Goal: Task Accomplishment & Management: Complete application form

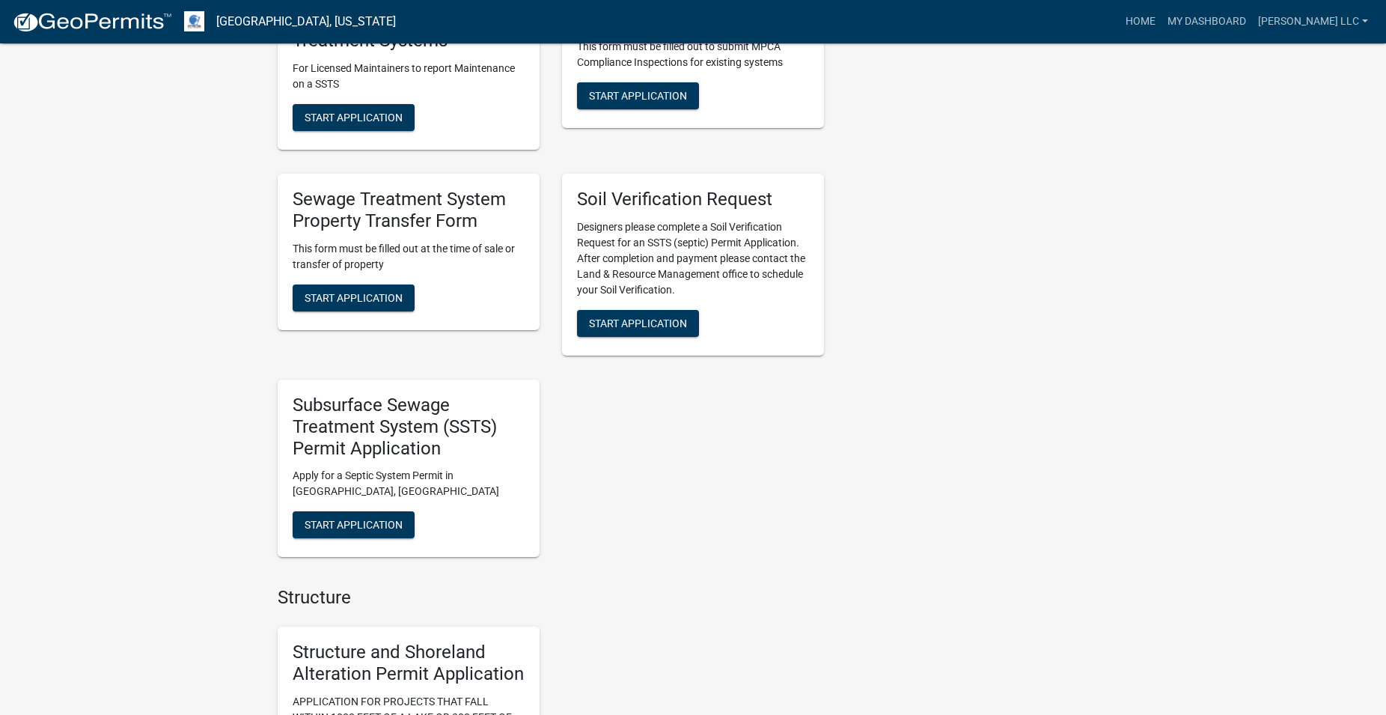
scroll to position [1145, 0]
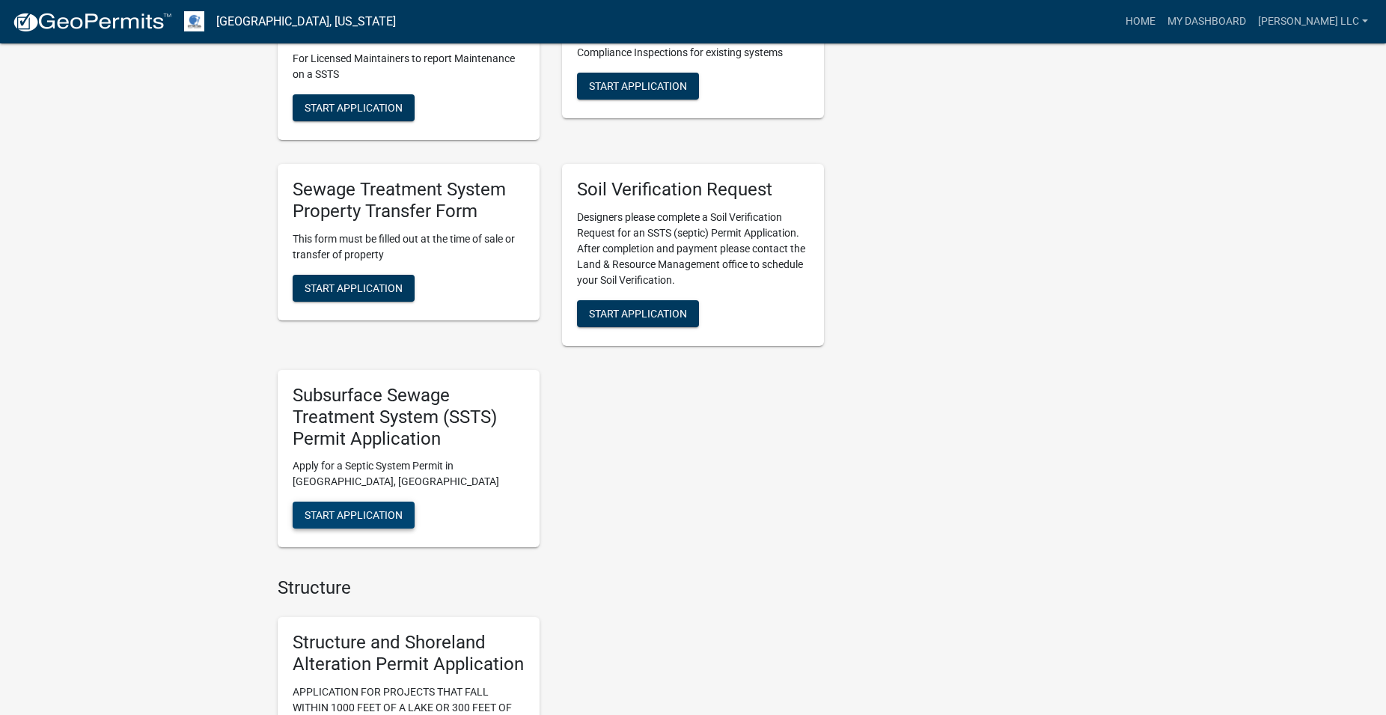
click at [321, 522] on button "Start Application" at bounding box center [354, 514] width 122 height 27
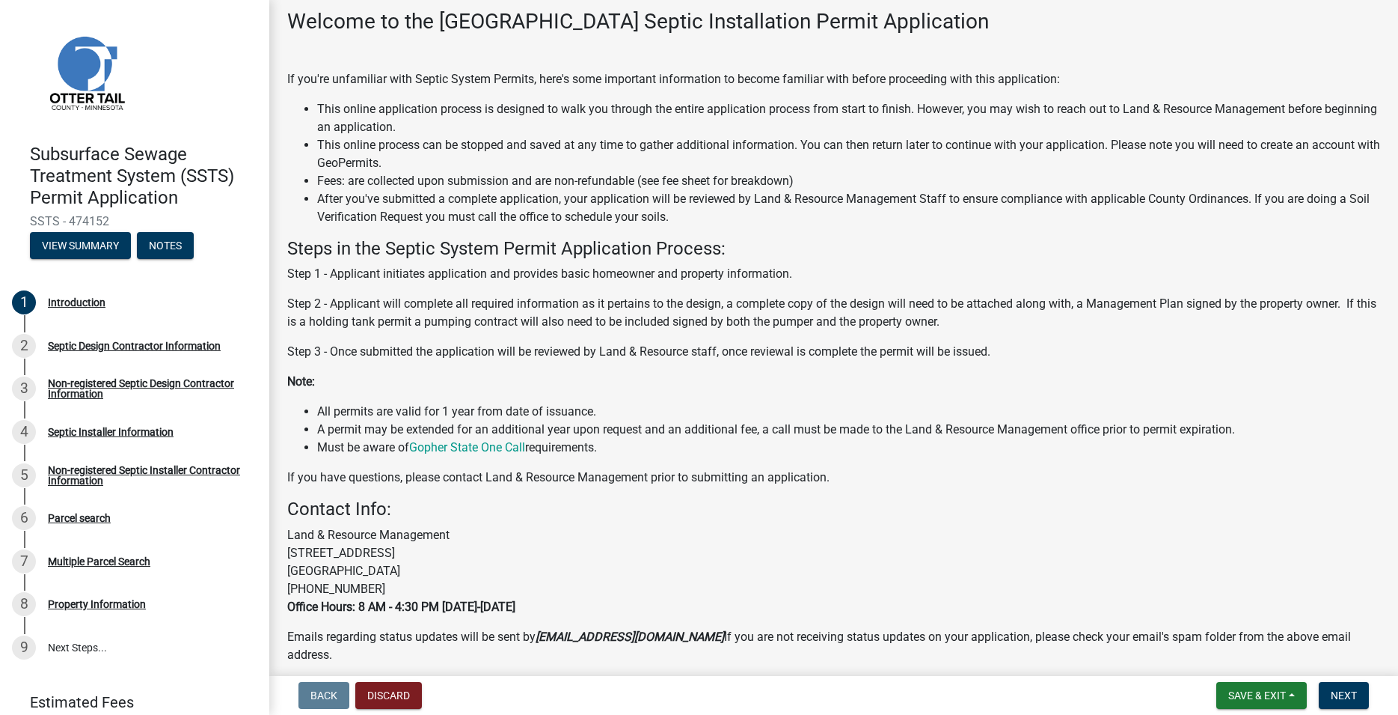
scroll to position [142, 0]
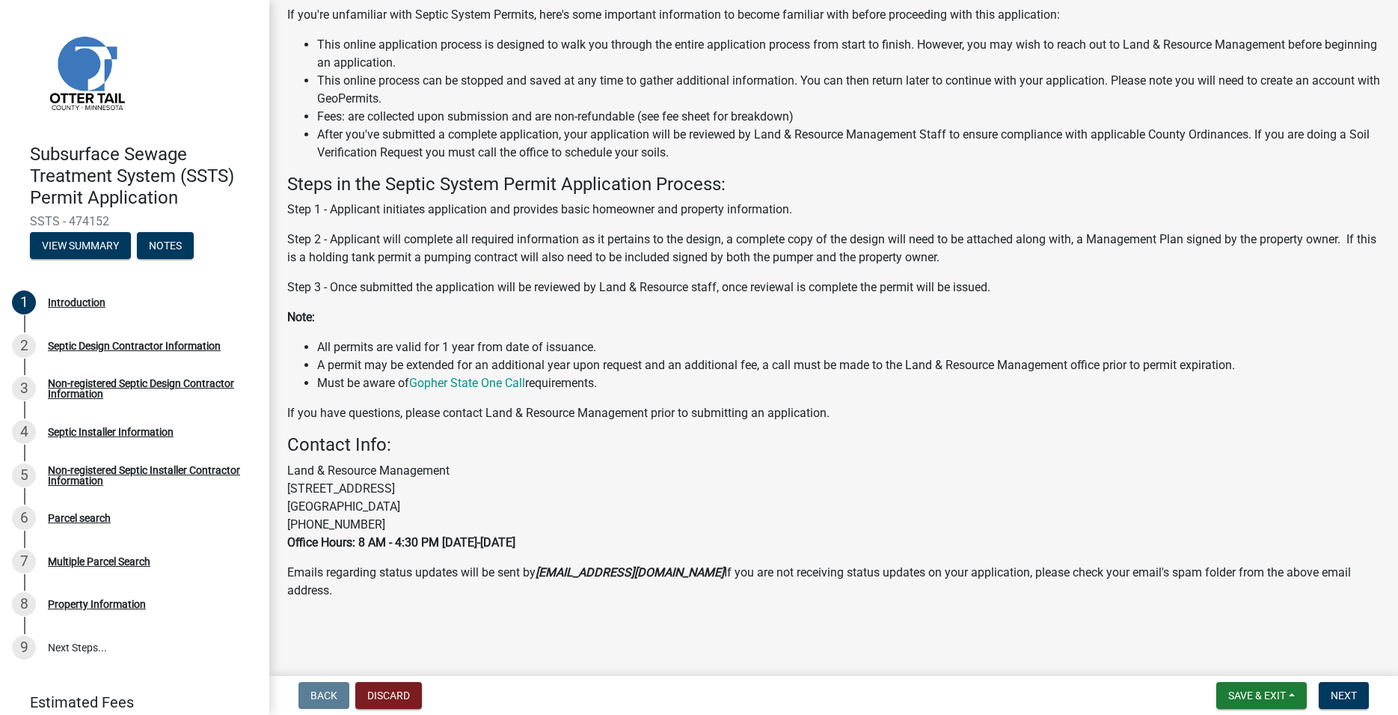
click at [1357, 709] on nav "Back Discard Save & Exit Save Save & Exit Next" at bounding box center [833, 695] width 1129 height 39
click at [1352, 697] on span "Next" at bounding box center [1344, 695] width 26 height 12
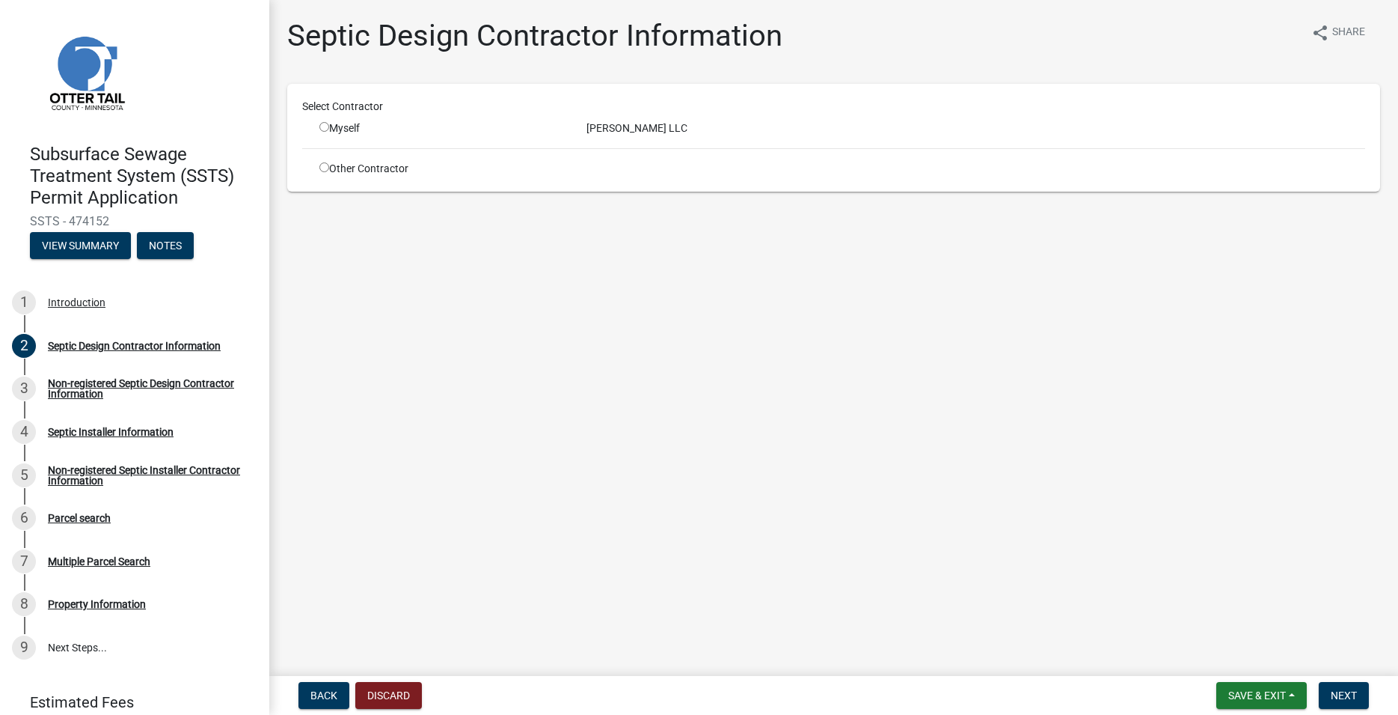
click at [324, 126] on input "radio" at bounding box center [325, 127] width 10 height 10
radio input "true"
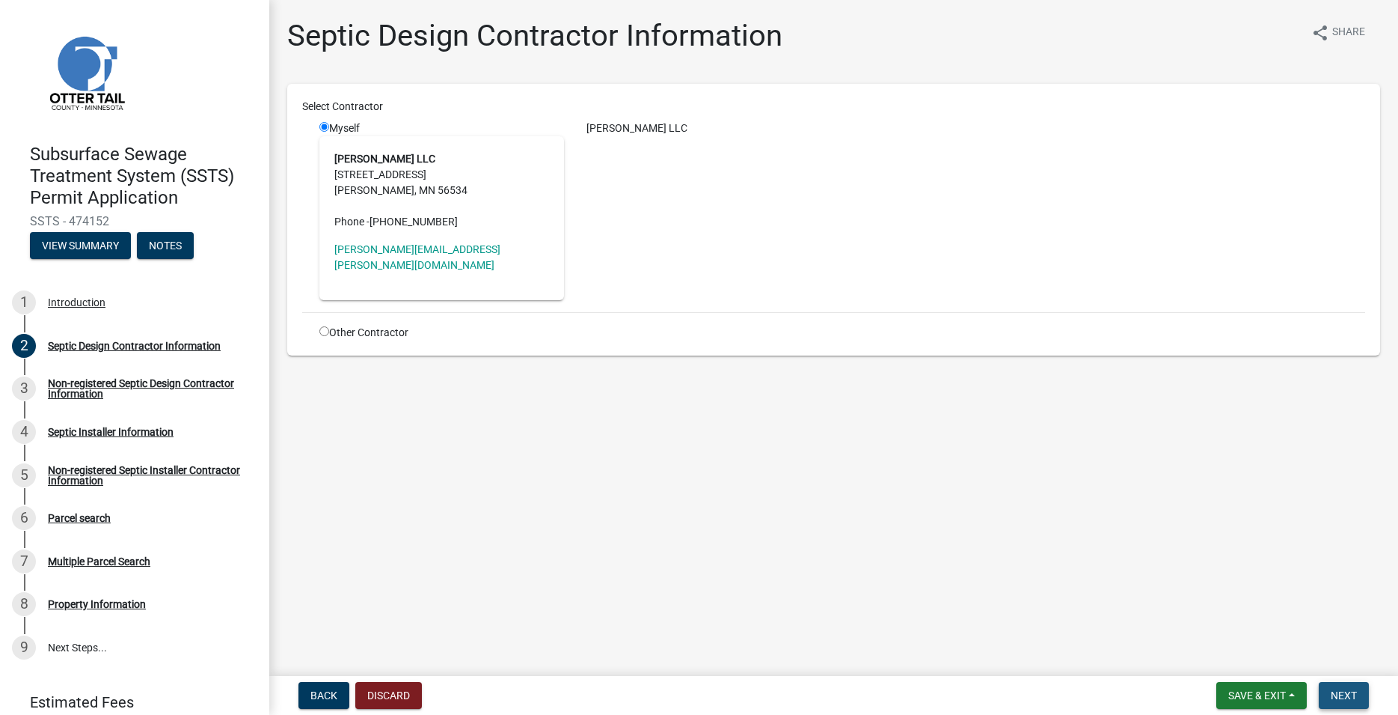
click at [1357, 696] on span "Next" at bounding box center [1344, 695] width 26 height 12
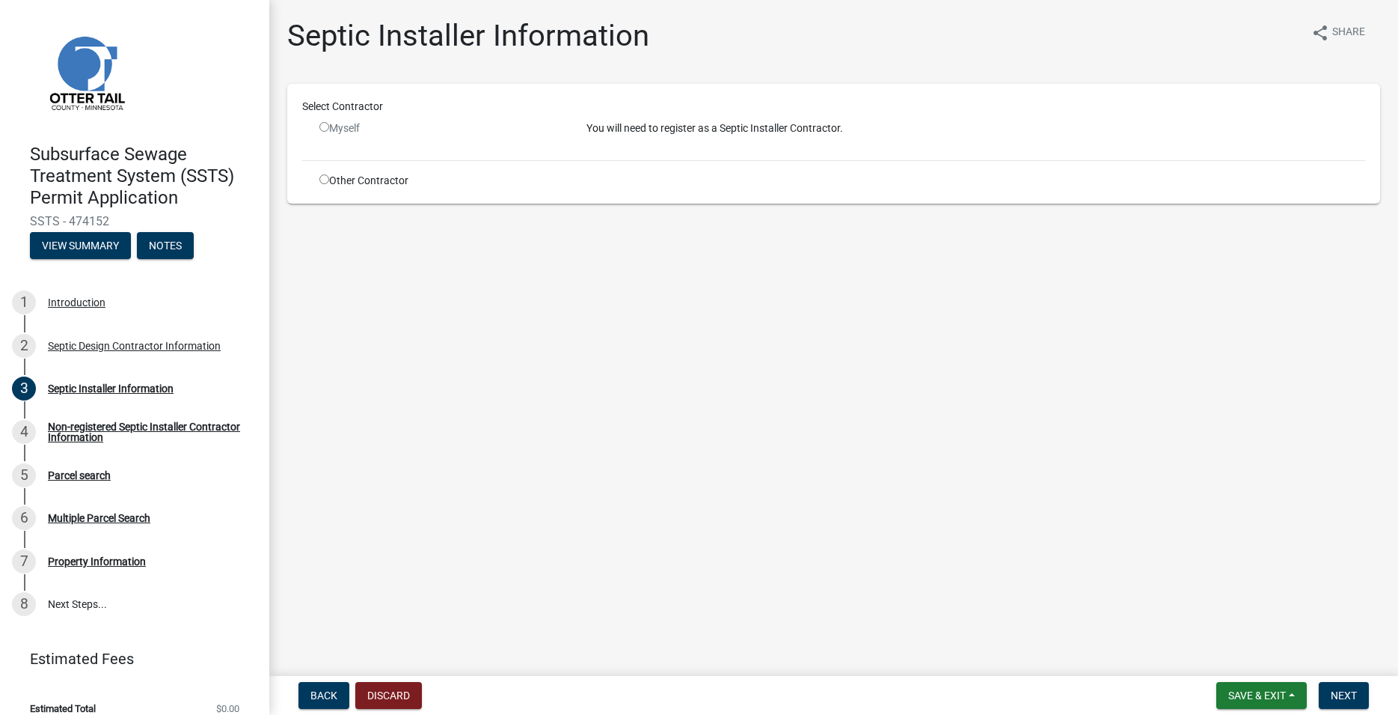
click at [328, 183] on input "radio" at bounding box center [325, 179] width 10 height 10
radio input "true"
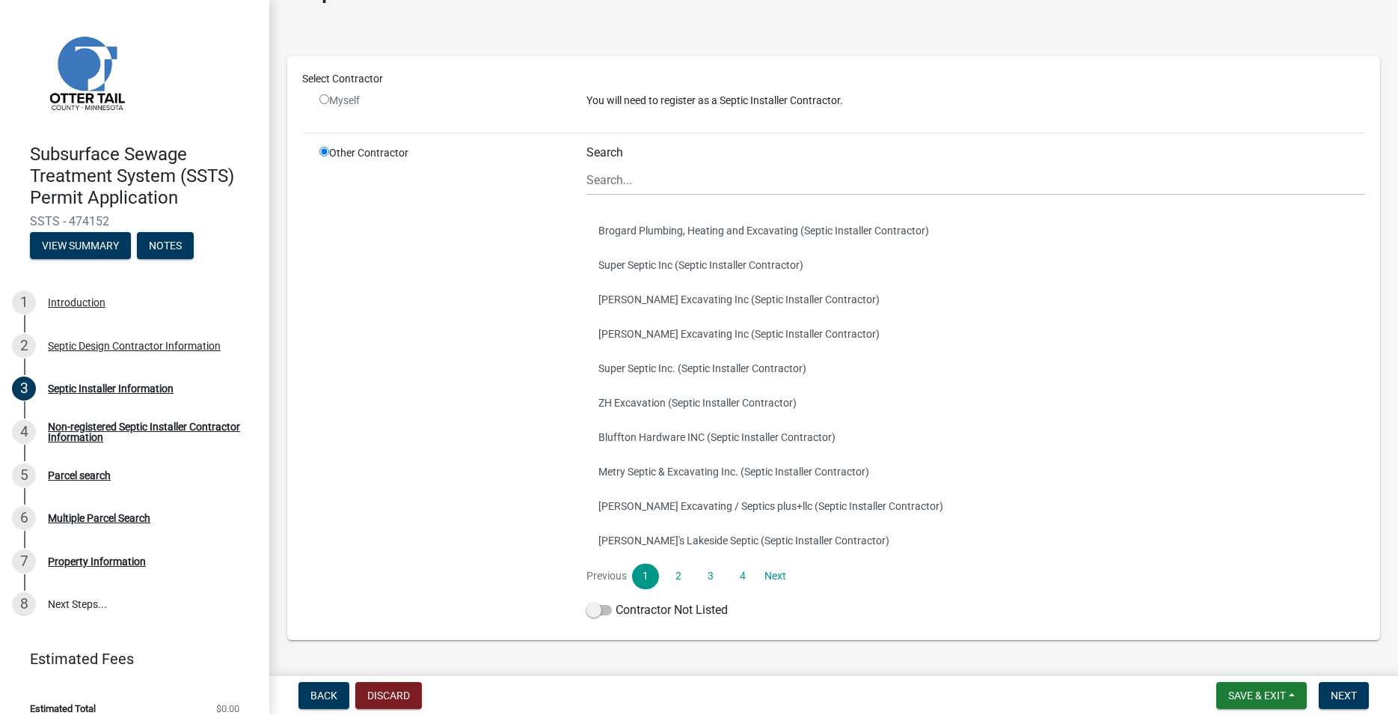
scroll to position [85, 0]
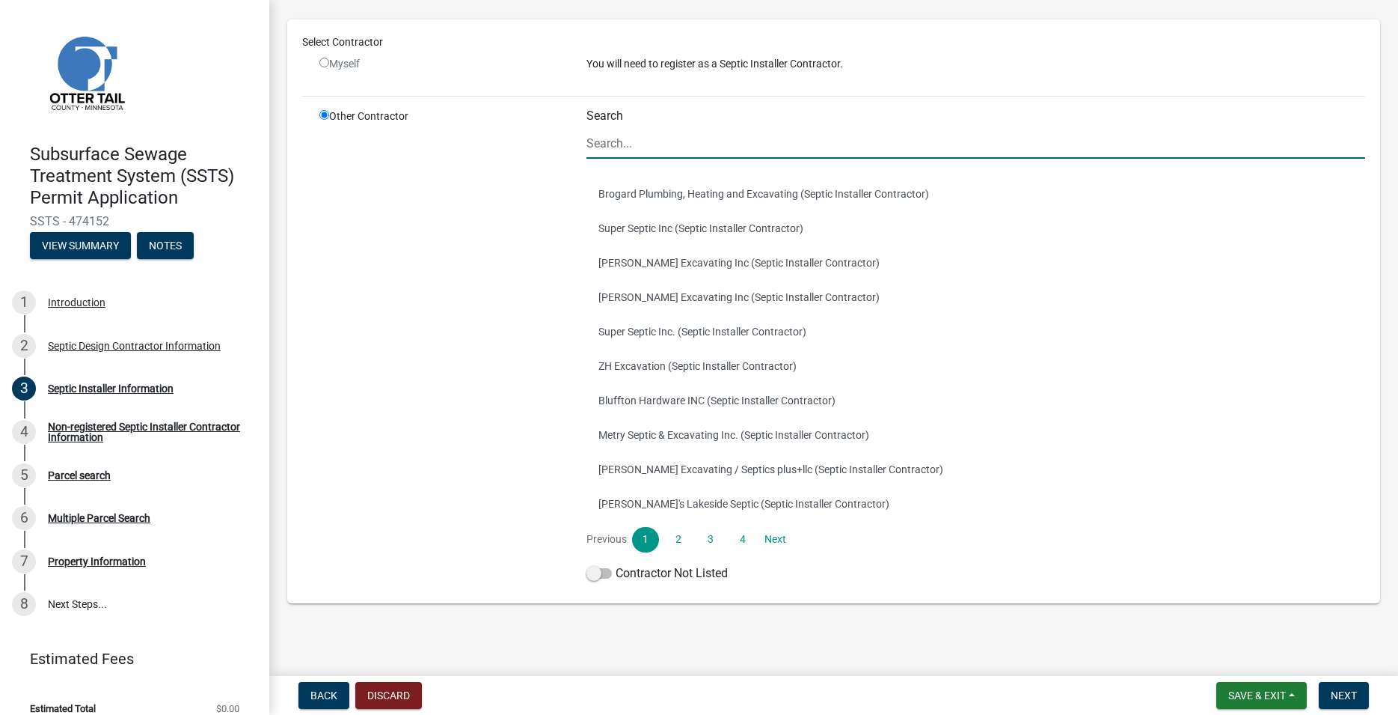
click at [602, 152] on input "Search" at bounding box center [976, 143] width 779 height 31
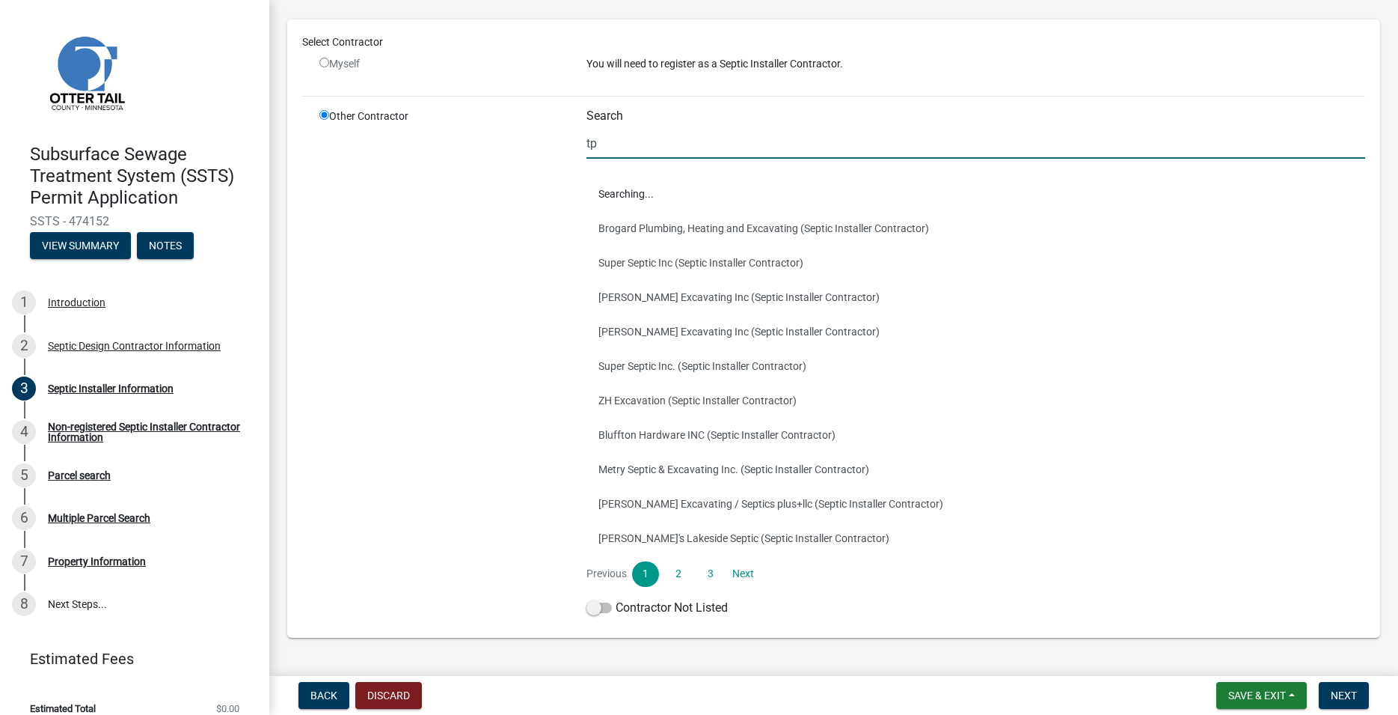
scroll to position [0, 0]
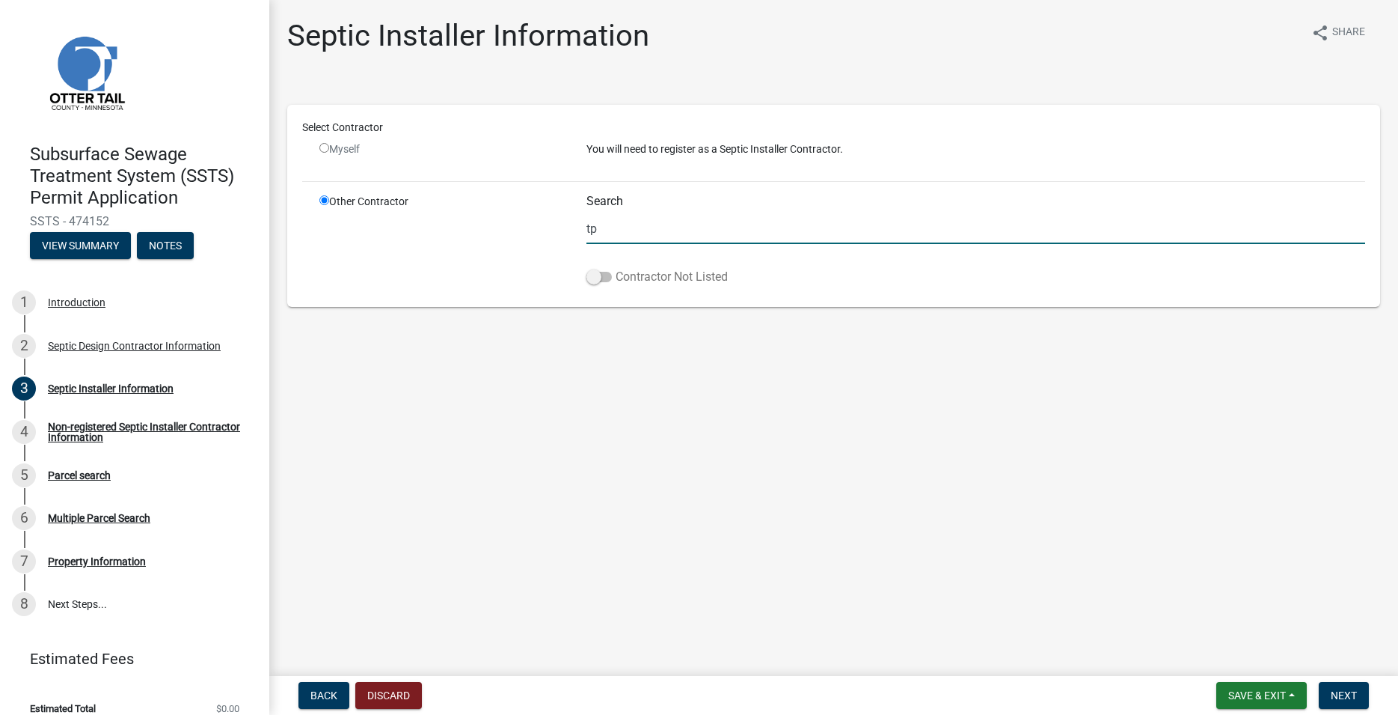
type input "tp"
click at [595, 281] on span at bounding box center [599, 277] width 25 height 10
click at [616, 268] on input "Contractor Not Listed" at bounding box center [616, 268] width 0 height 0
click at [1350, 704] on button "Next" at bounding box center [1344, 695] width 50 height 27
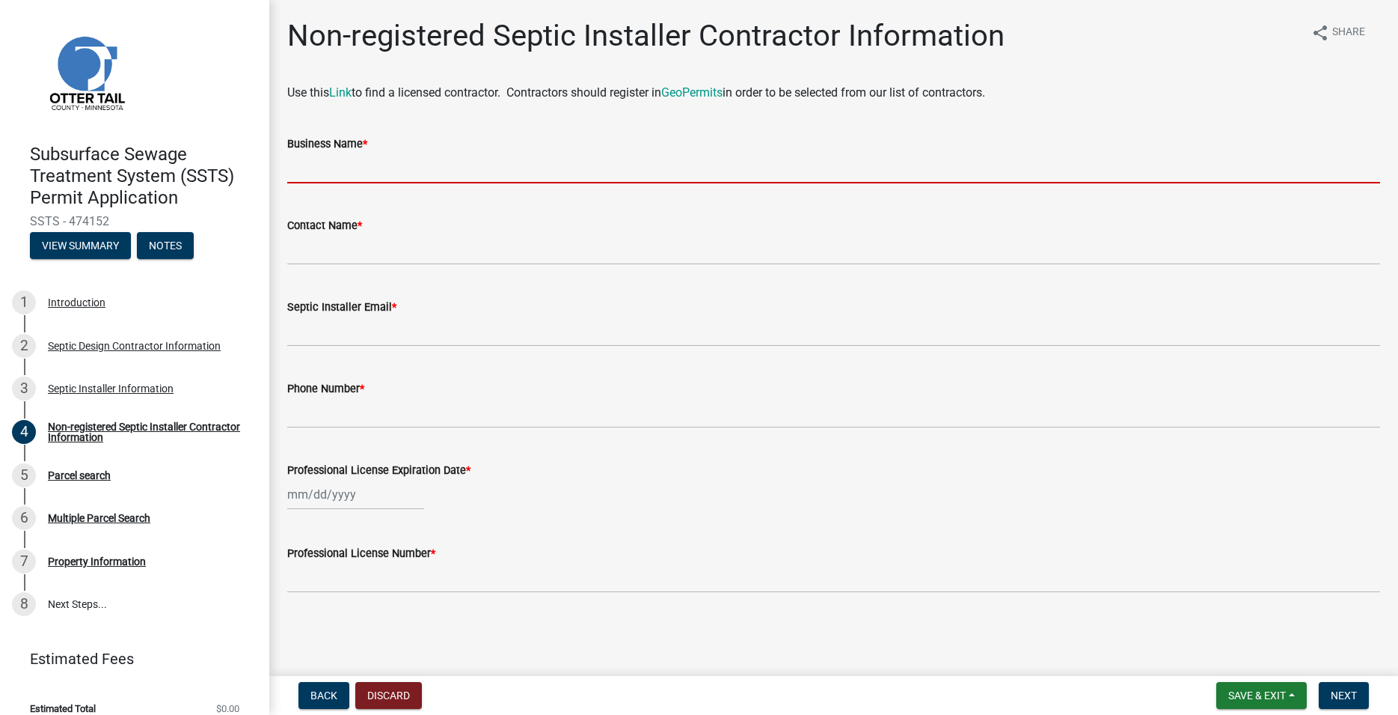
click at [349, 171] on input "Business Name *" at bounding box center [833, 168] width 1093 height 31
paste input "TP's Septic LLC"
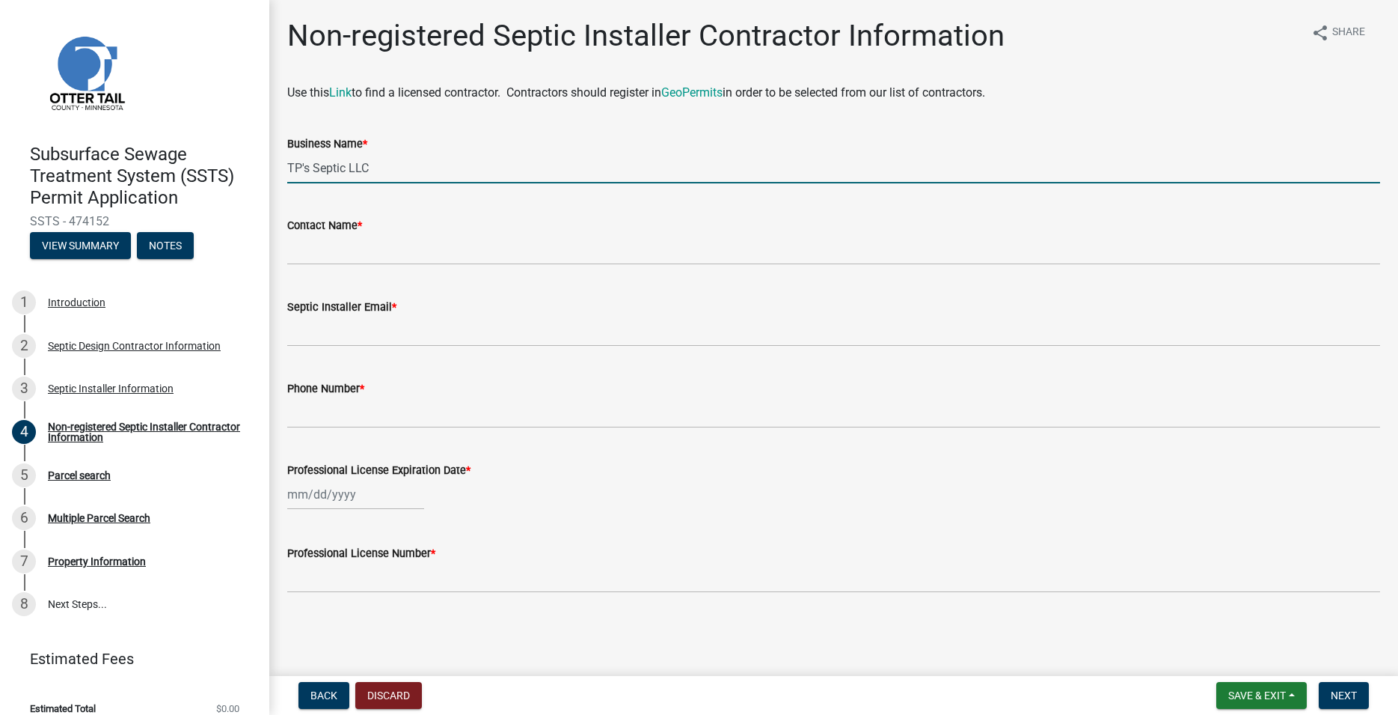
type input "TP's Septic LLC"
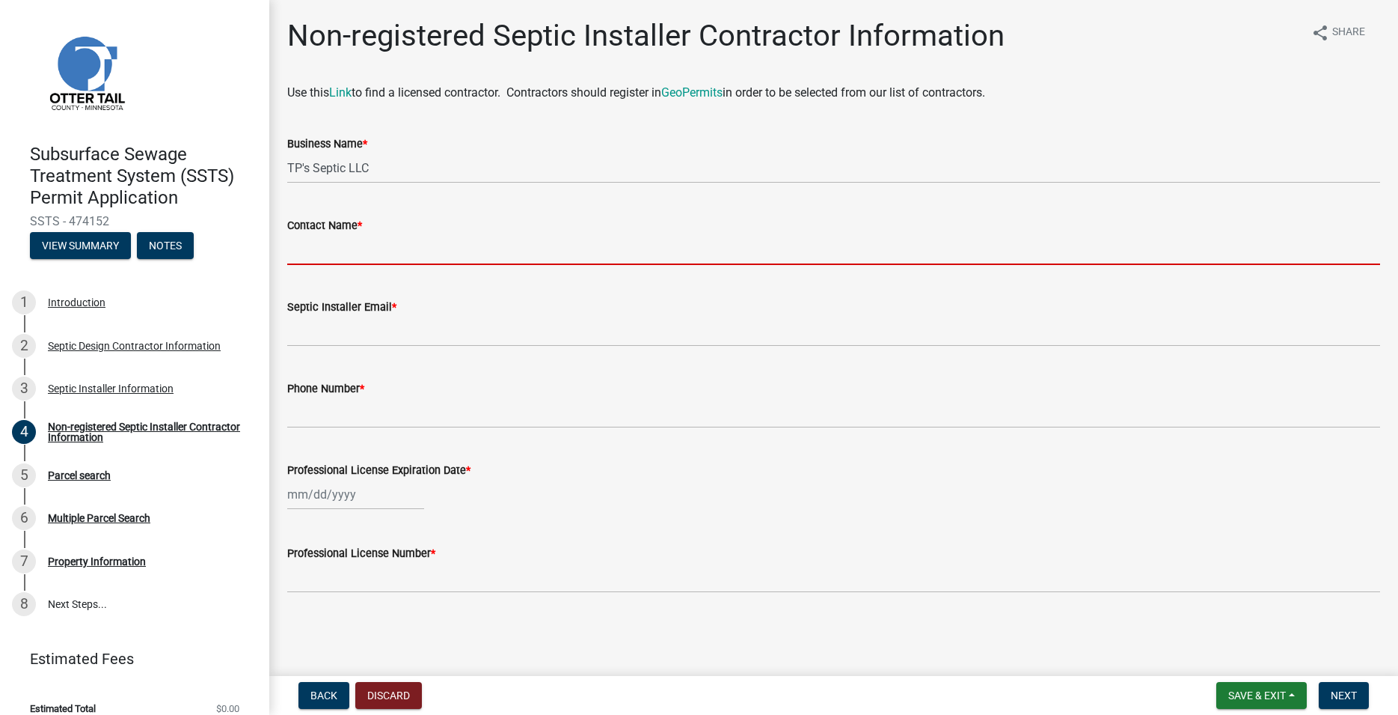
click at [308, 240] on input "Contact Name *" at bounding box center [833, 249] width 1093 height 31
paste input "[PERSON_NAME]"
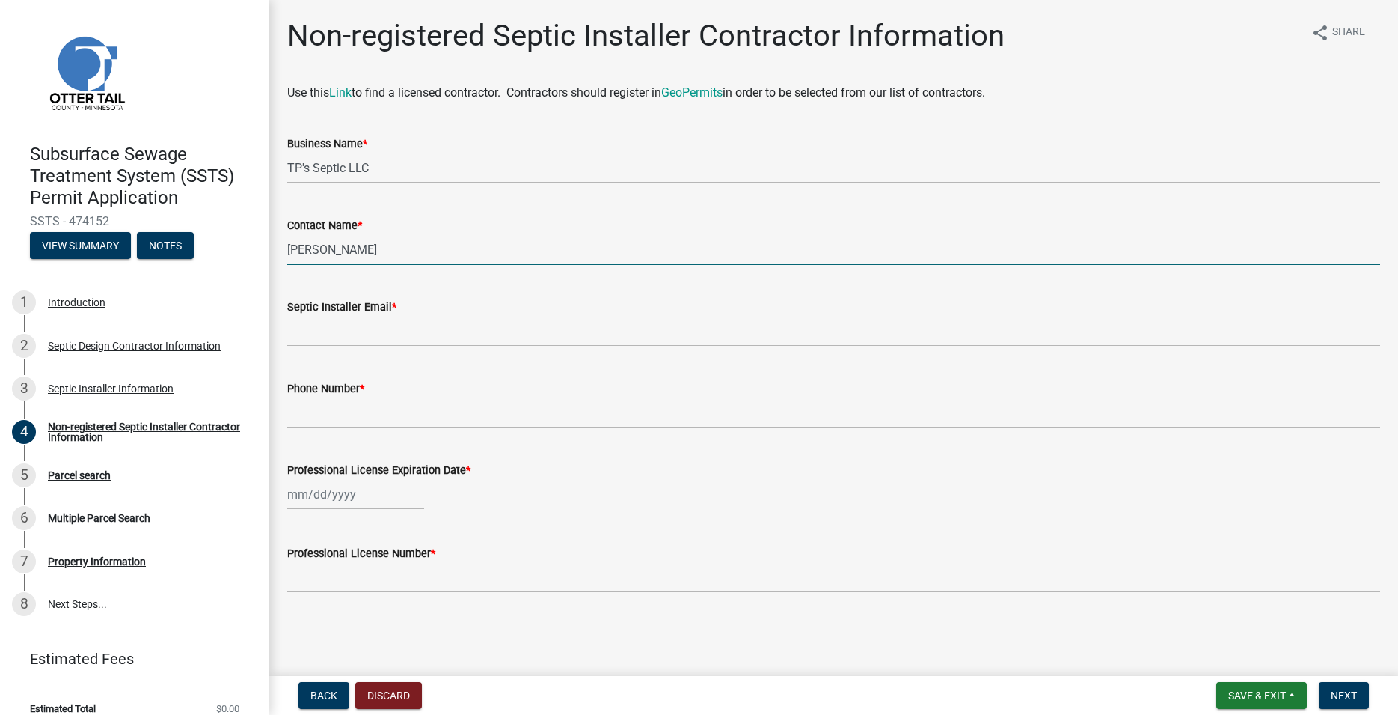
type input "[PERSON_NAME]"
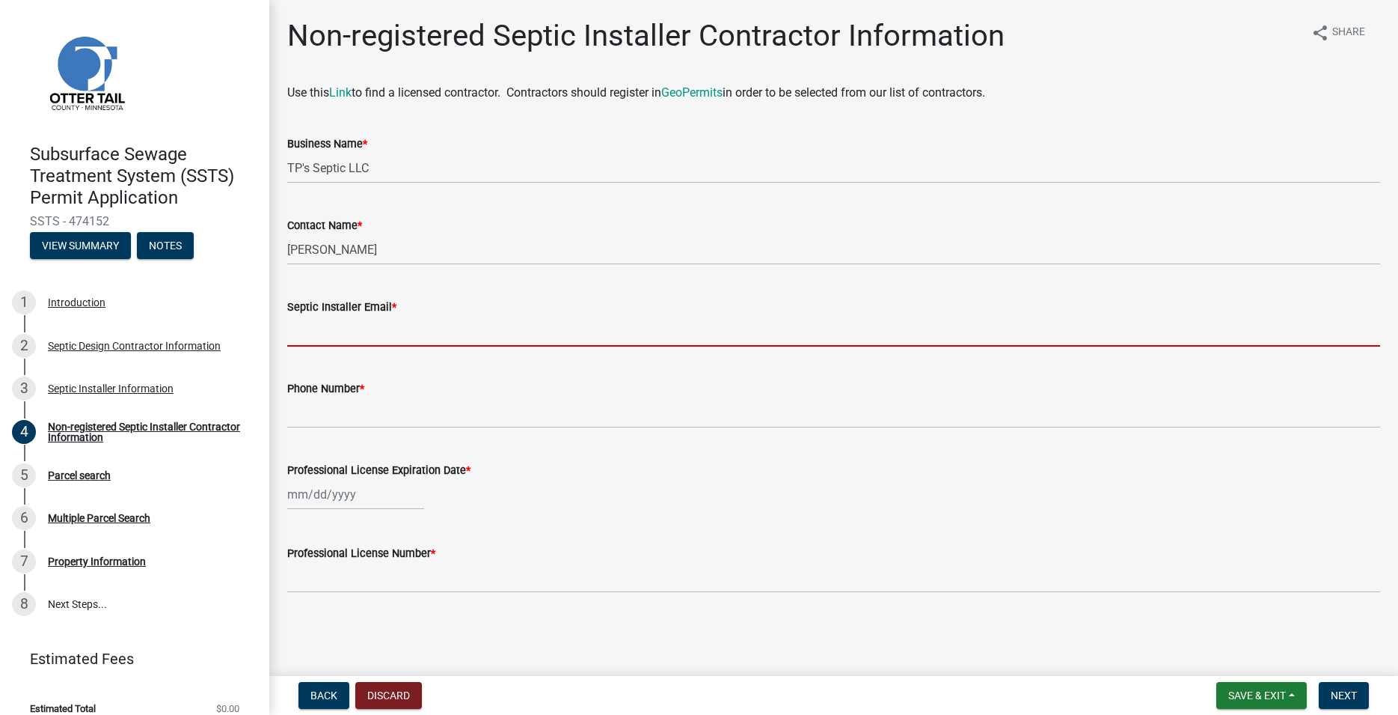
click at [317, 328] on input "Septic Installer Email *" at bounding box center [833, 331] width 1093 height 31
paste input "[EMAIL_ADDRESS][DOMAIN_NAME]"
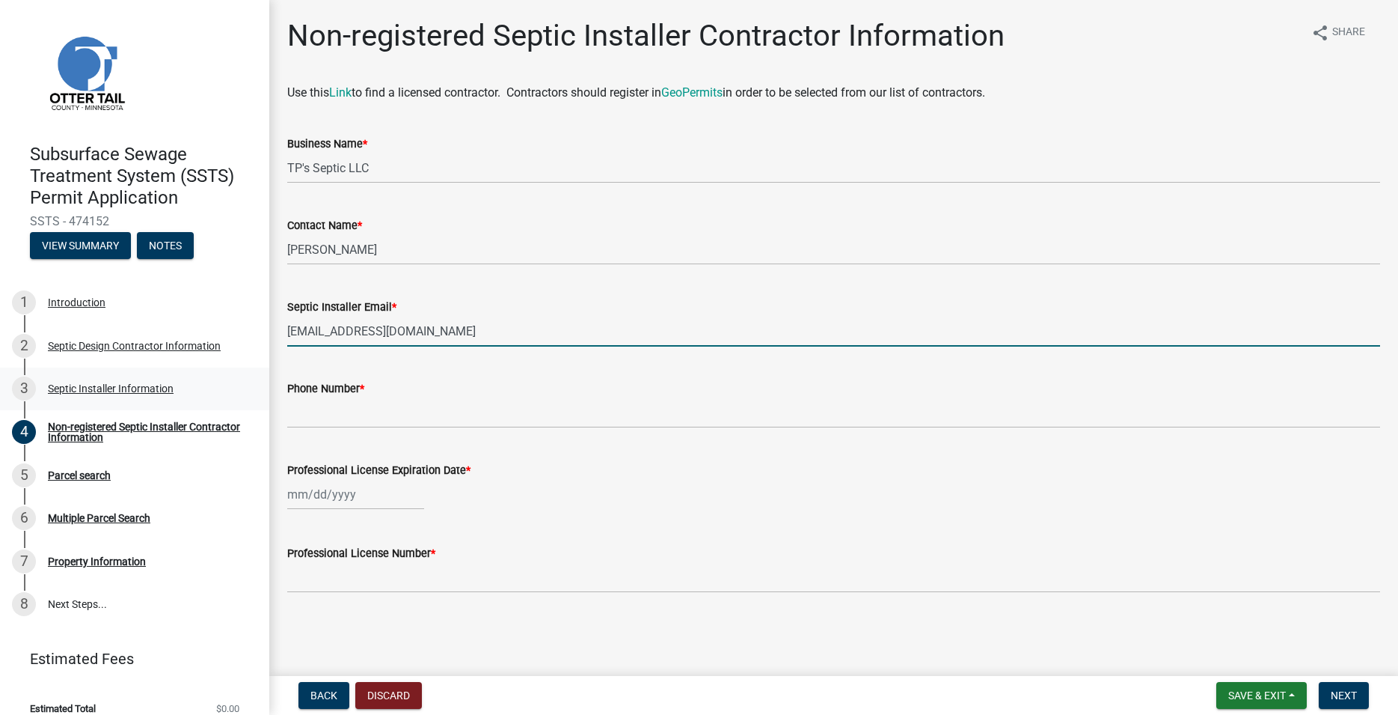
type input "[EMAIL_ADDRESS][DOMAIN_NAME]"
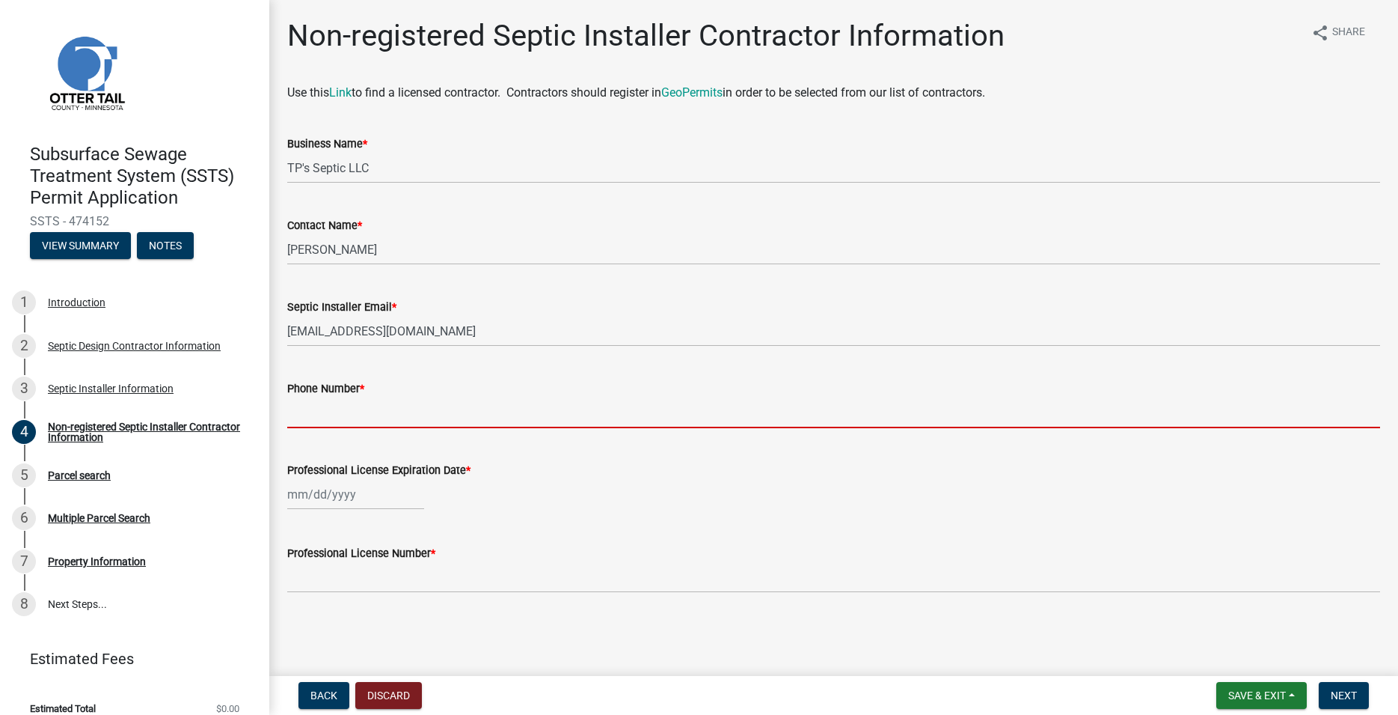
click at [323, 421] on input "Phone Number *" at bounding box center [833, 412] width 1093 height 31
paste input "[PHONE_NUMBER]"
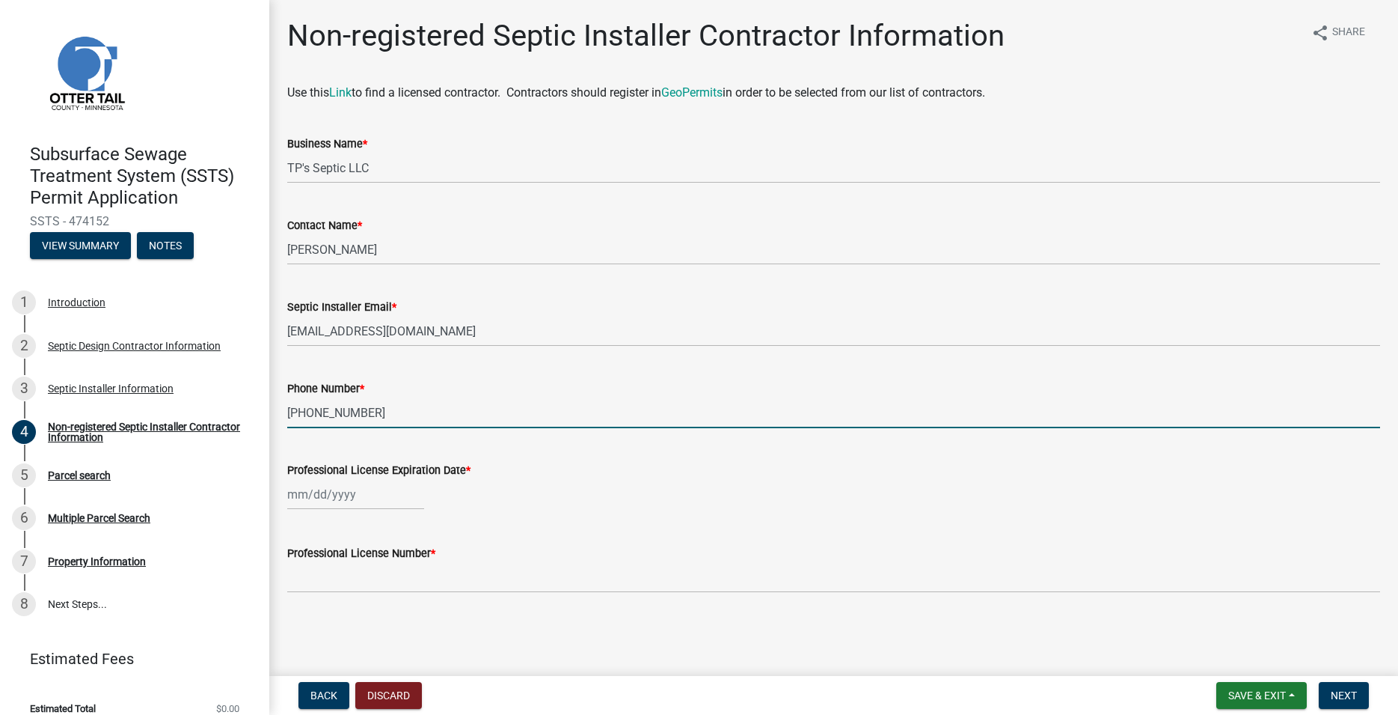
type input "[PHONE_NUMBER]"
click at [330, 497] on input "Professional License Expiration Date *" at bounding box center [355, 494] width 137 height 31
select select "9"
select select "2025"
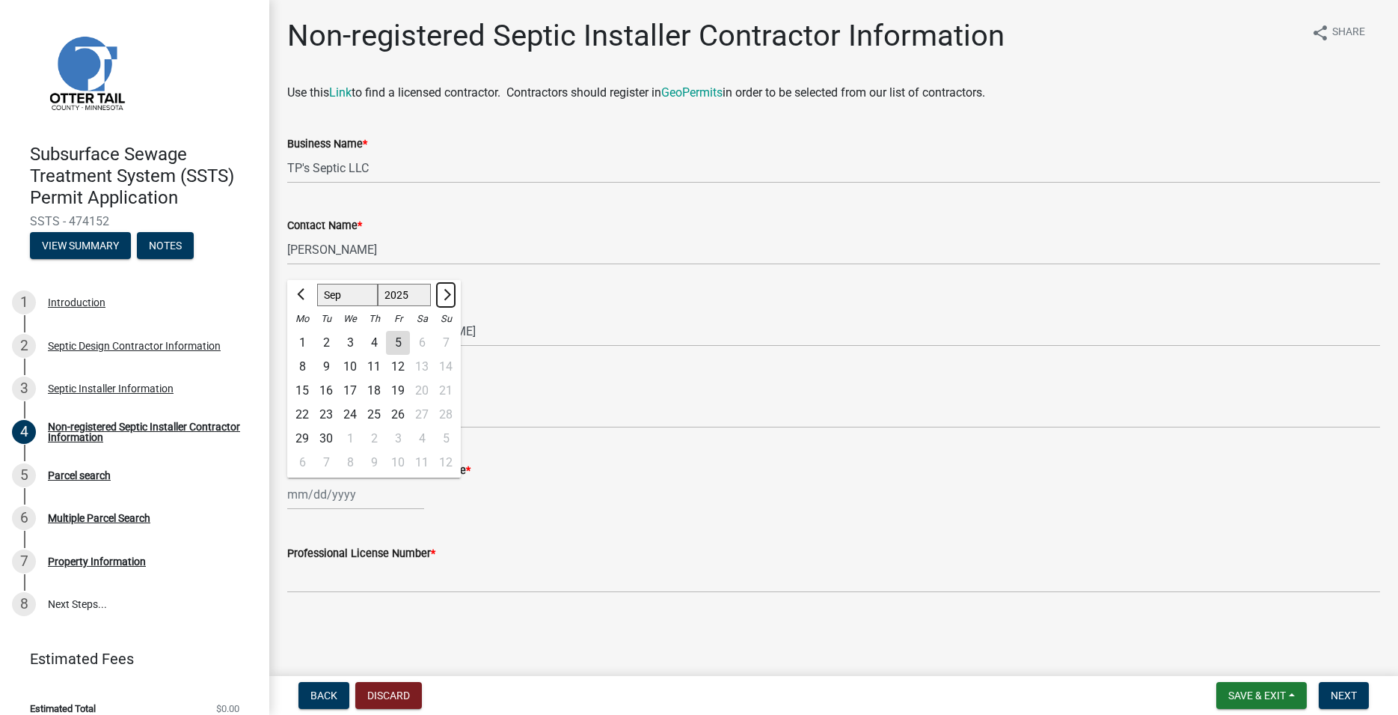
click at [447, 296] on span "Next month" at bounding box center [445, 294] width 11 height 11
select select "1"
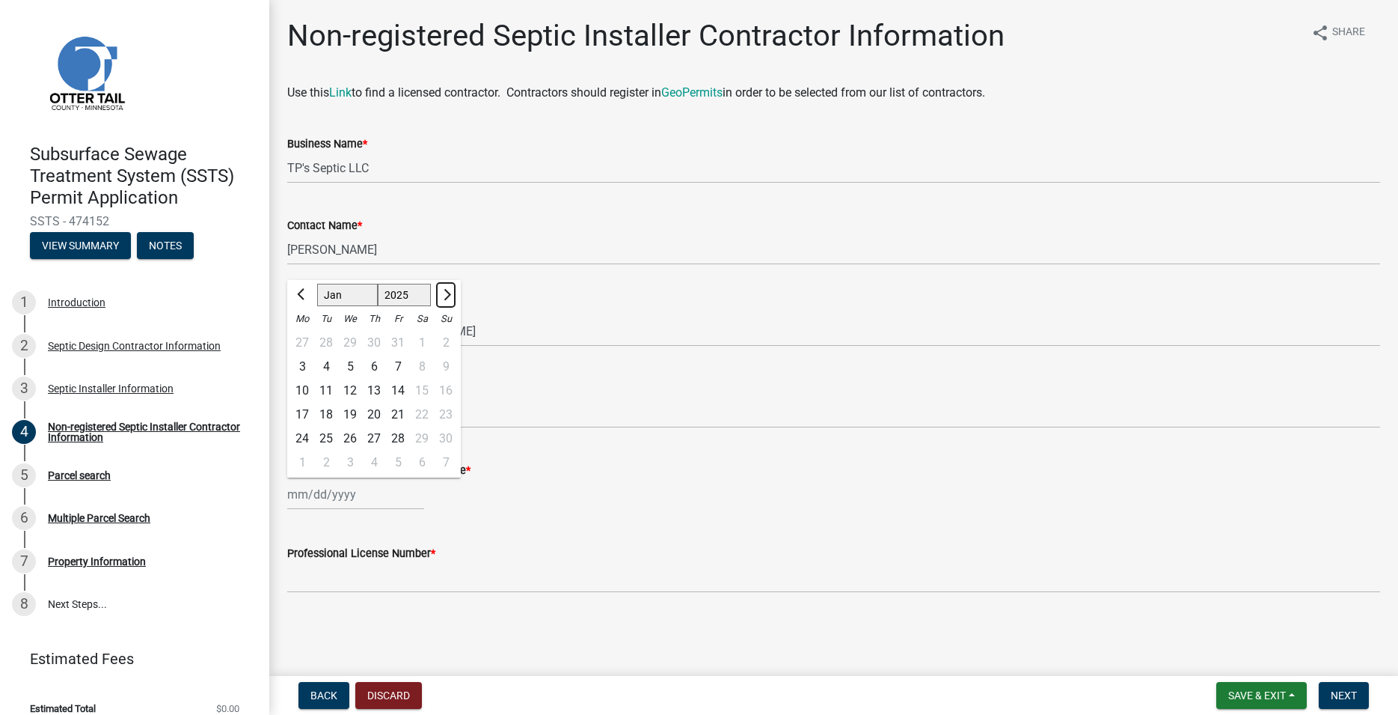
select select "2026"
click at [447, 296] on span "Next month" at bounding box center [445, 294] width 11 height 11
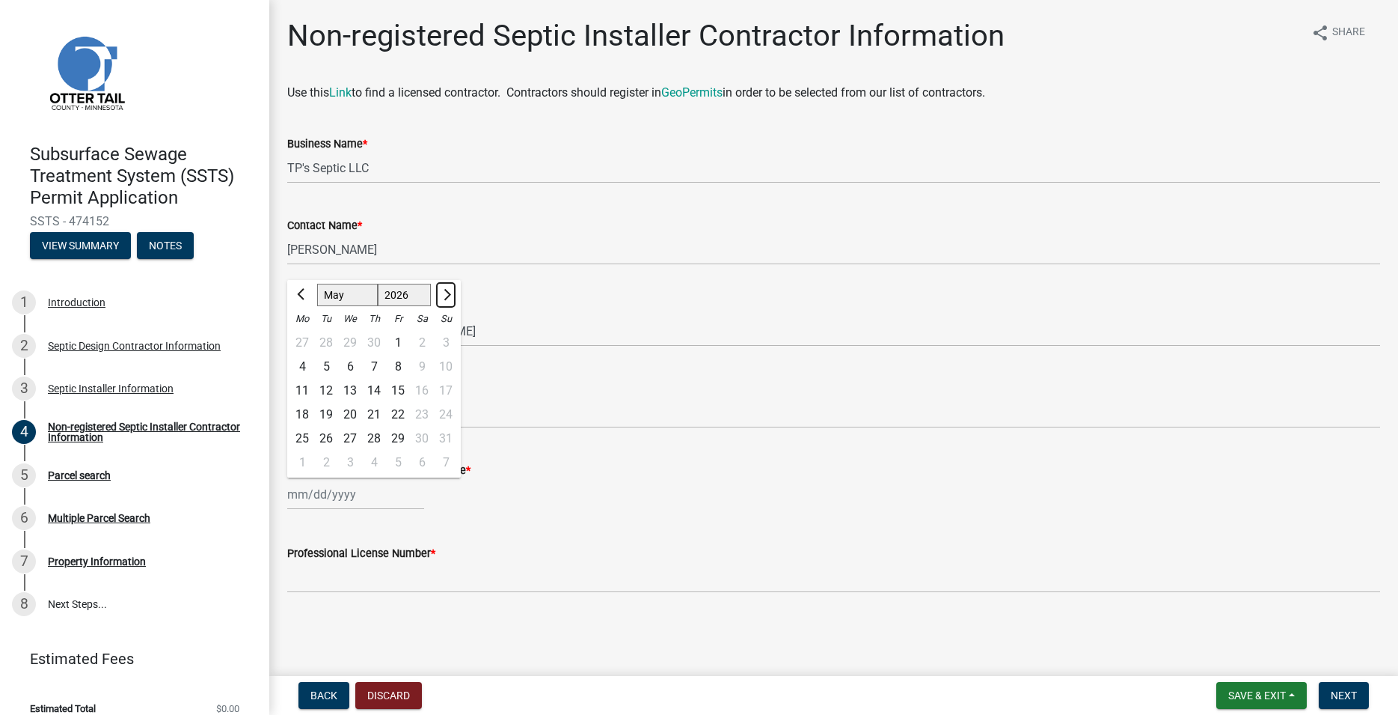
click at [447, 296] on span "Next month" at bounding box center [445, 294] width 11 height 11
select select "7"
click at [353, 345] on div "1" at bounding box center [350, 343] width 24 height 24
type input "[DATE]"
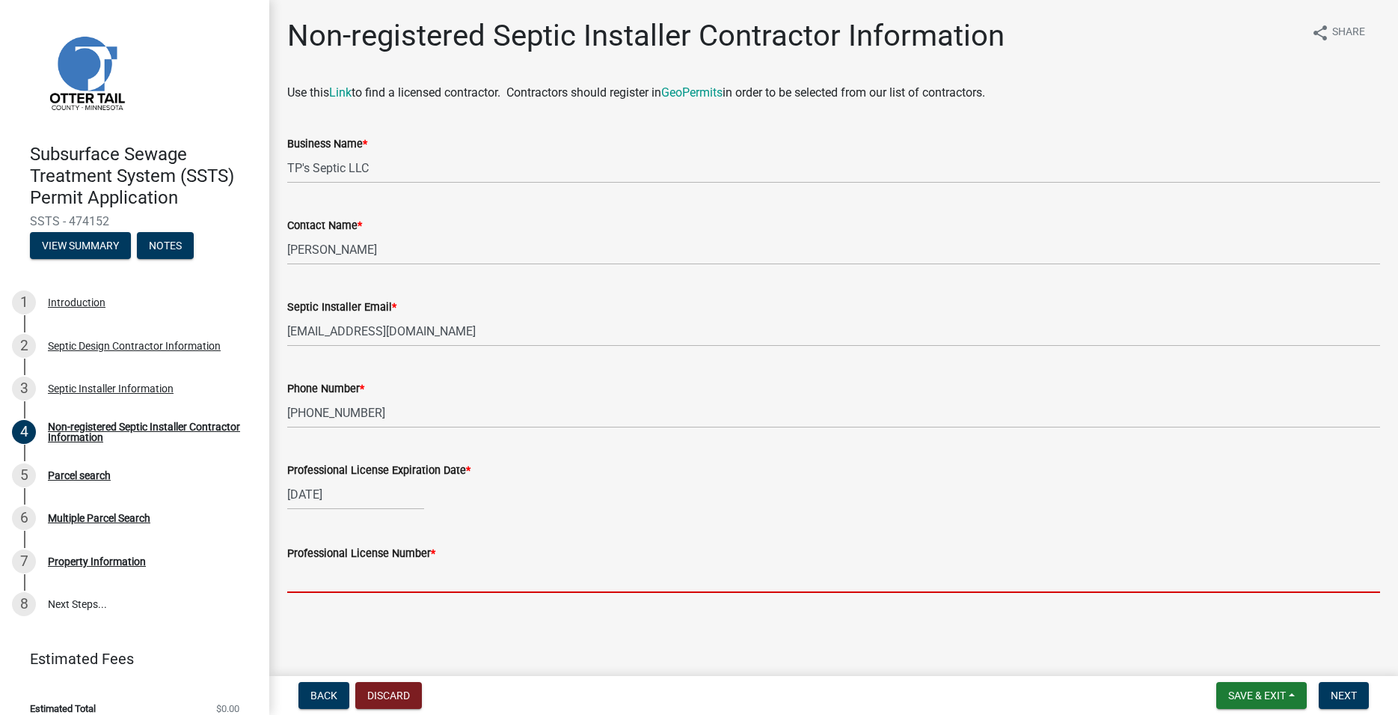
click at [342, 572] on input "Professional License Number *" at bounding box center [833, 577] width 1093 height 31
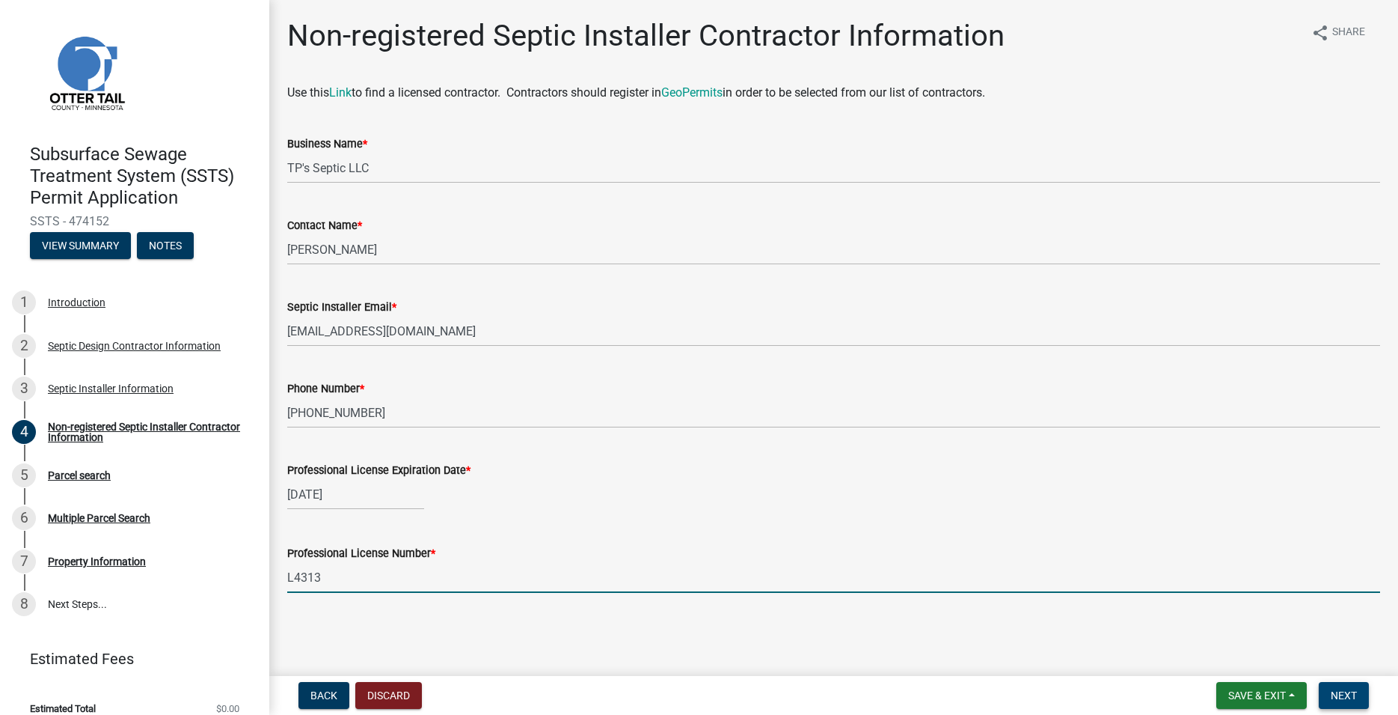
type input "L4313"
drag, startPoint x: 1363, startPoint y: 693, endPoint x: 1325, endPoint y: 658, distance: 51.4
click at [1363, 693] on button "Next" at bounding box center [1344, 695] width 50 height 27
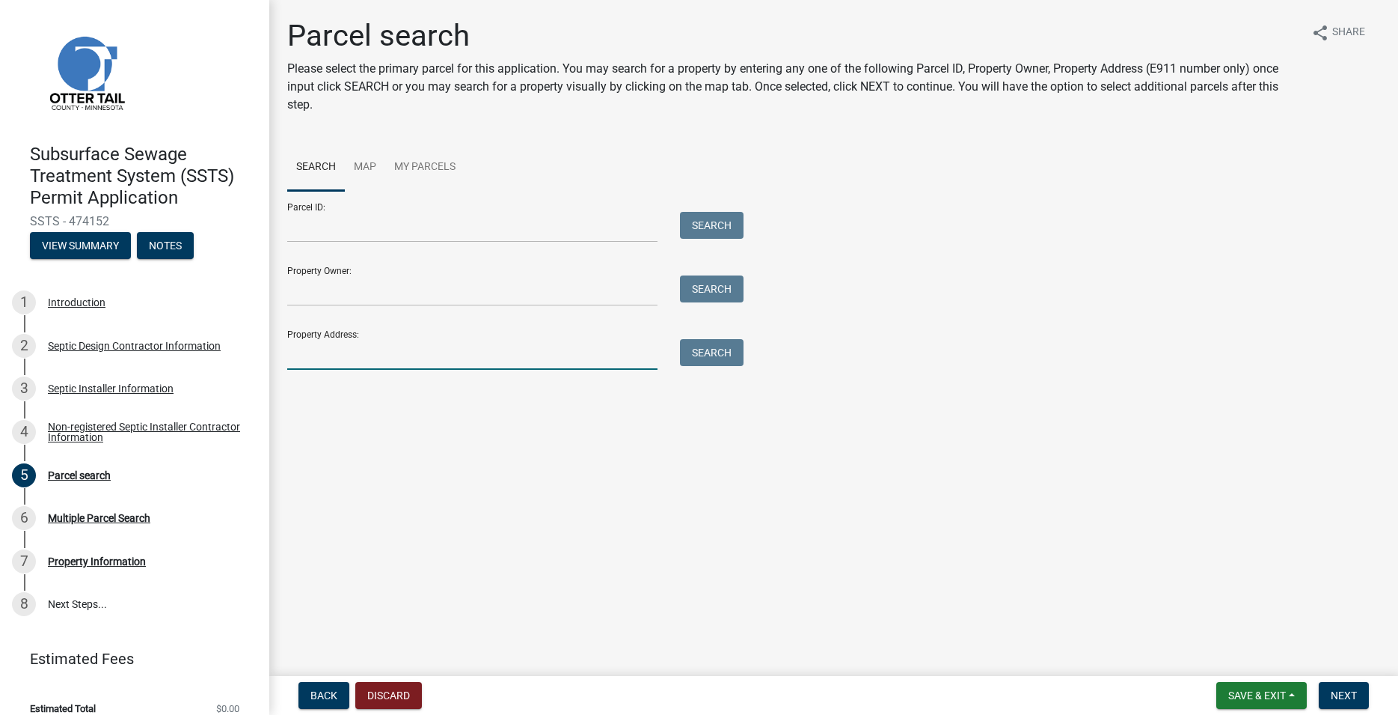
click at [350, 346] on input "Property Address:" at bounding box center [472, 354] width 370 height 31
click at [721, 343] on button "Search" at bounding box center [712, 352] width 64 height 27
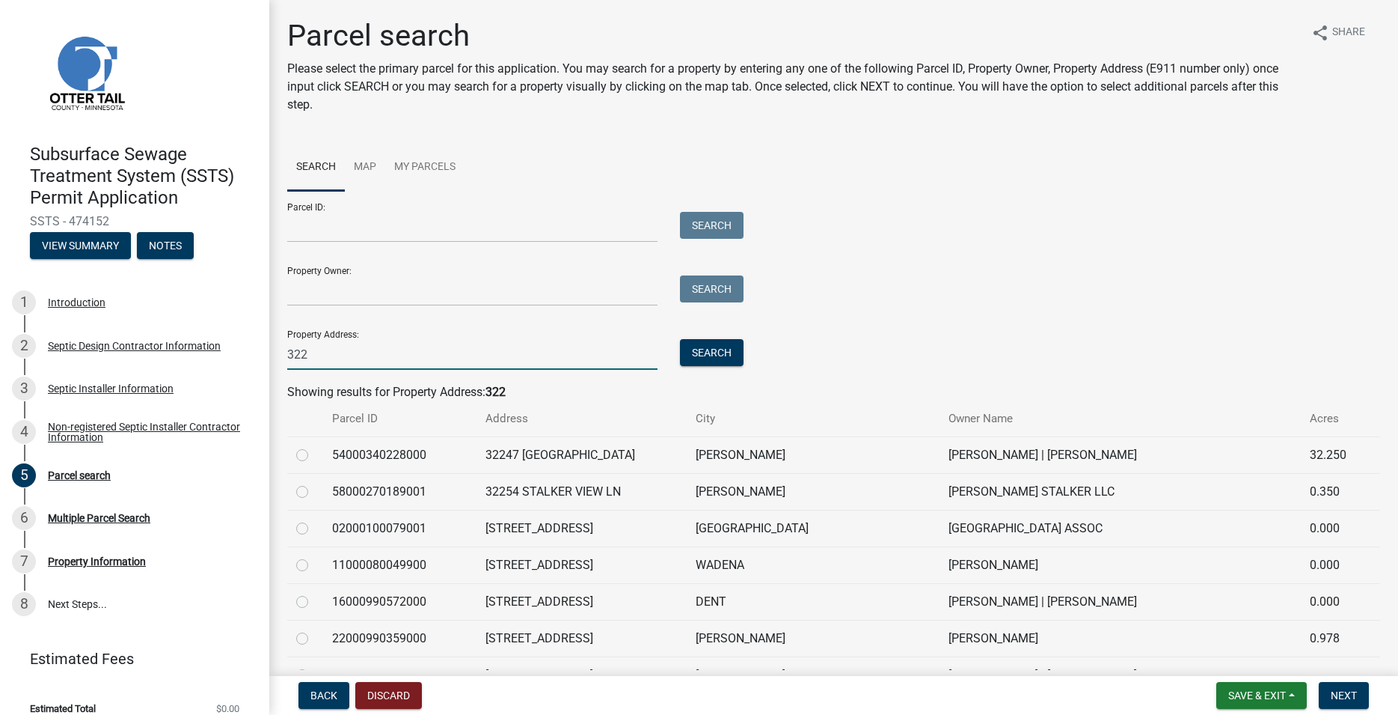
click at [347, 347] on input "322" at bounding box center [472, 354] width 370 height 31
type input "322 b"
click at [702, 355] on button "Search" at bounding box center [712, 352] width 64 height 27
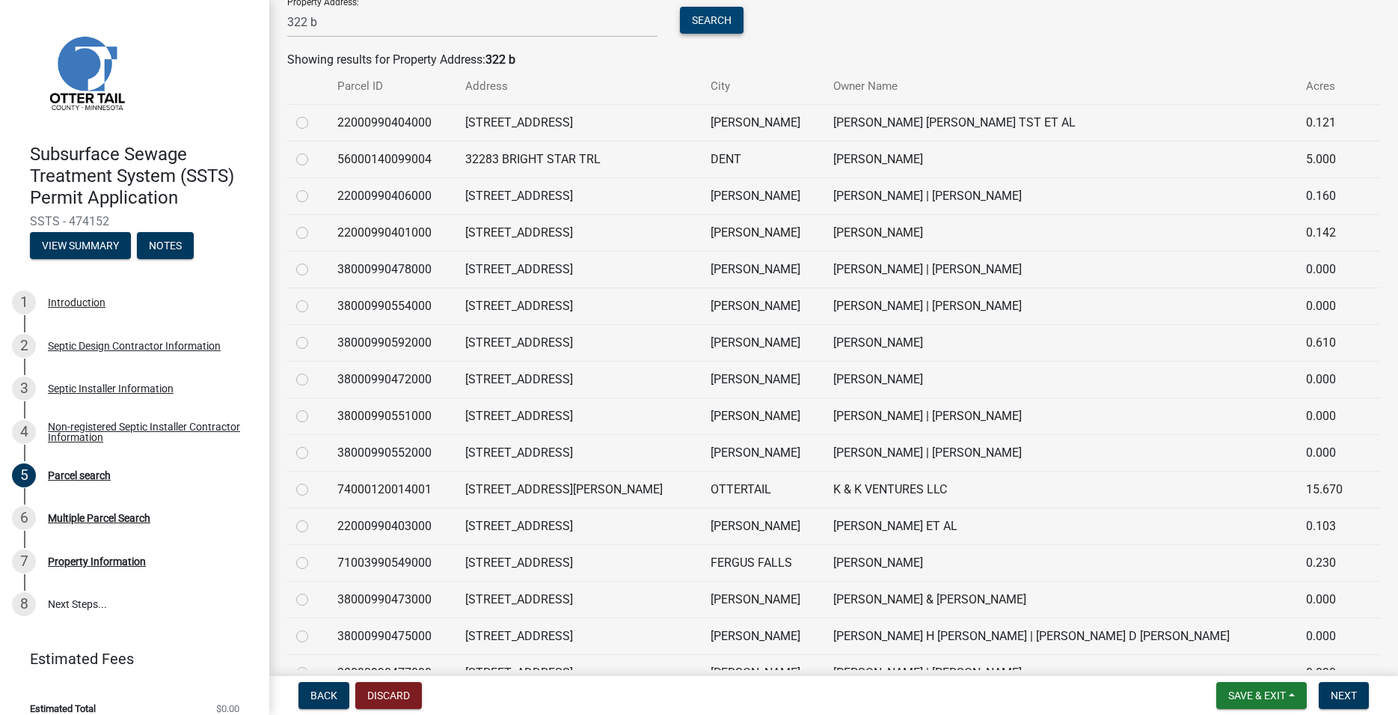
scroll to position [341, 0]
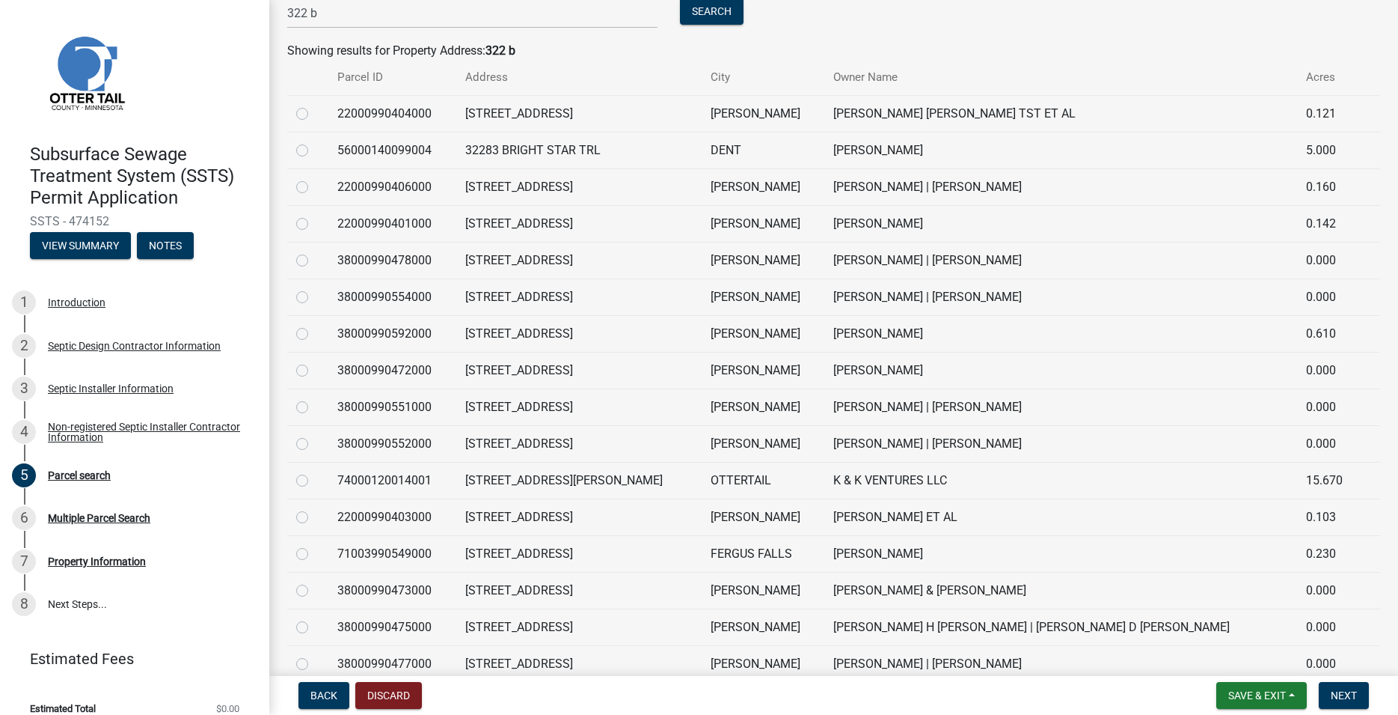
click at [605, 478] on td "[STREET_ADDRESS][PERSON_NAME]" at bounding box center [578, 480] width 245 height 37
click at [314, 471] on label at bounding box center [314, 471] width 0 height 0
click at [314, 477] on input "radio" at bounding box center [319, 476] width 10 height 10
radio input "true"
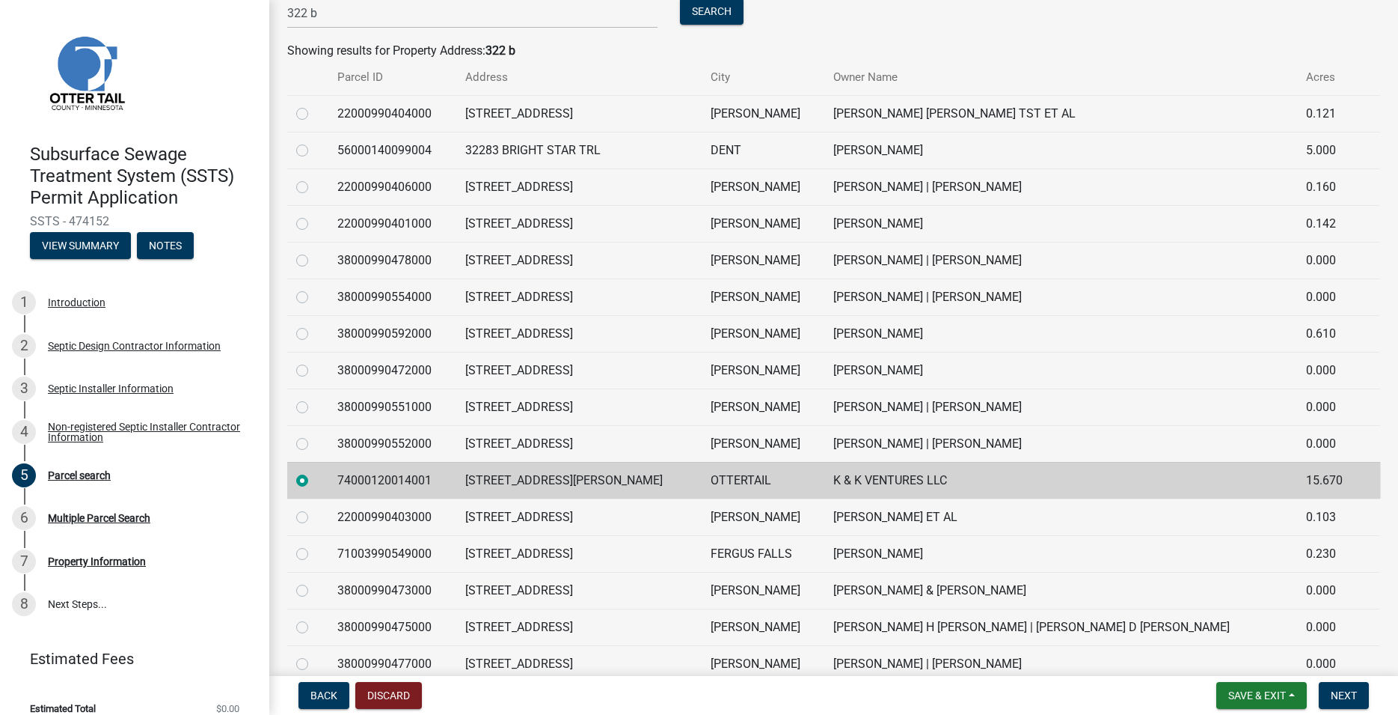
click at [1361, 709] on nav "Back Discard Save & Exit Save Save & Exit Next" at bounding box center [833, 695] width 1129 height 39
click at [1355, 695] on span "Next" at bounding box center [1344, 695] width 26 height 12
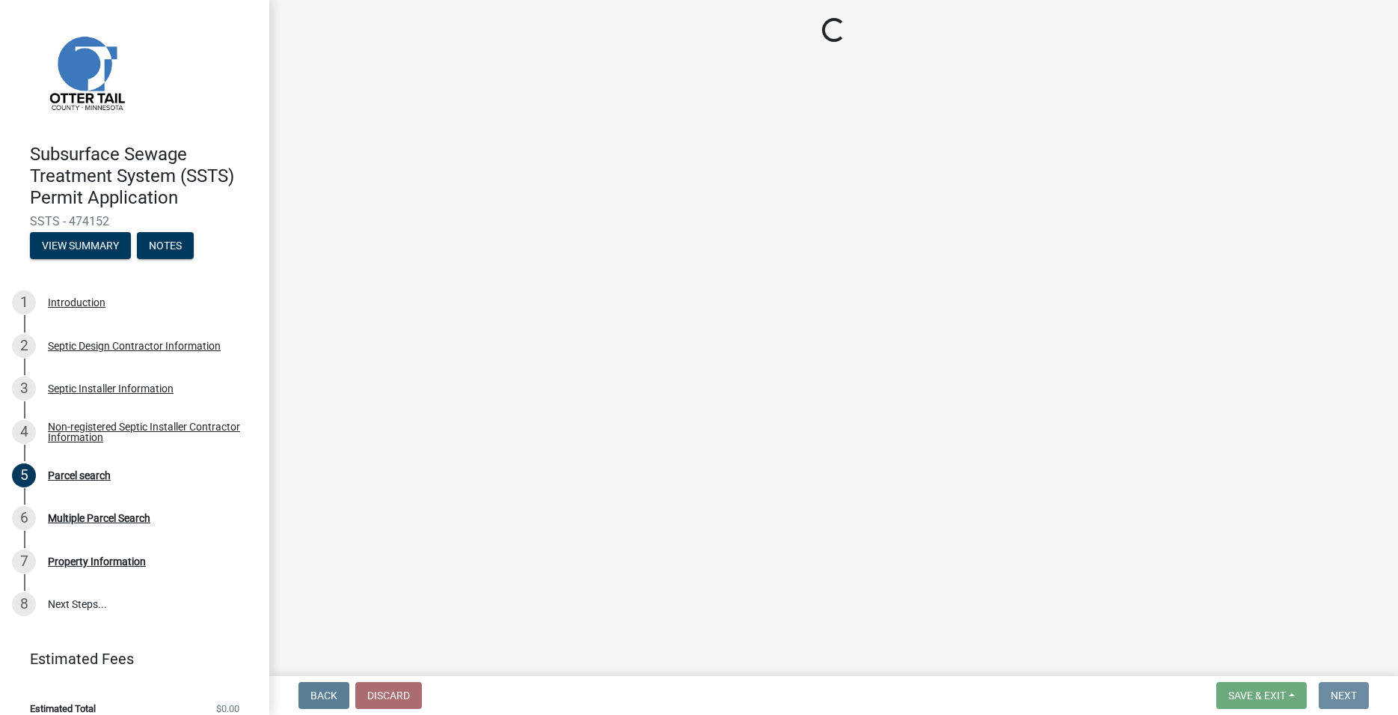
scroll to position [0, 0]
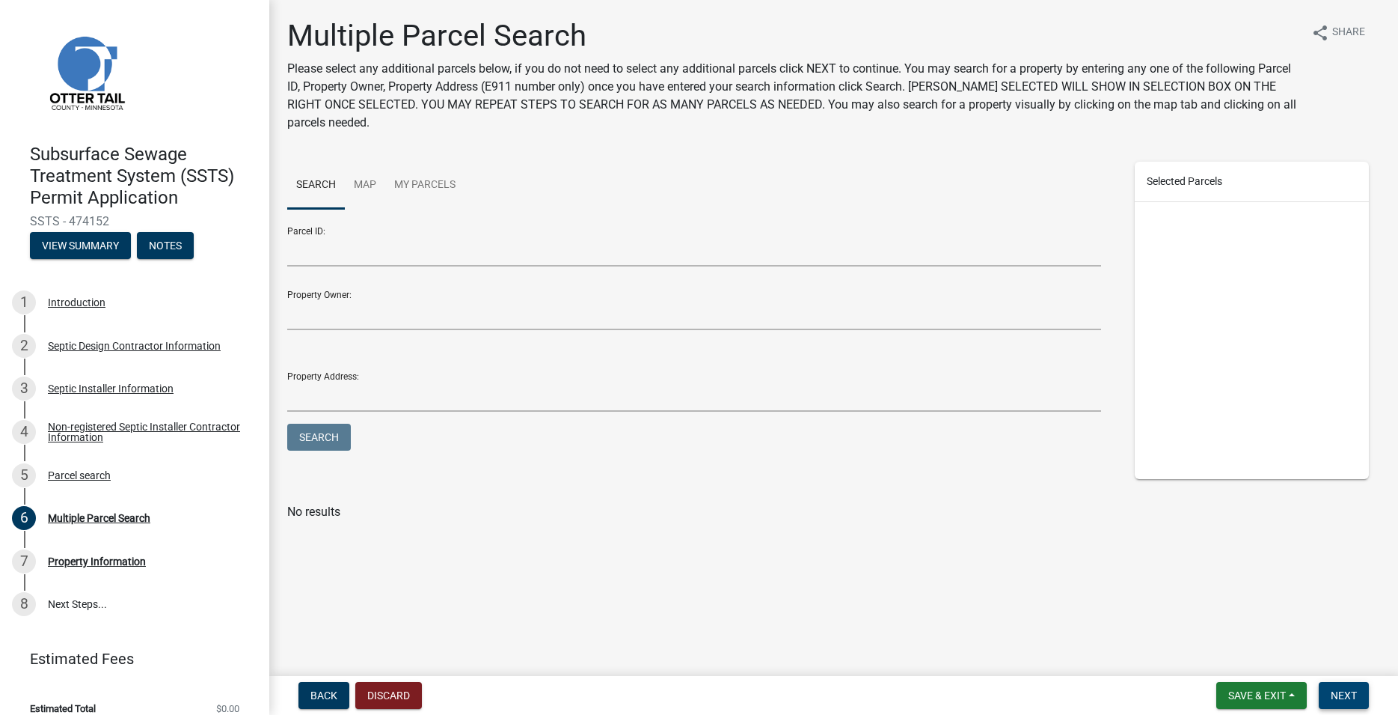
click at [1360, 690] on button "Next" at bounding box center [1344, 695] width 50 height 27
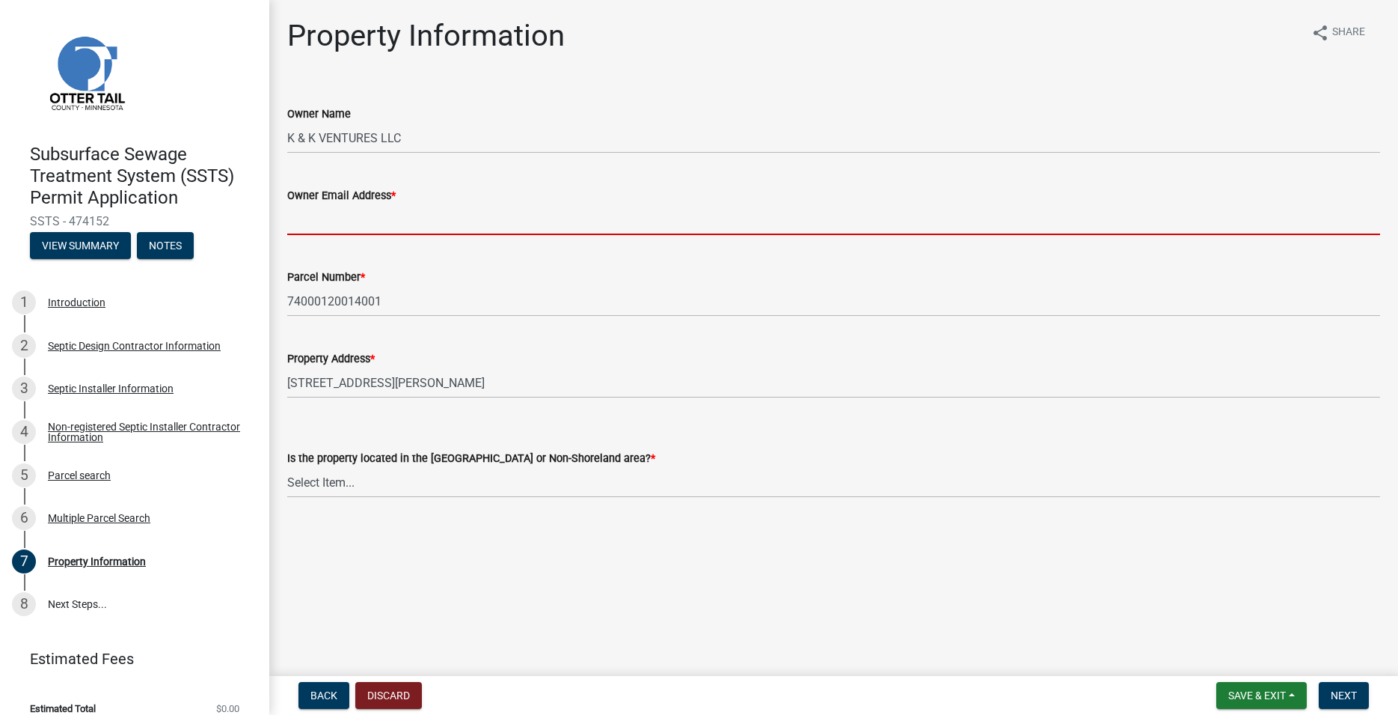
click at [295, 215] on input "Owner Email Address *" at bounding box center [833, 219] width 1093 height 31
click at [296, 215] on input "Owner Email Address *" at bounding box center [833, 219] width 1093 height 31
paste input "[EMAIL_ADDRESS][PERSON_NAME][DOMAIN_NAME]"
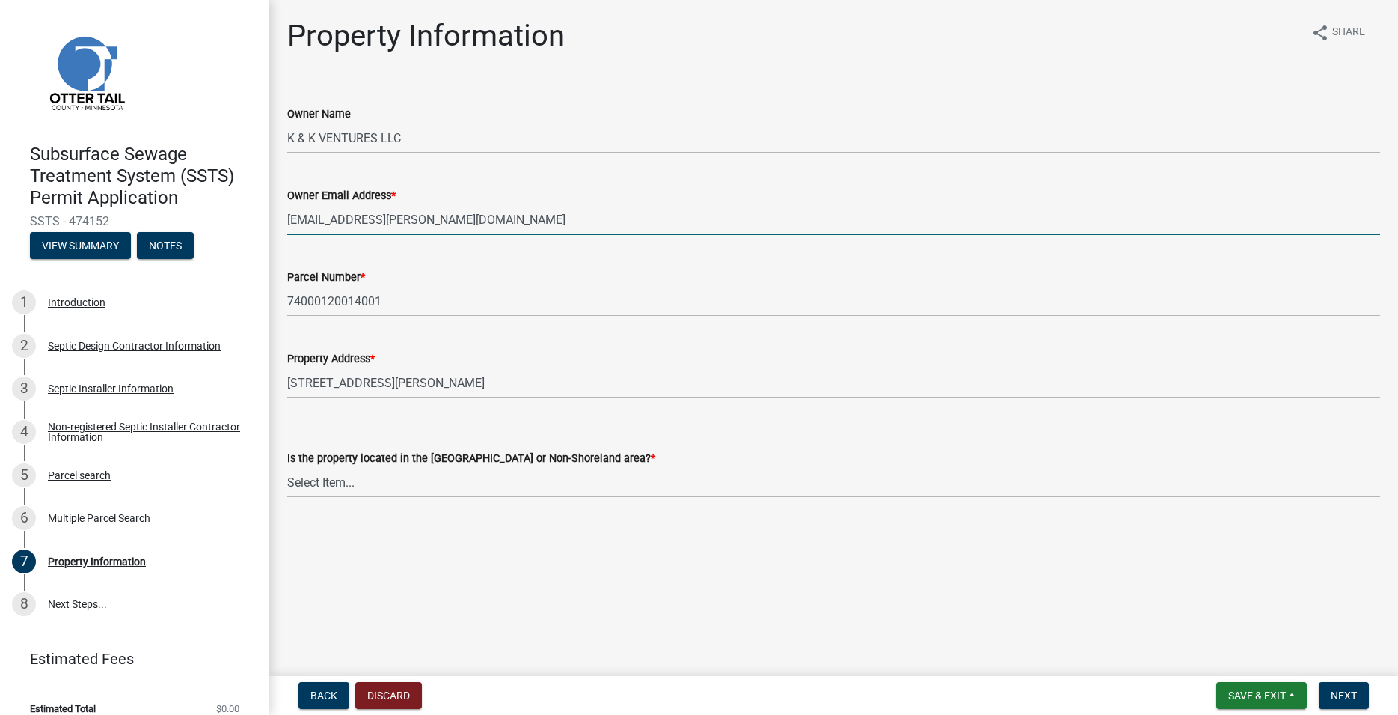
type input "[EMAIL_ADDRESS][PERSON_NAME][DOMAIN_NAME]"
click at [287, 467] on select "Select Item... Shoreland Non-Shoreland" at bounding box center [833, 482] width 1093 height 31
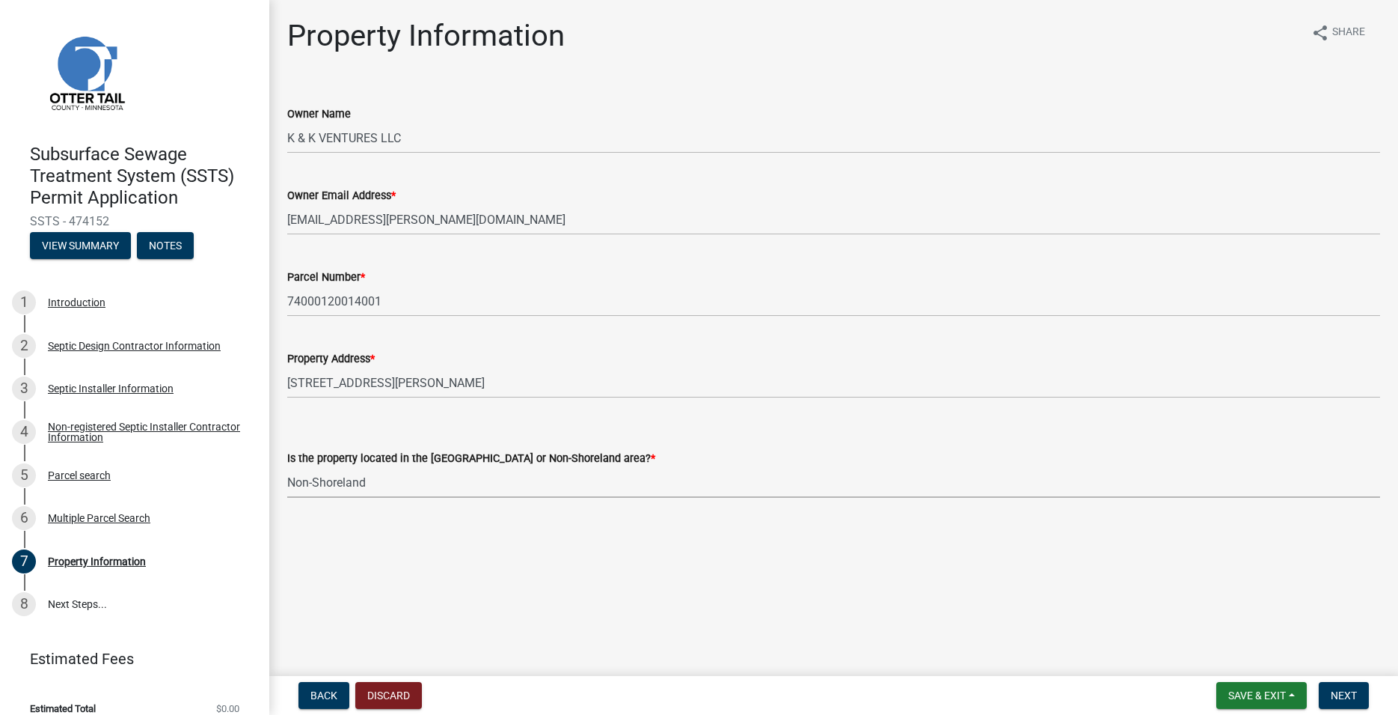
click option "Non-Shoreland" at bounding box center [0, 0] width 0 height 0
select select "5ed11e82-653f-4fcc-a472-8d95af57556c"
click at [1334, 694] on span "Next" at bounding box center [1344, 695] width 26 height 12
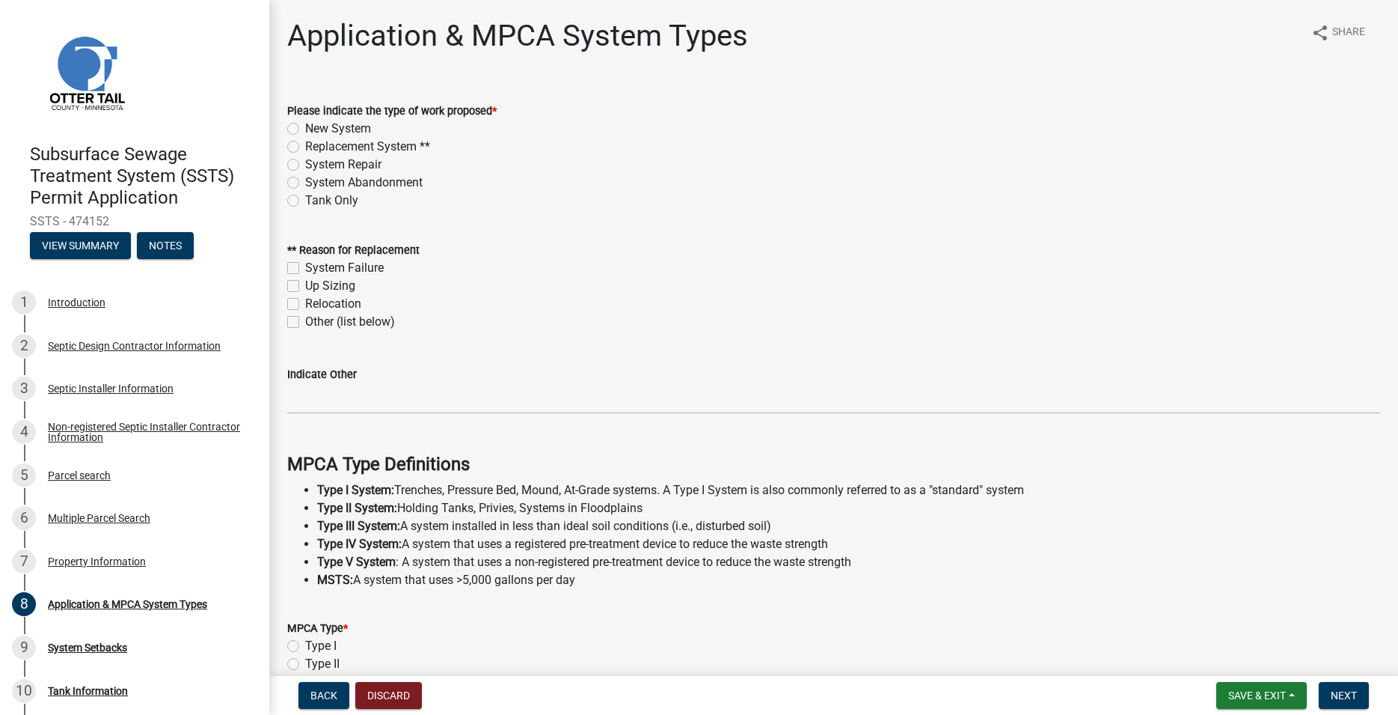
click at [305, 124] on label "New System" at bounding box center [338, 129] width 66 height 18
click at [305, 124] on input "New System" at bounding box center [310, 125] width 10 height 10
radio input "true"
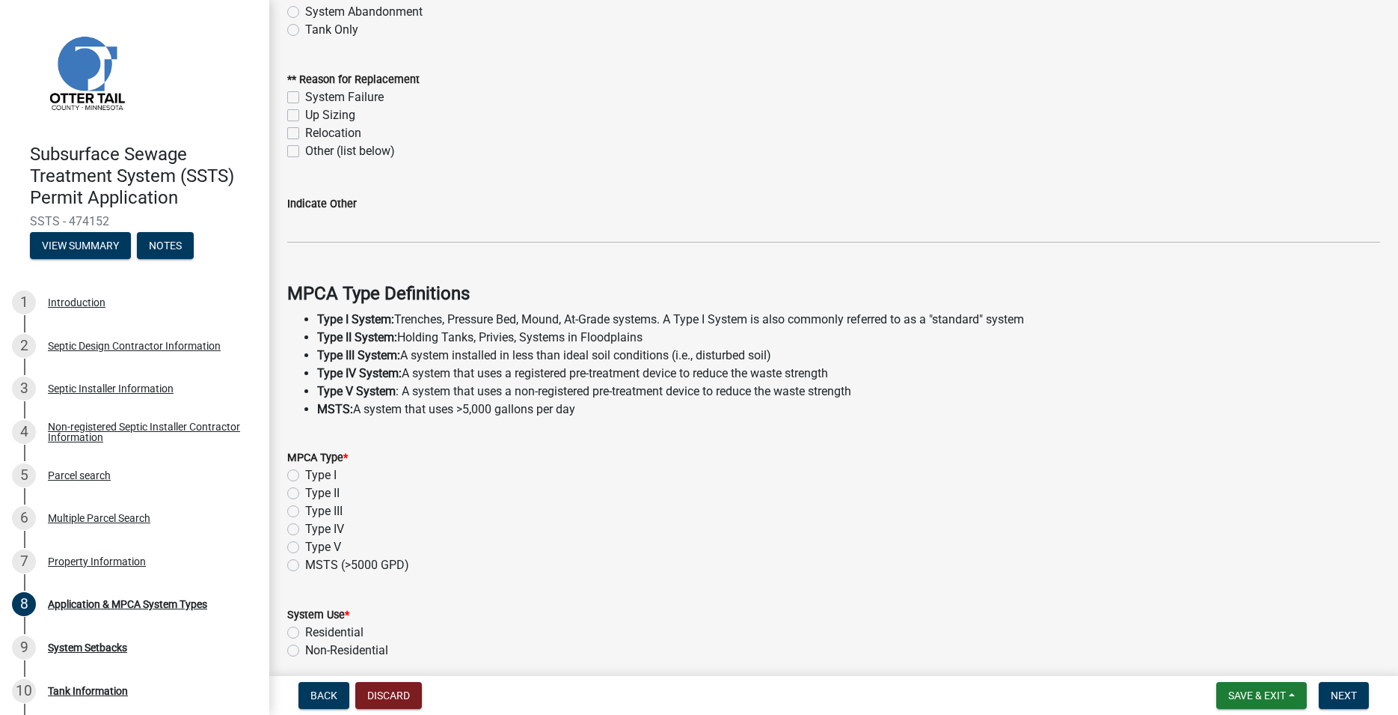
scroll to position [256, 0]
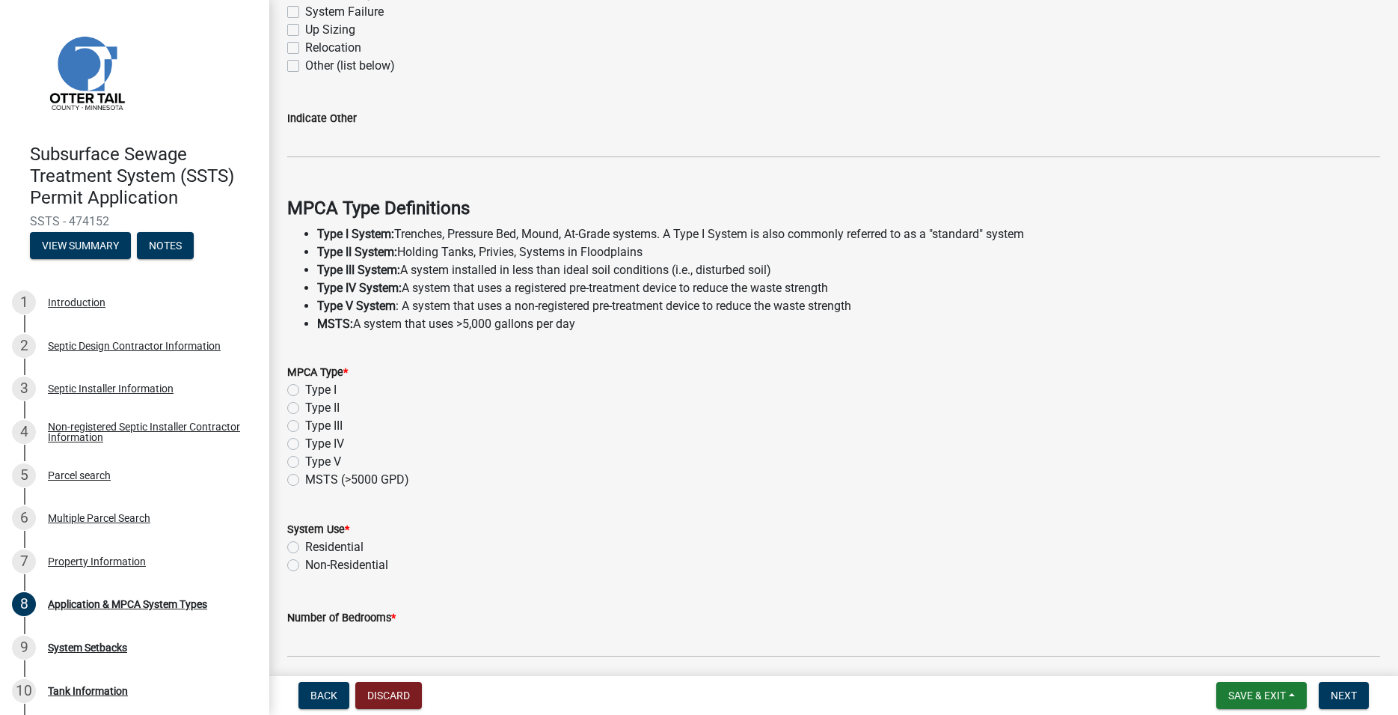
click at [305, 413] on label "Type II" at bounding box center [322, 408] width 34 height 18
click at [305, 409] on input "Type II" at bounding box center [310, 404] width 10 height 10
radio input "true"
click at [305, 551] on label "Residential" at bounding box center [334, 547] width 58 height 18
click at [305, 548] on input "Residential" at bounding box center [310, 543] width 10 height 10
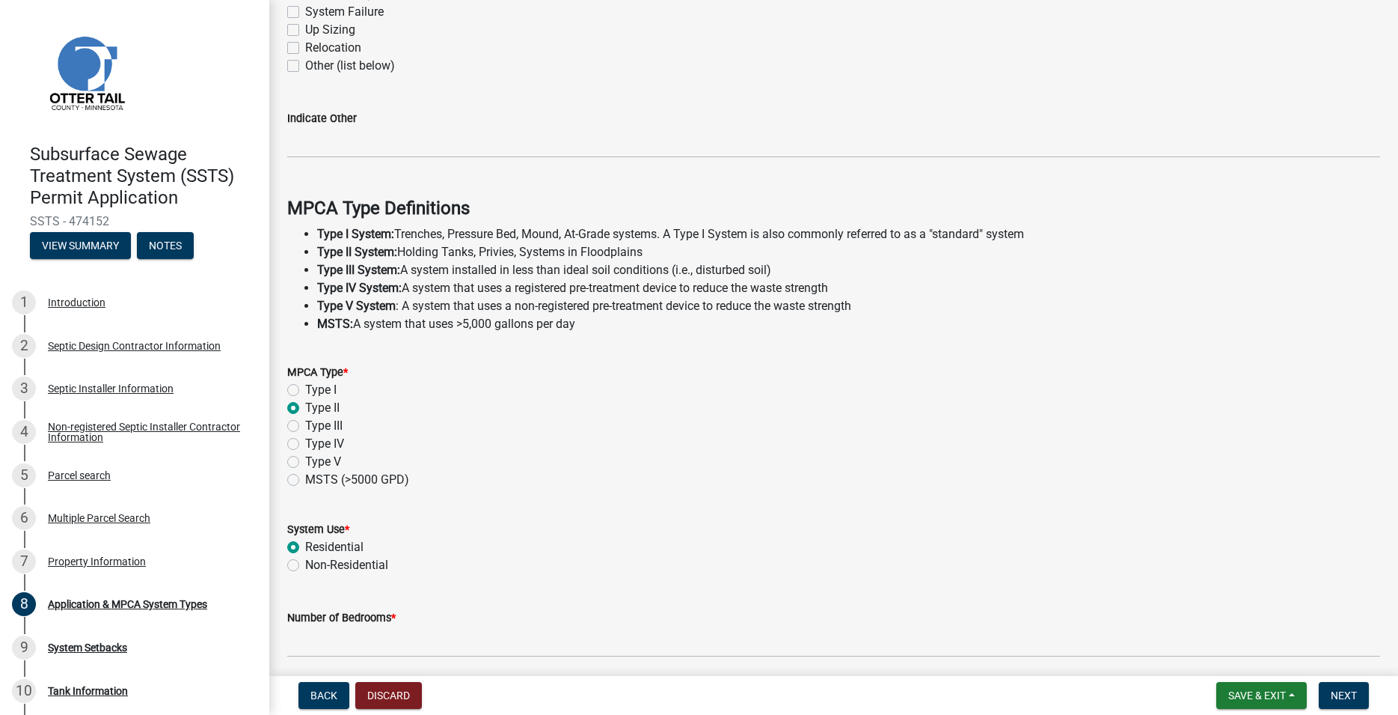
radio input "true"
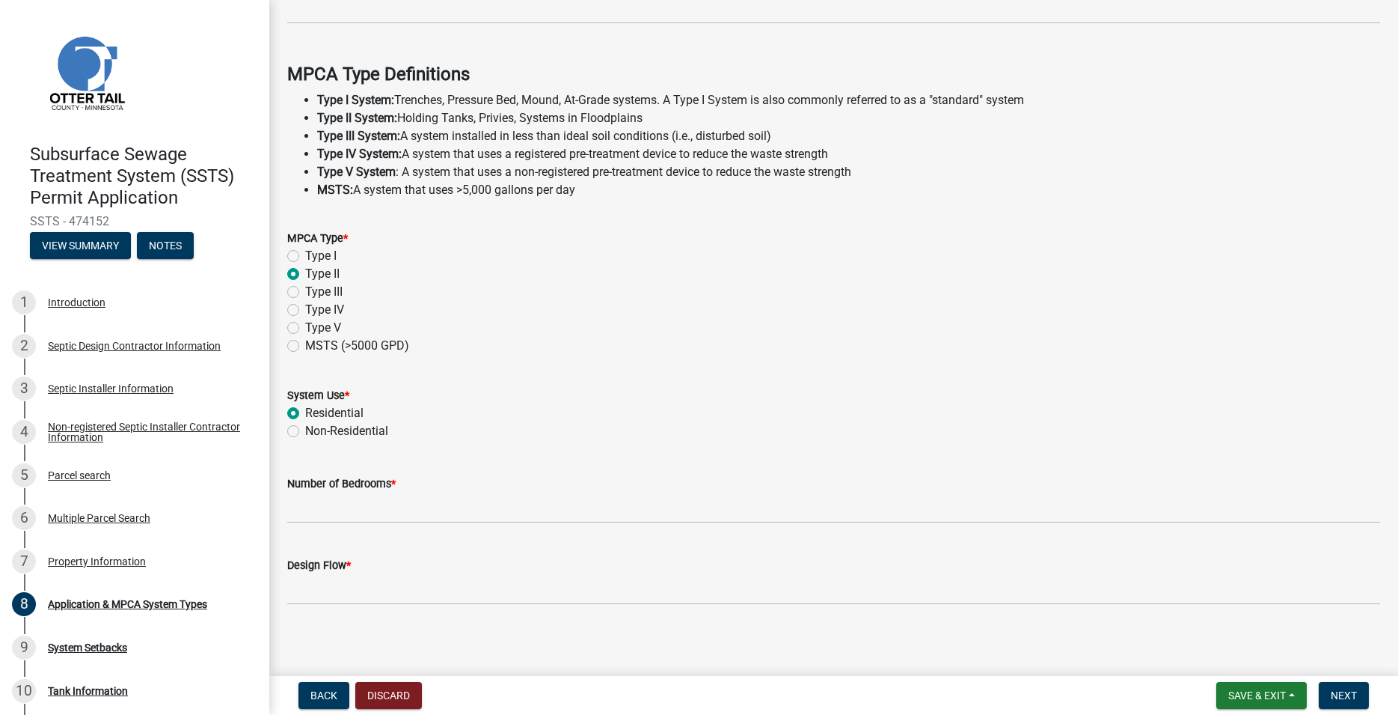
scroll to position [397, 0]
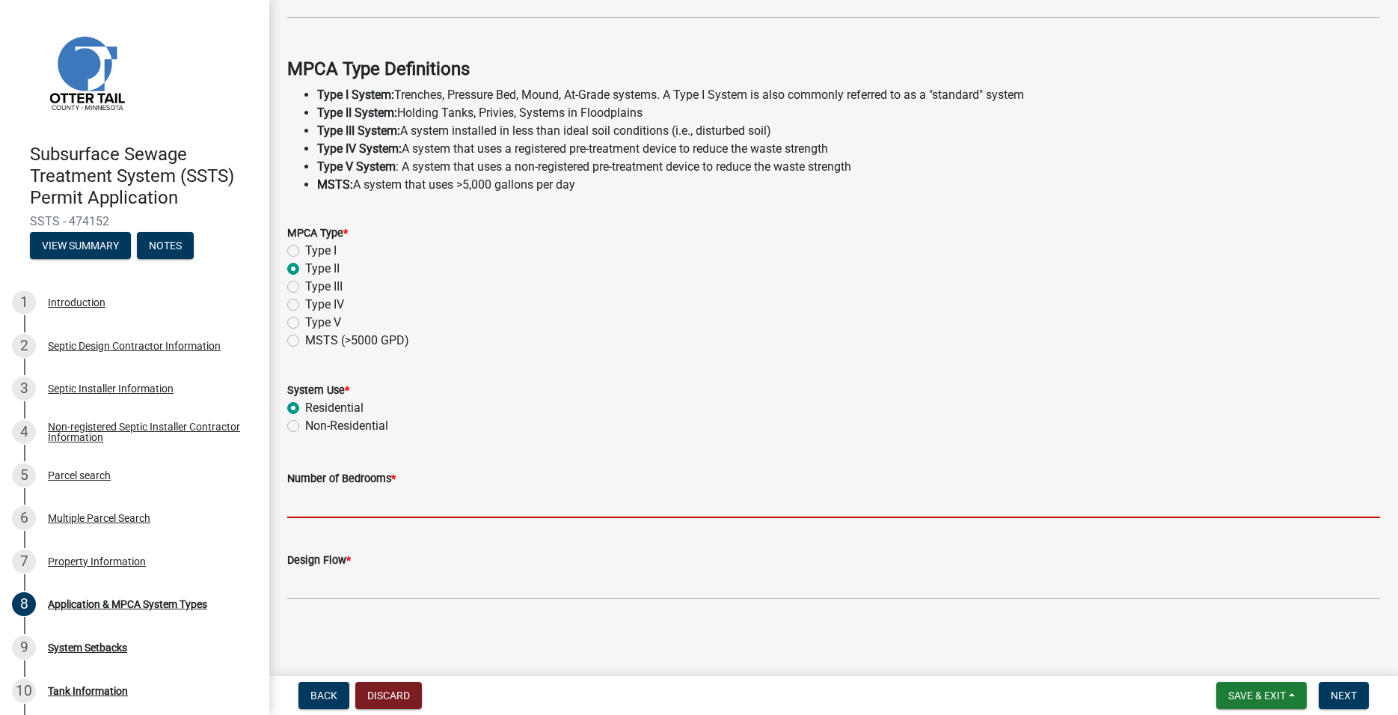
click at [319, 505] on input "Number of Bedrooms *" at bounding box center [833, 502] width 1093 height 31
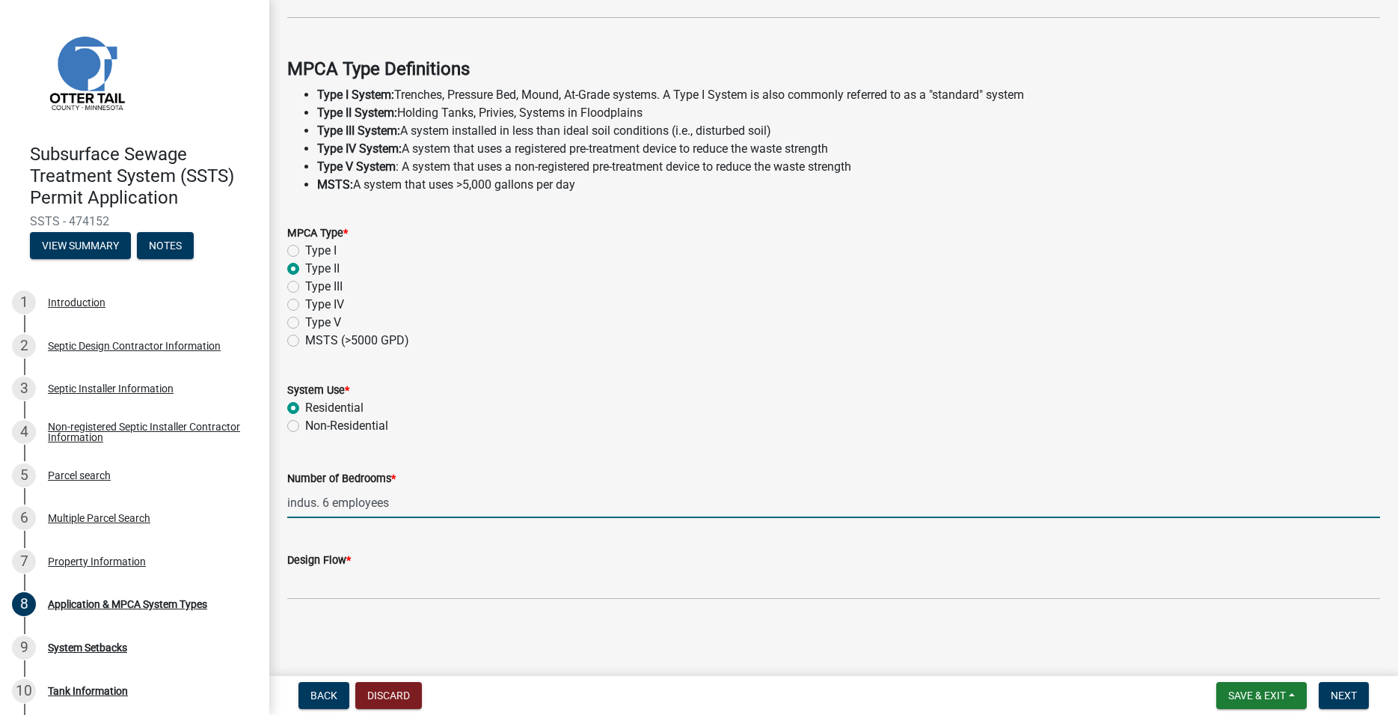
type input "indus. 6 employees"
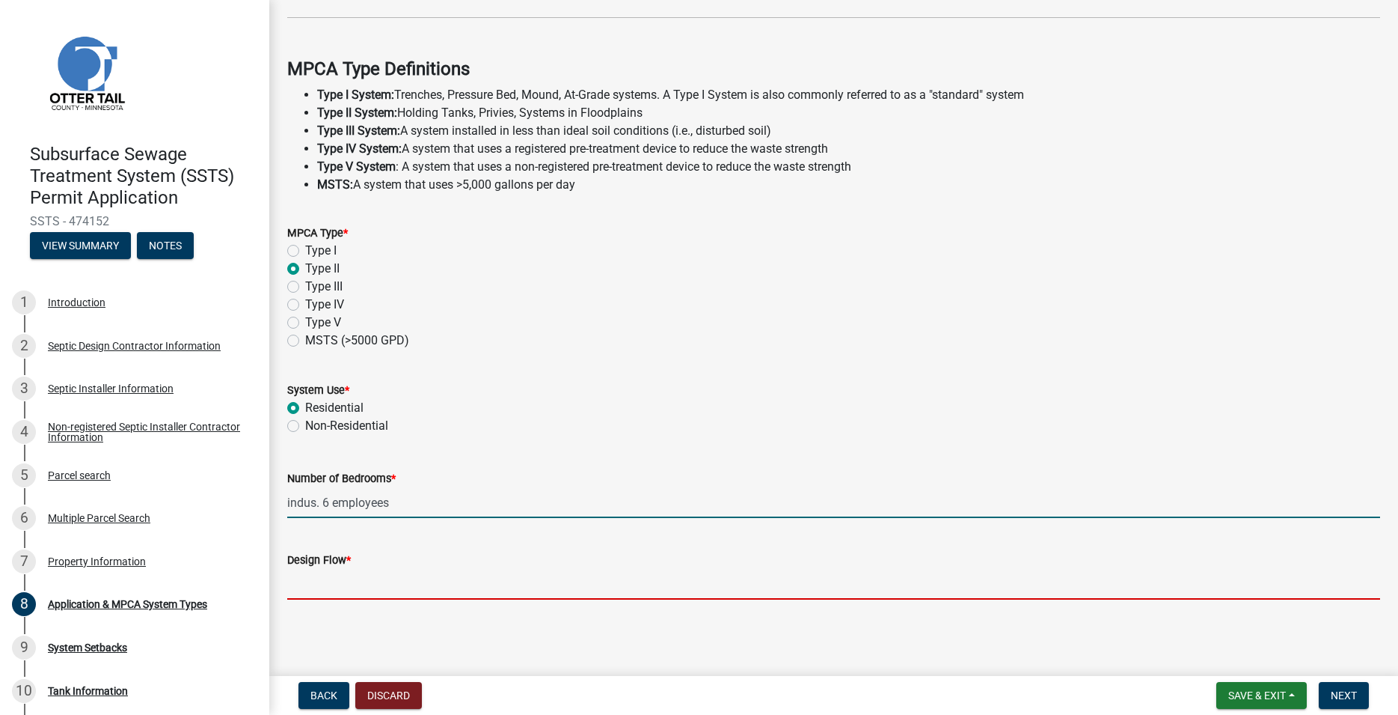
click at [324, 577] on input "Design Flow *" at bounding box center [833, 584] width 1093 height 31
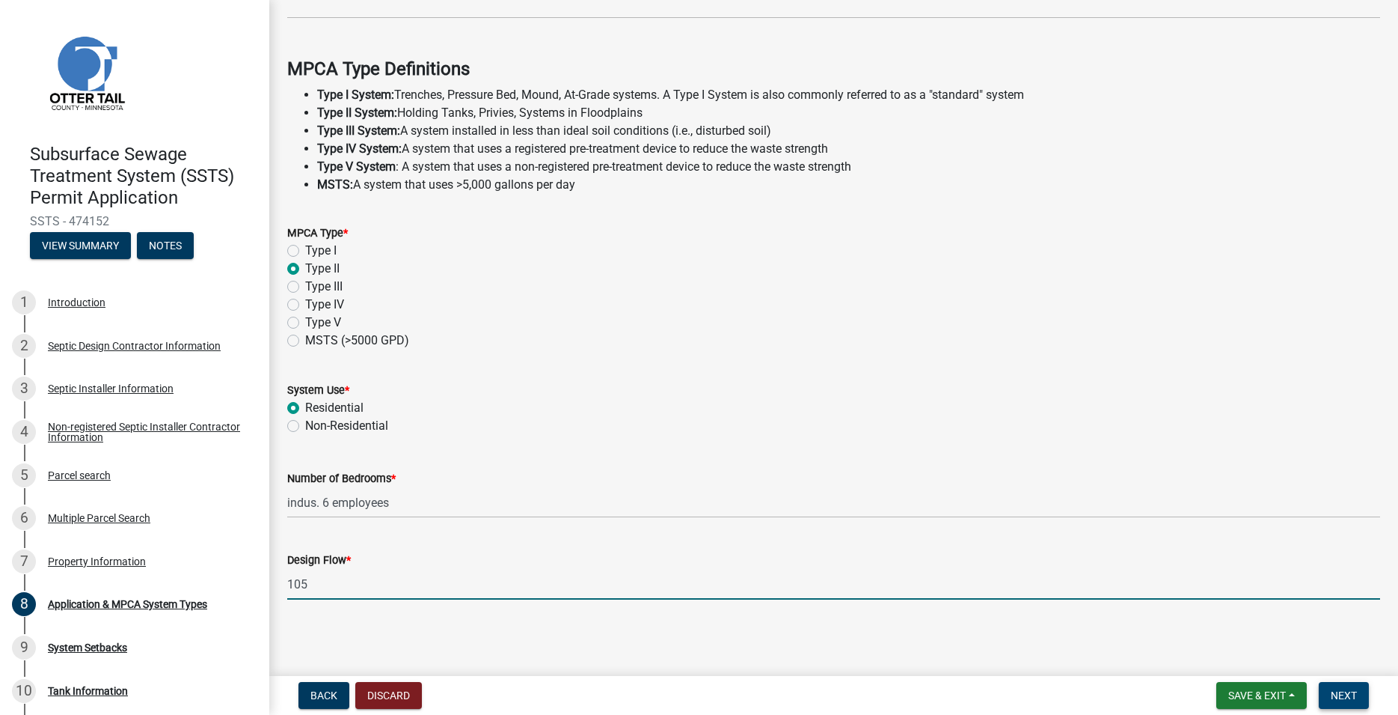
type input "105"
click at [1343, 697] on span "Next" at bounding box center [1344, 695] width 26 height 12
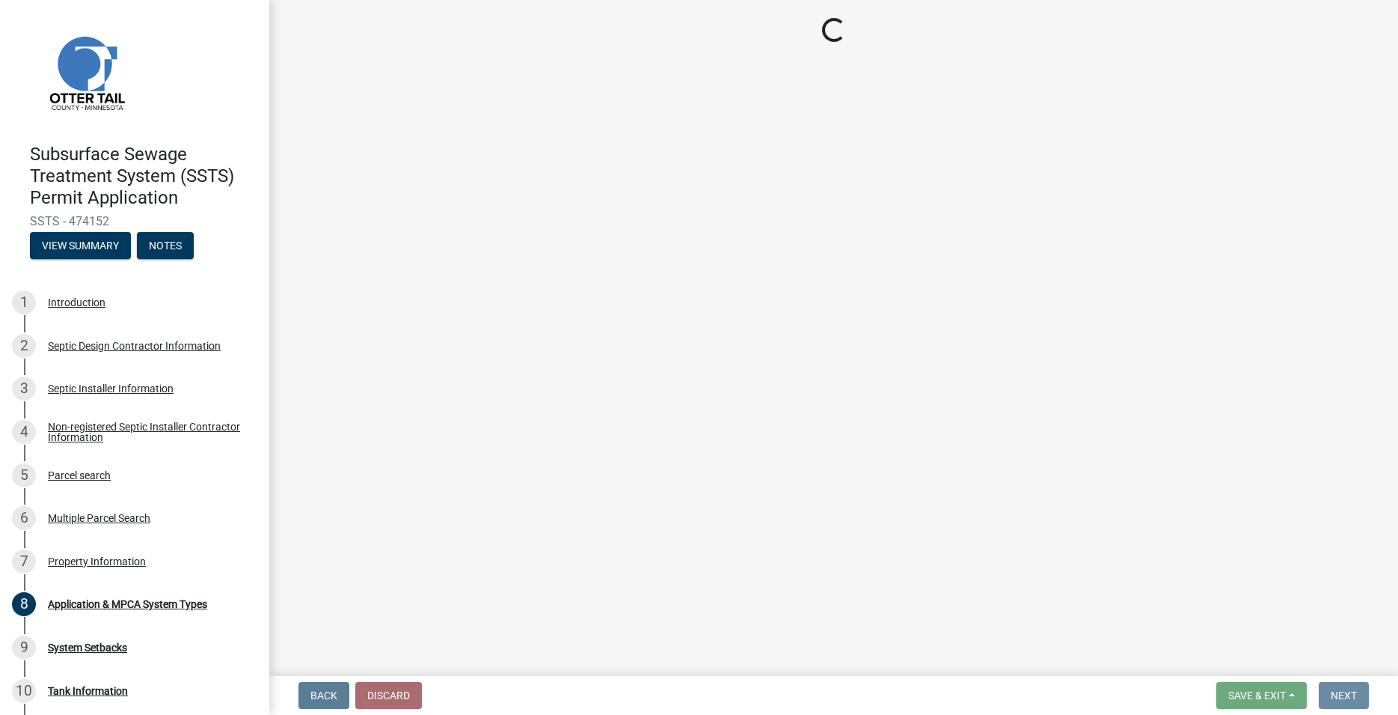
scroll to position [0, 0]
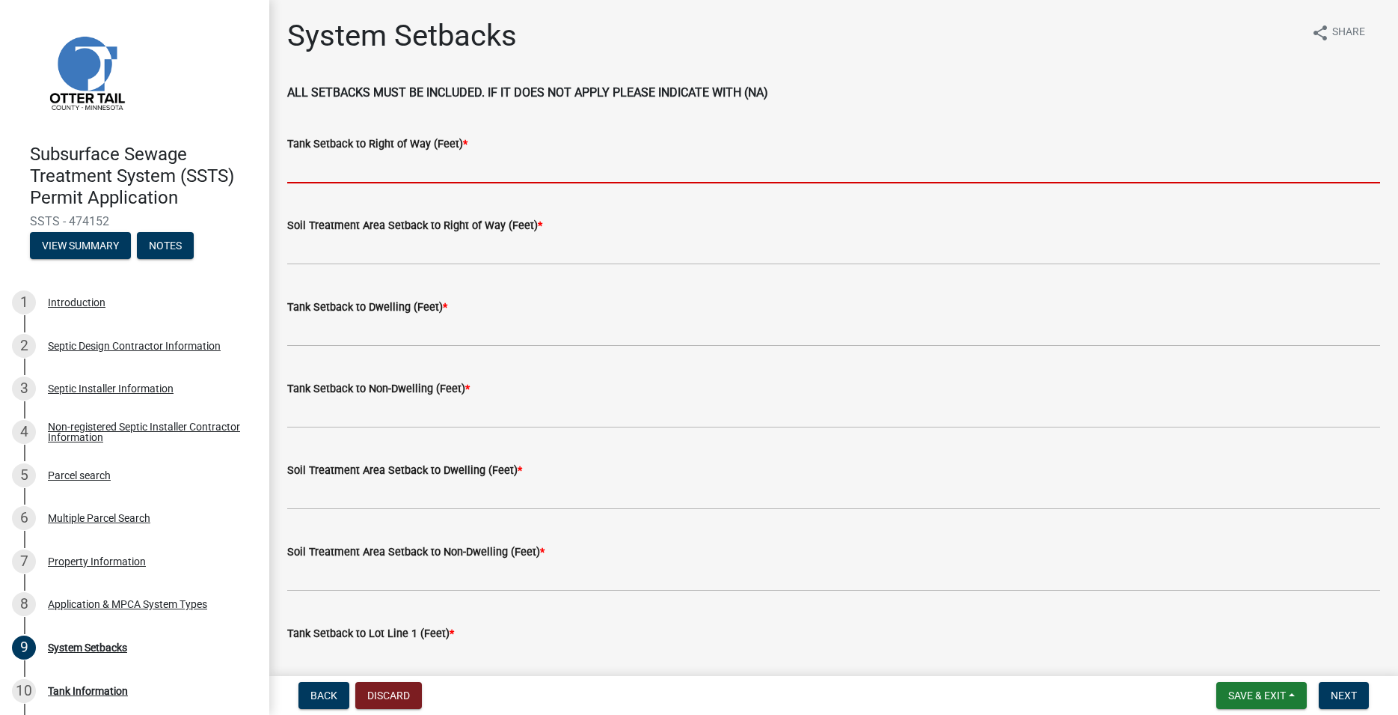
click at [355, 155] on input "Tank Setback to Right of Way (Feet) *" at bounding box center [833, 168] width 1093 height 31
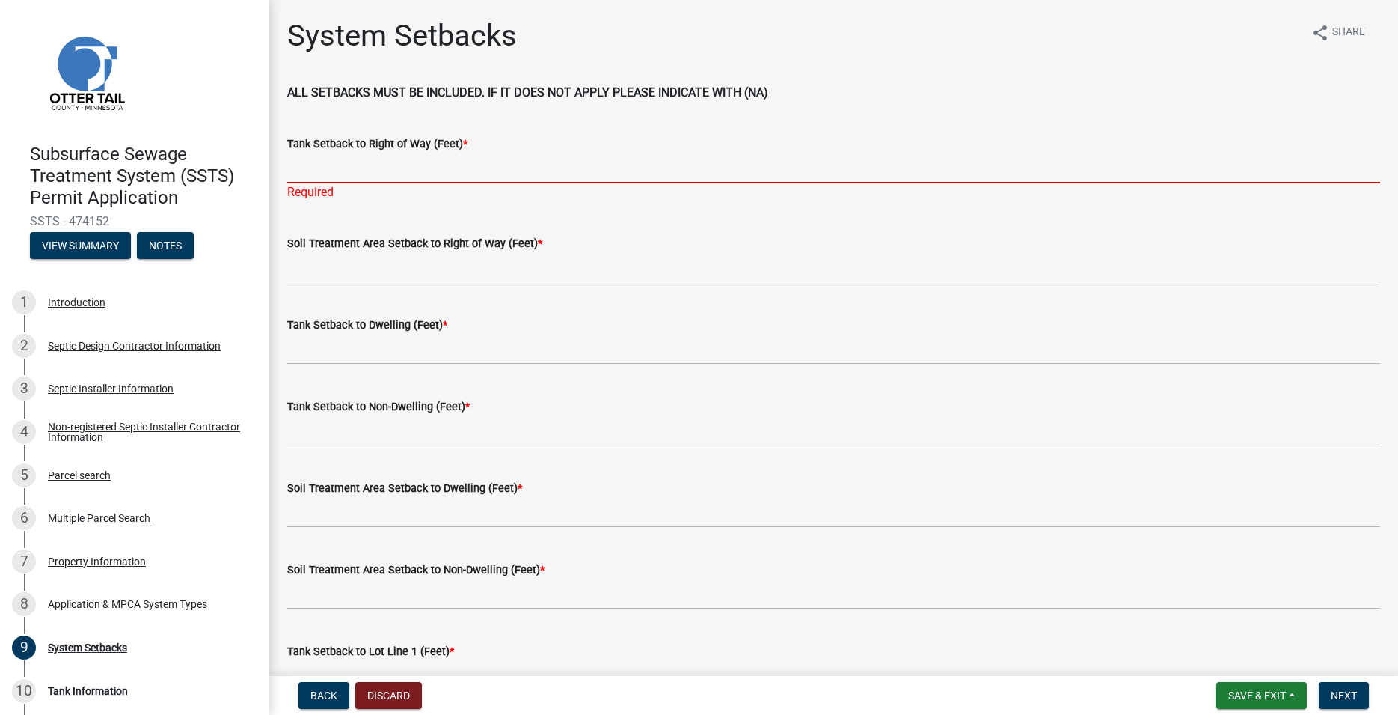
click at [305, 163] on input "Tank Setback to Right of Way (Feet) *" at bounding box center [833, 168] width 1093 height 31
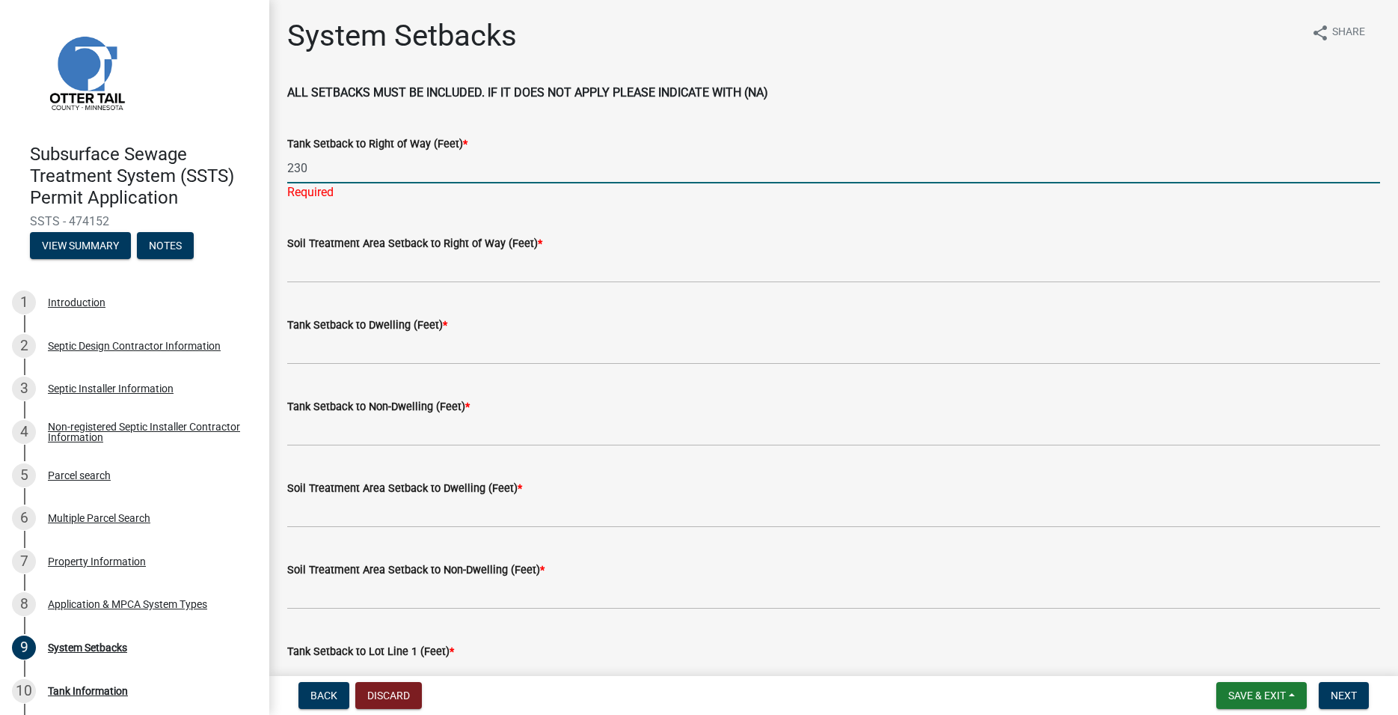
type input "230"
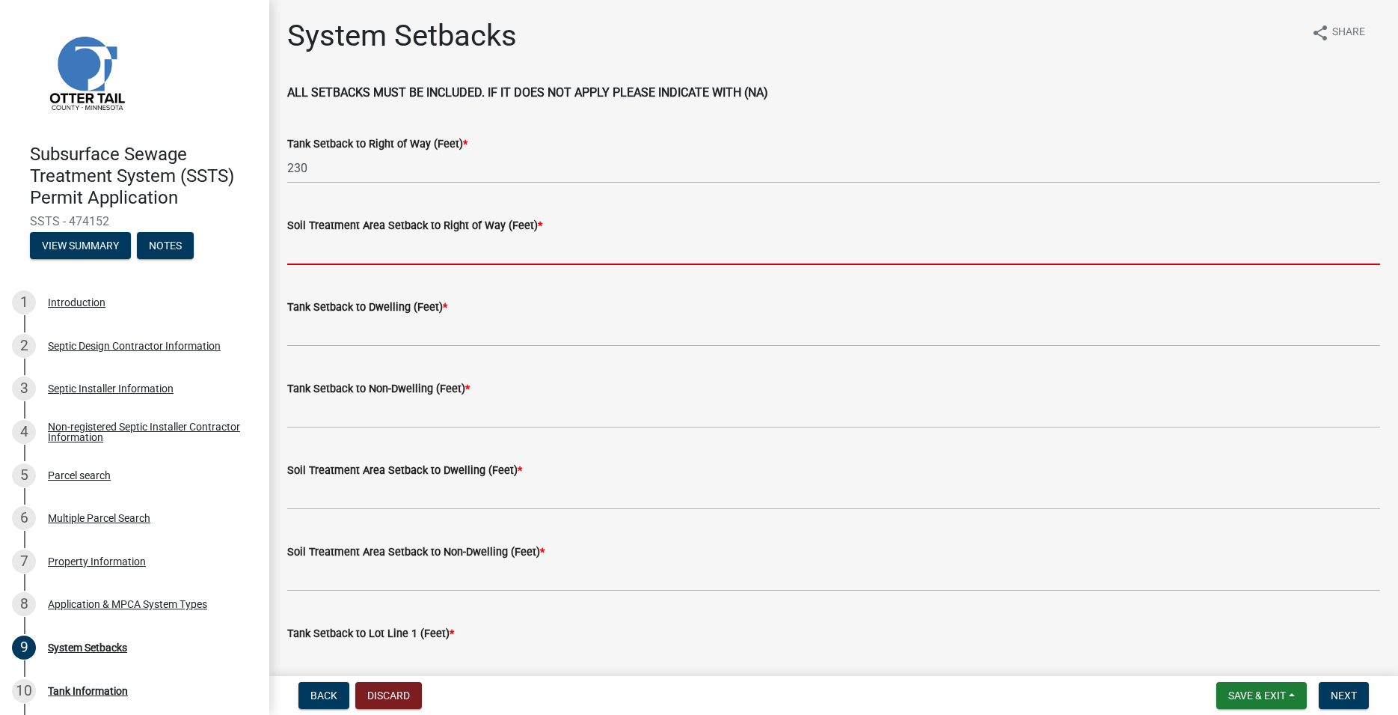
click at [315, 257] on input "Soil Treatment Area Setback to Right of Way (Feet) *" at bounding box center [833, 249] width 1093 height 31
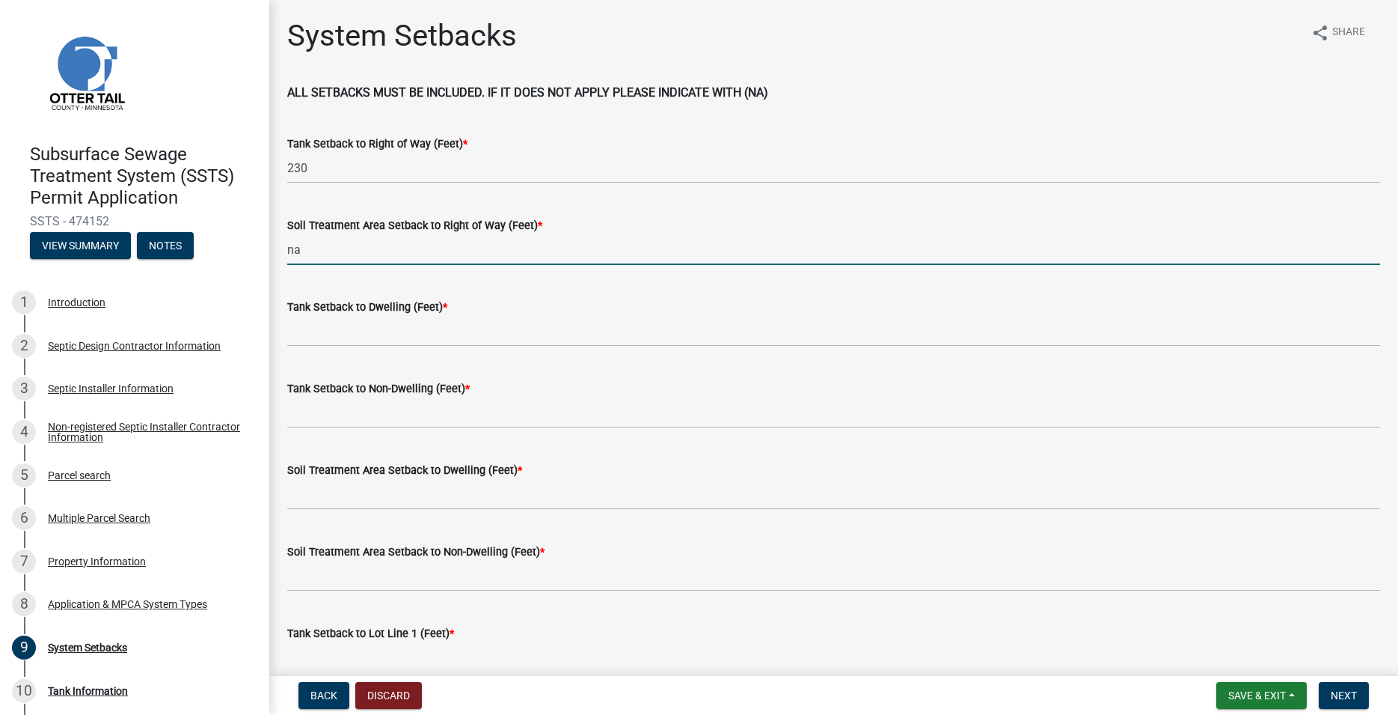
type input "na"
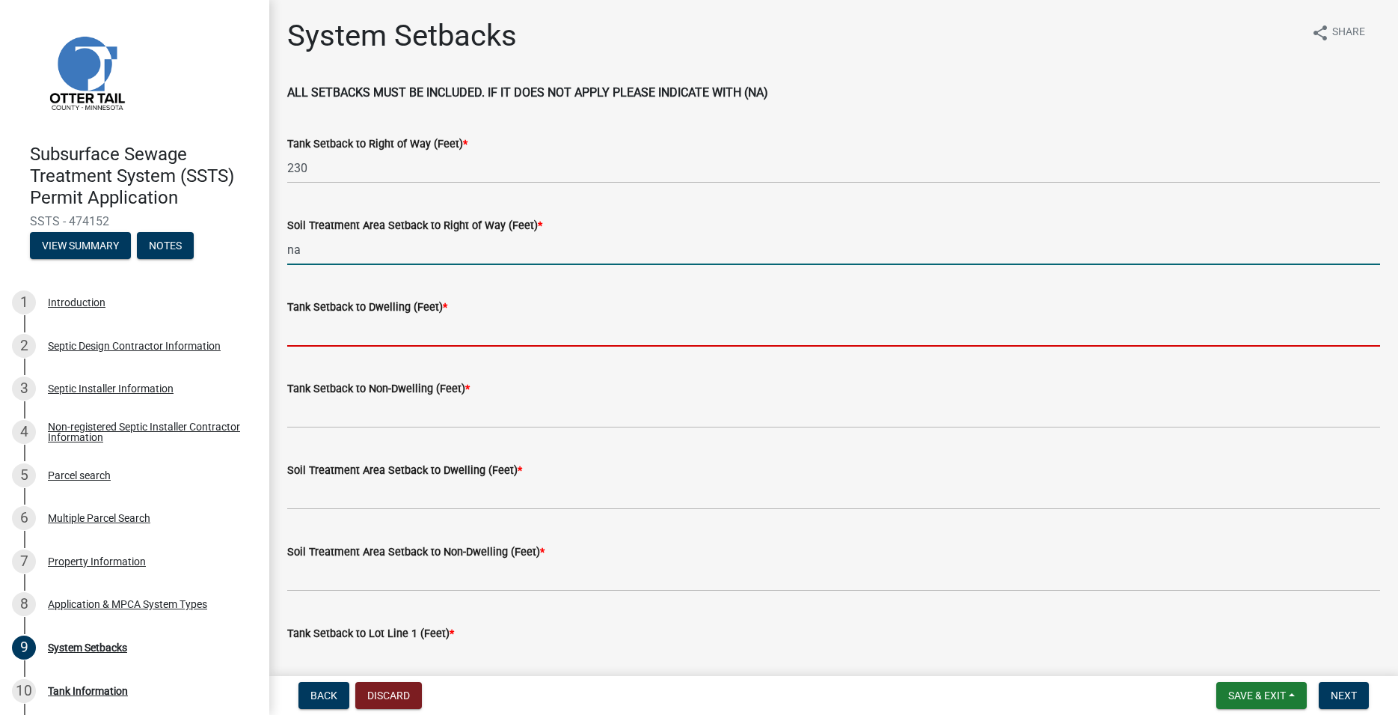
click at [328, 327] on input "Tank Setback to Dwelling (Feet) *" at bounding box center [833, 331] width 1093 height 31
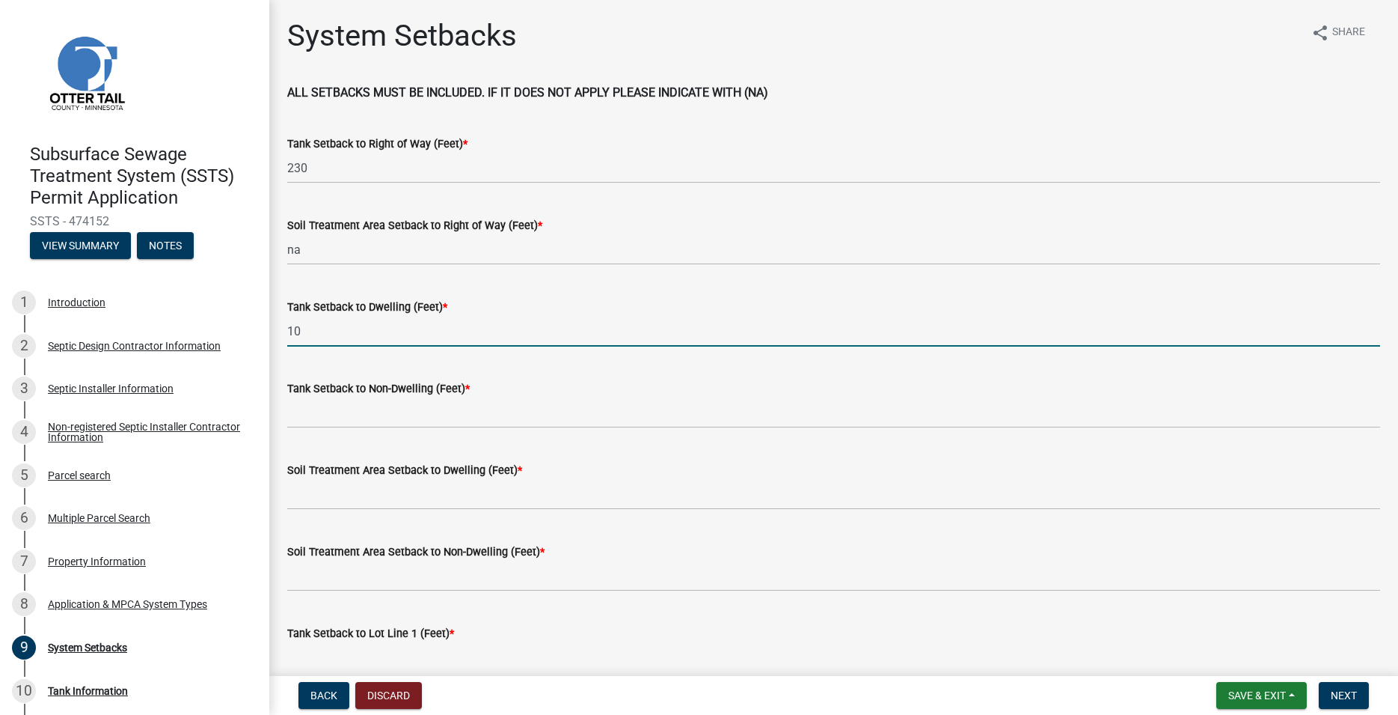
type input "10"
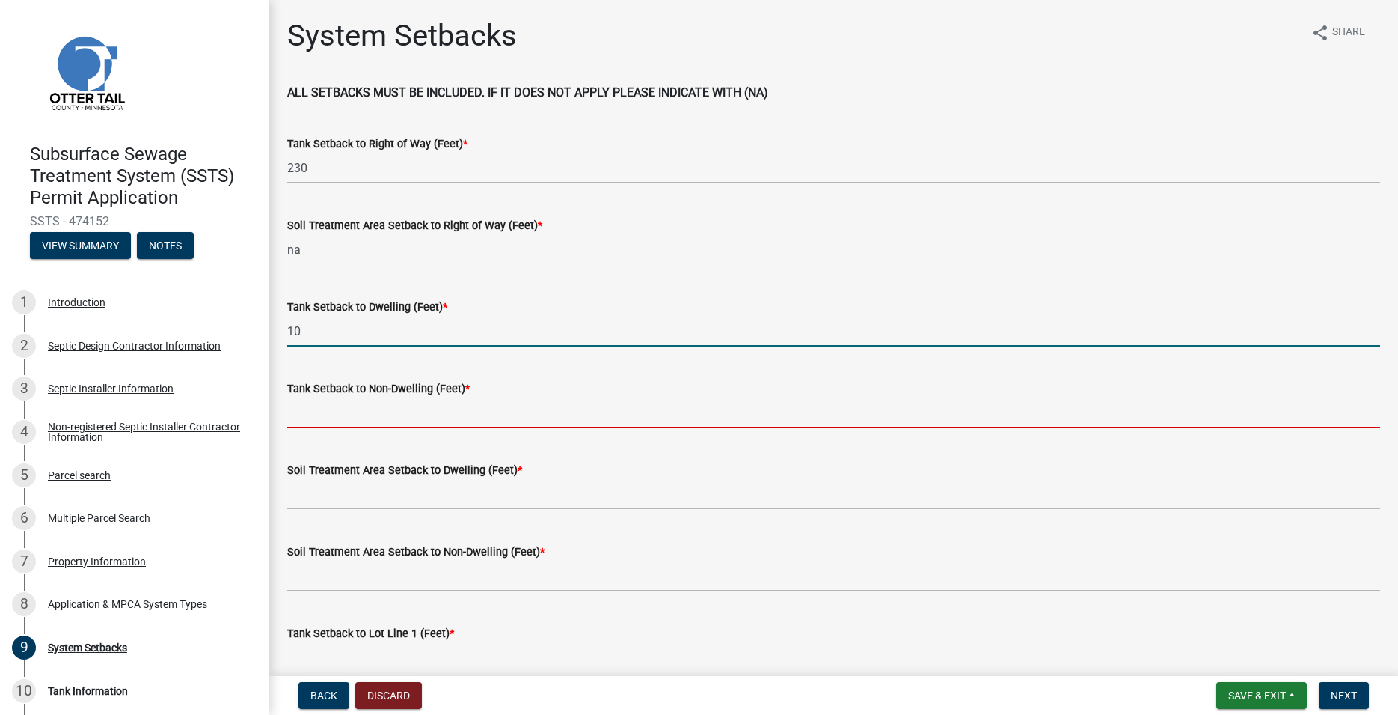
click at [338, 406] on input "Tank Setback to Non-Dwelling (Feet) *" at bounding box center [833, 412] width 1093 height 31
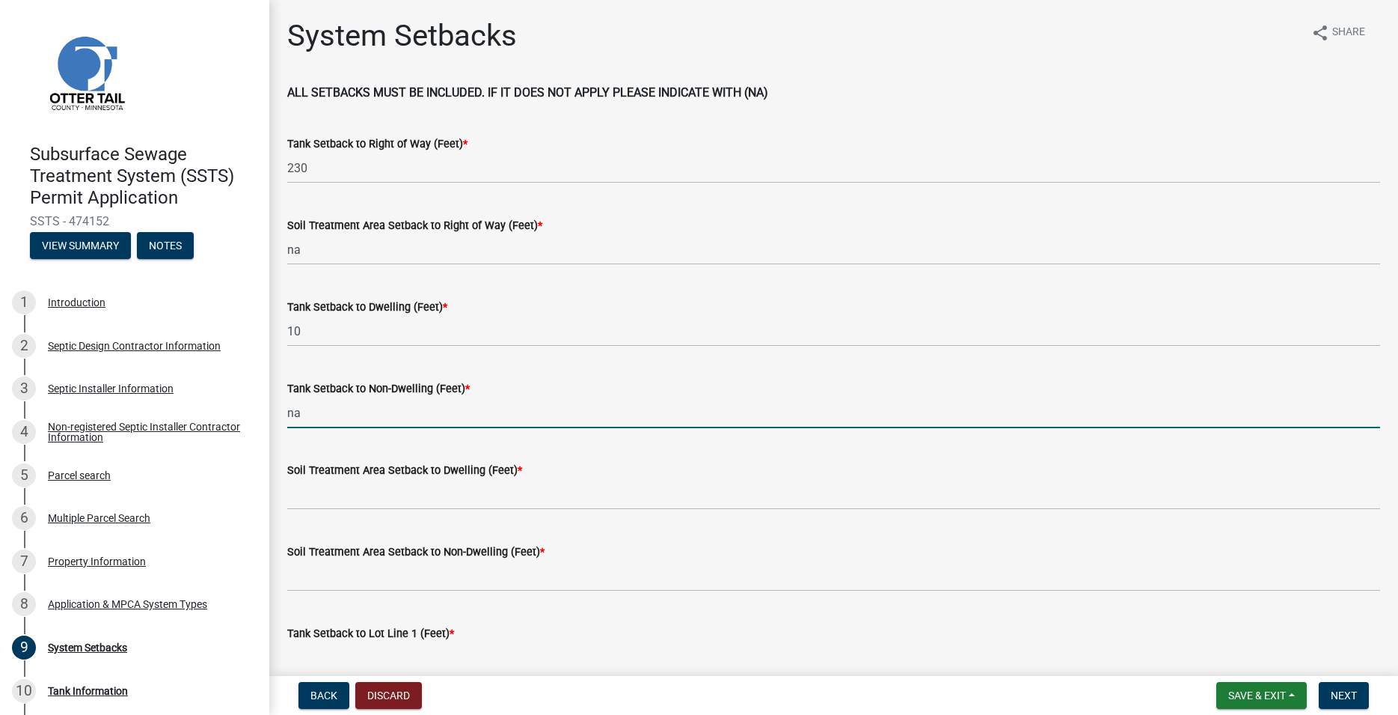
type input "na"
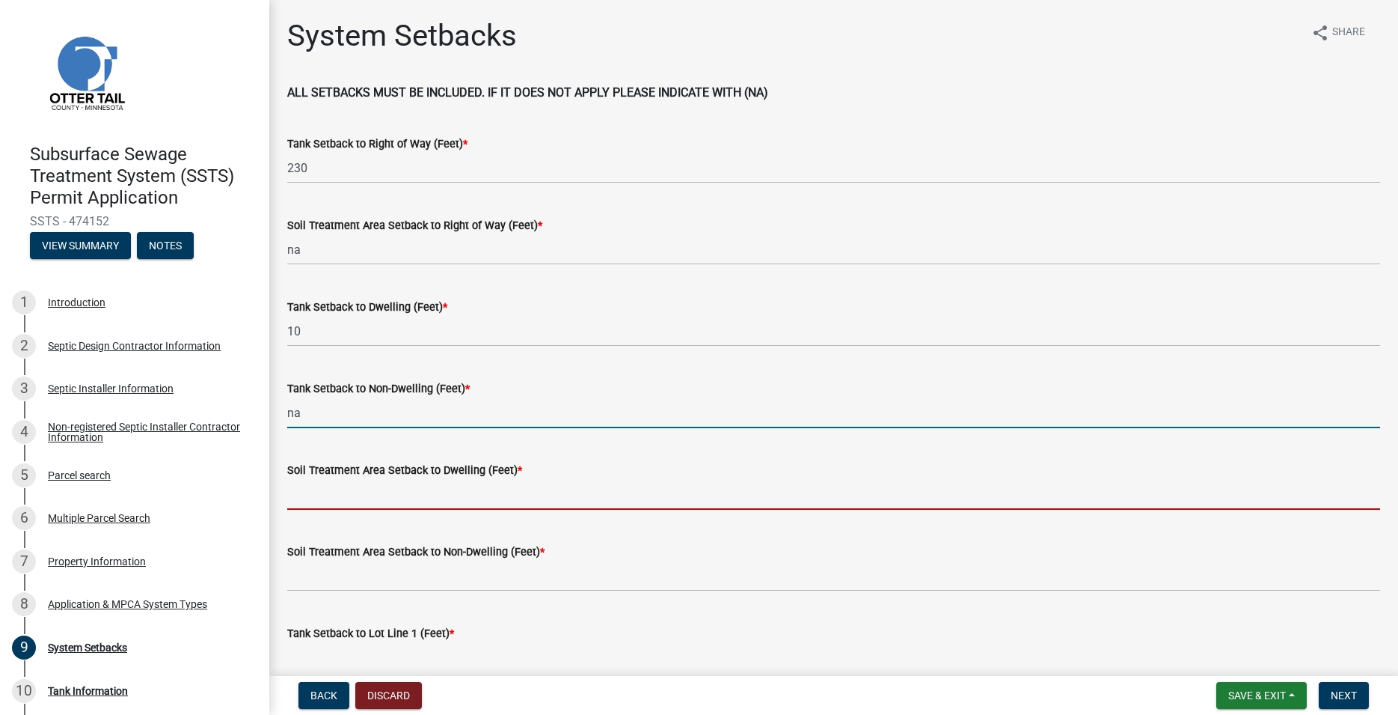
click at [336, 499] on input "Soil Treatment Area Setback to Dwelling (Feet) *" at bounding box center [833, 494] width 1093 height 31
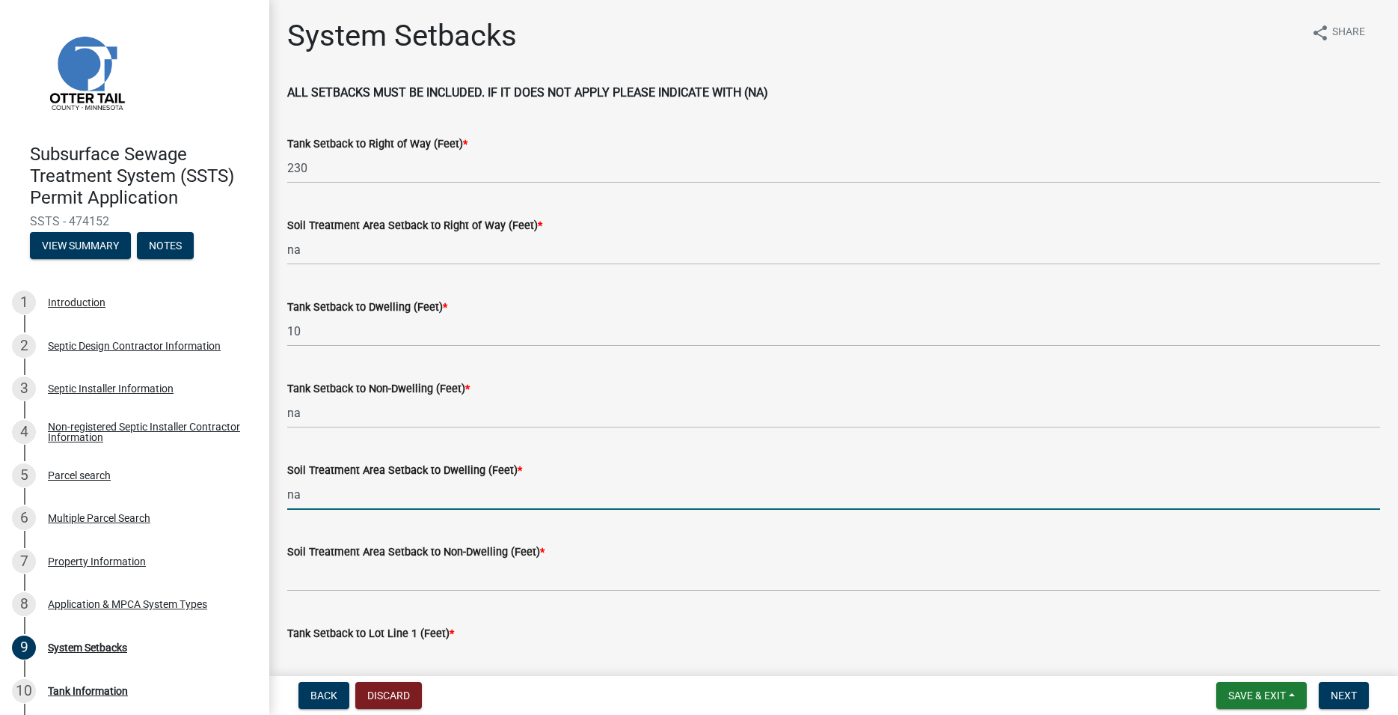
scroll to position [85, 0]
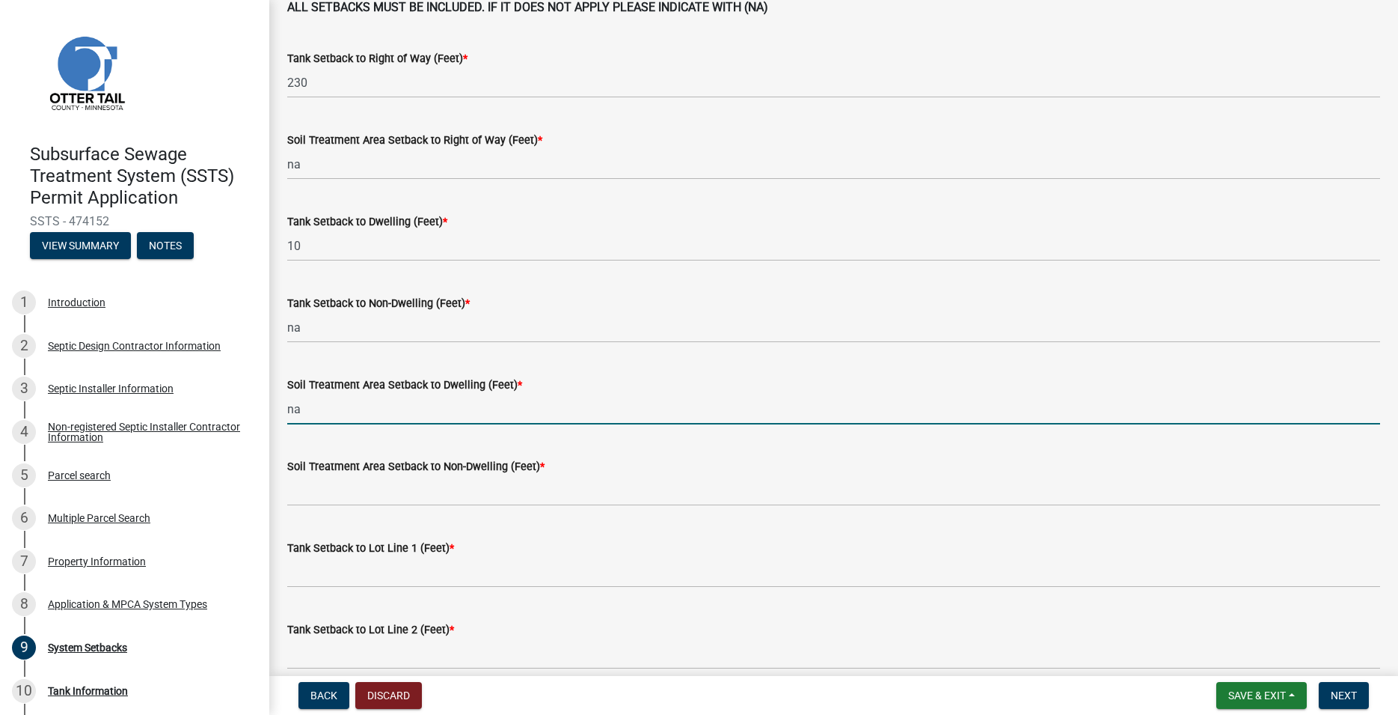
type input "na"
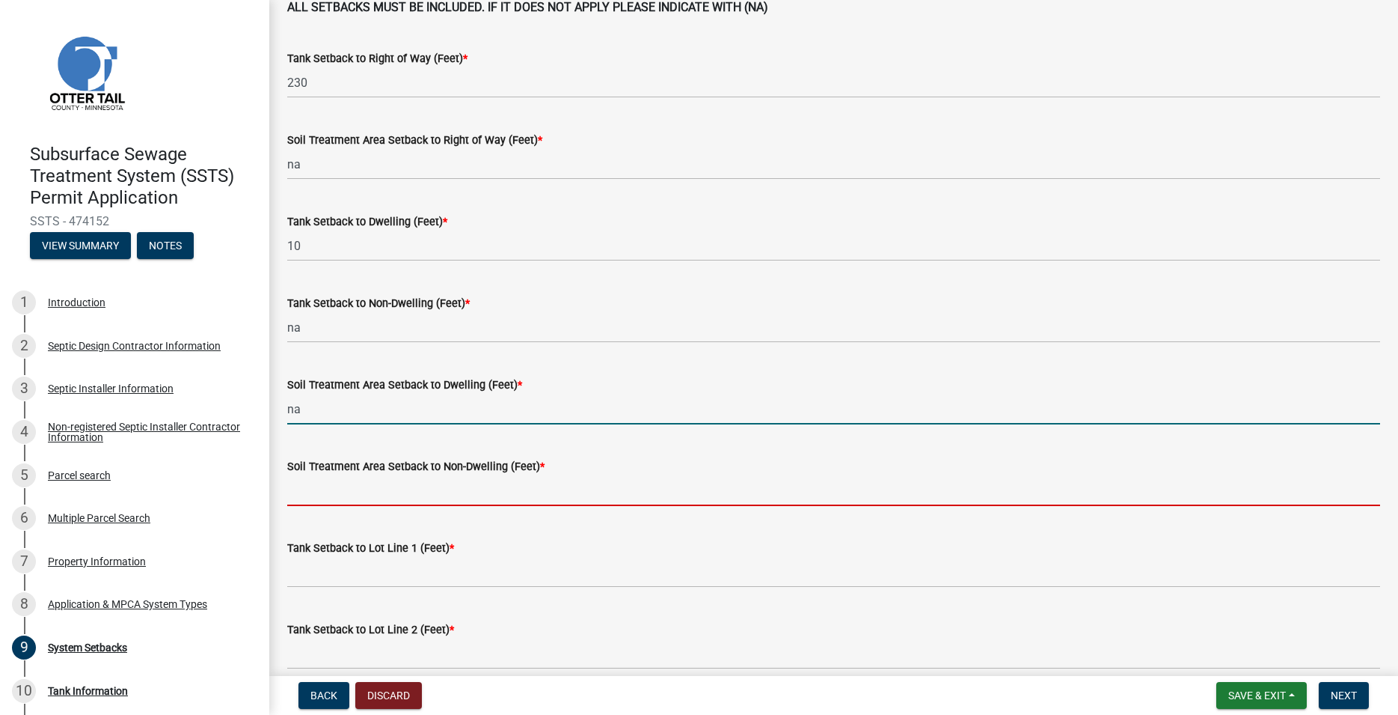
click at [338, 489] on input "Soil Treatment Area Setback to Non-Dwelling (Feet) *" at bounding box center [833, 490] width 1093 height 31
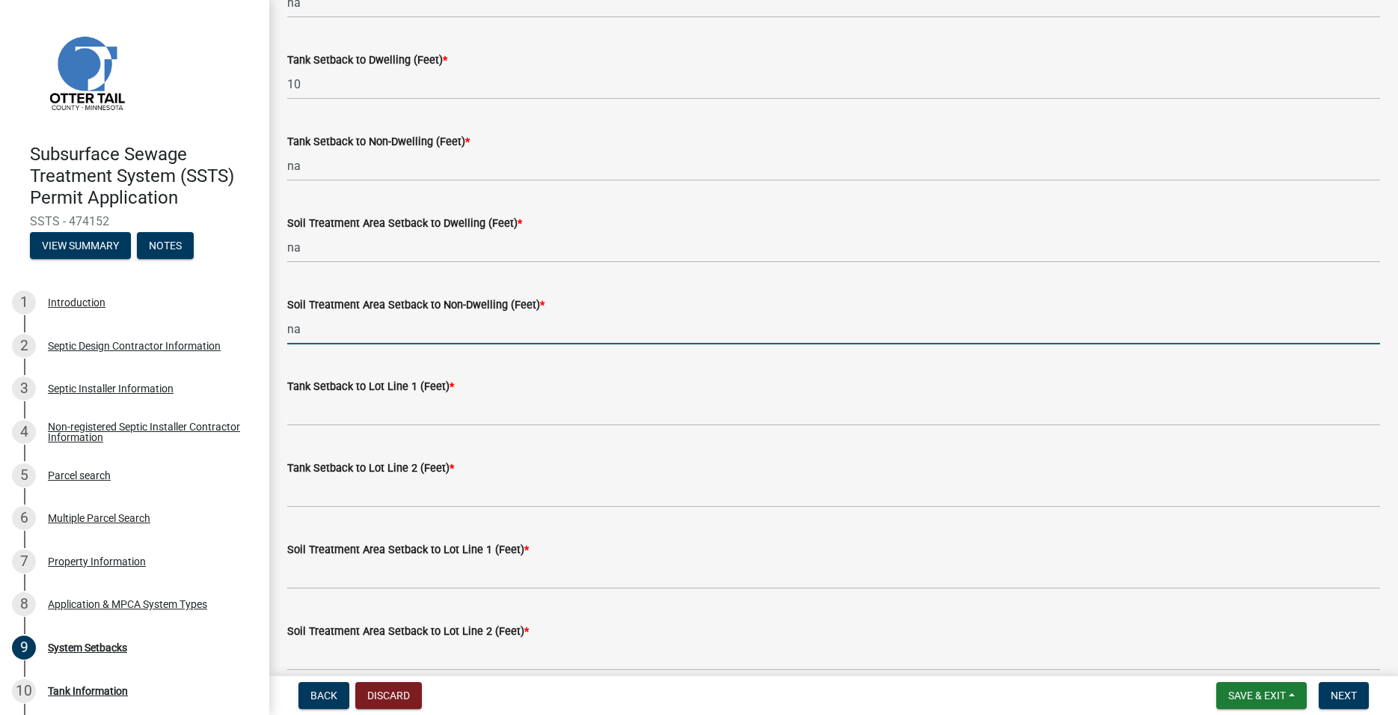
scroll to position [256, 0]
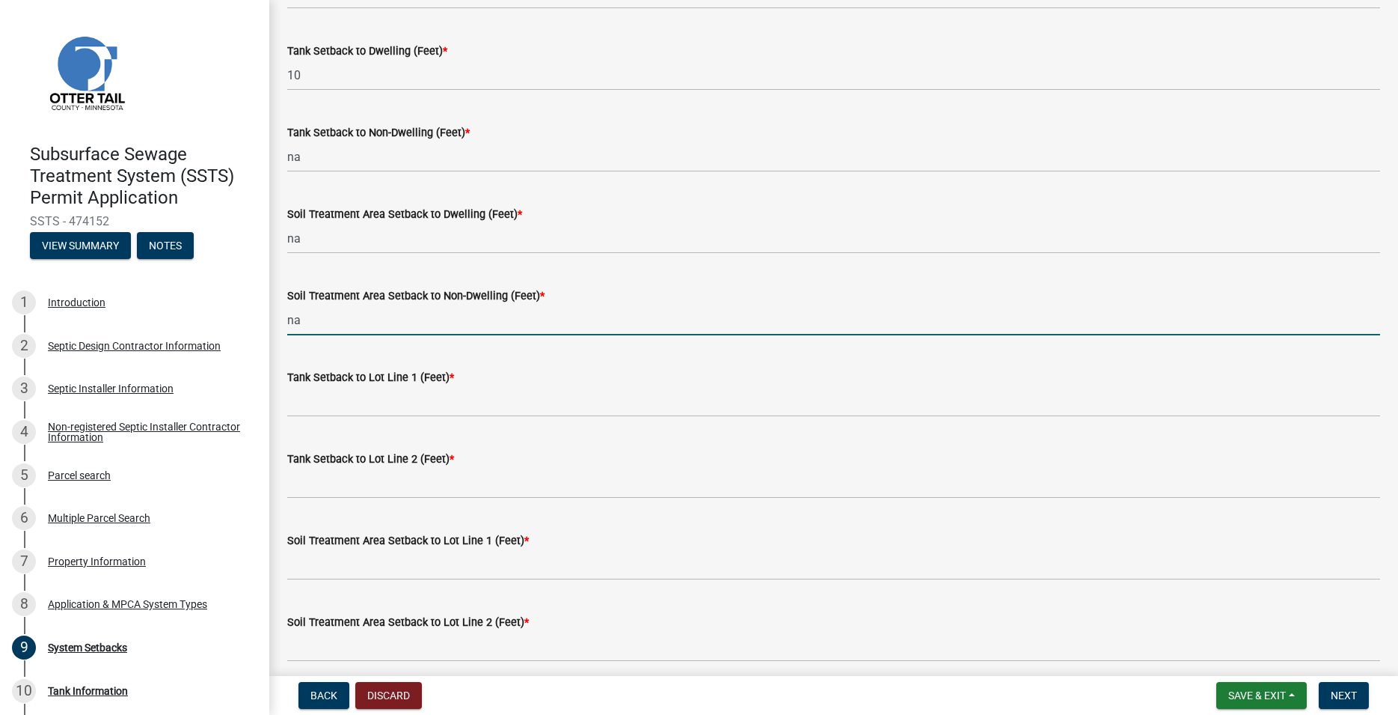
type input "na"
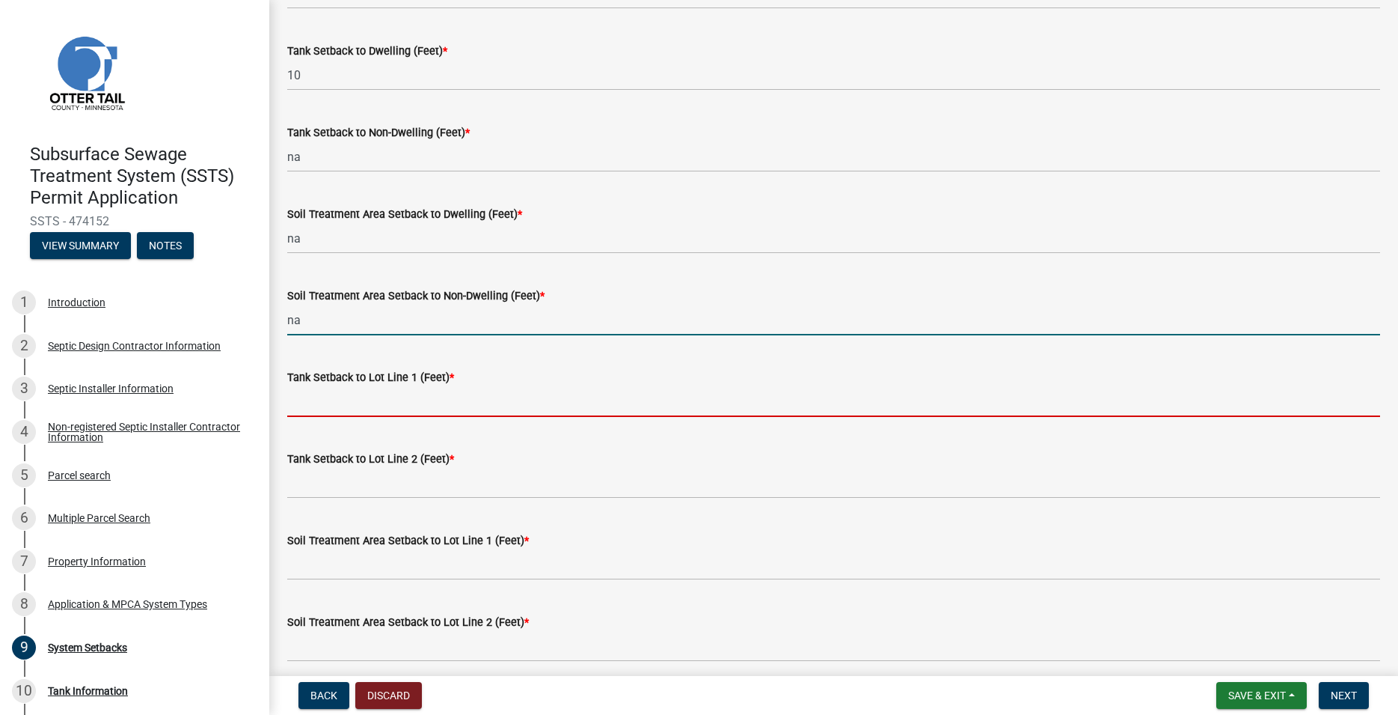
click at [315, 406] on input "Tank Setback to Lot Line 1 (Feet) *" at bounding box center [833, 401] width 1093 height 31
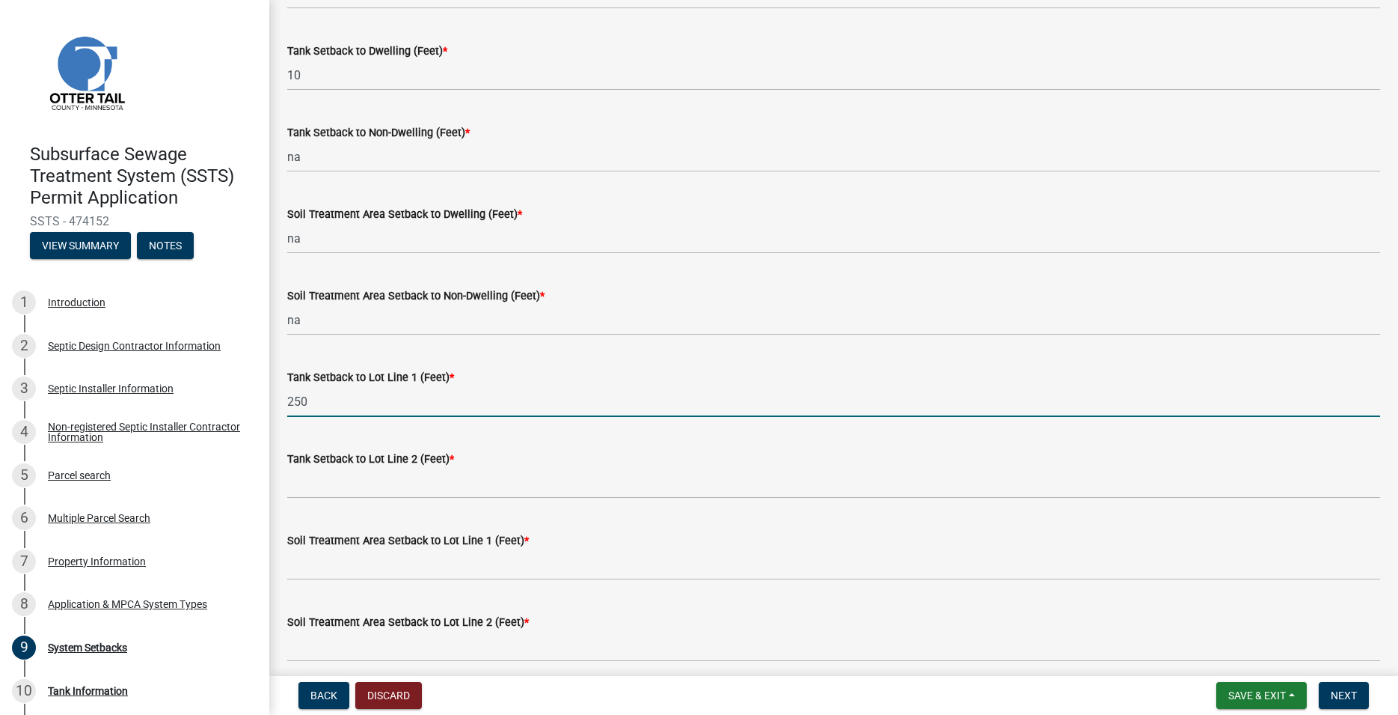
type input "250"
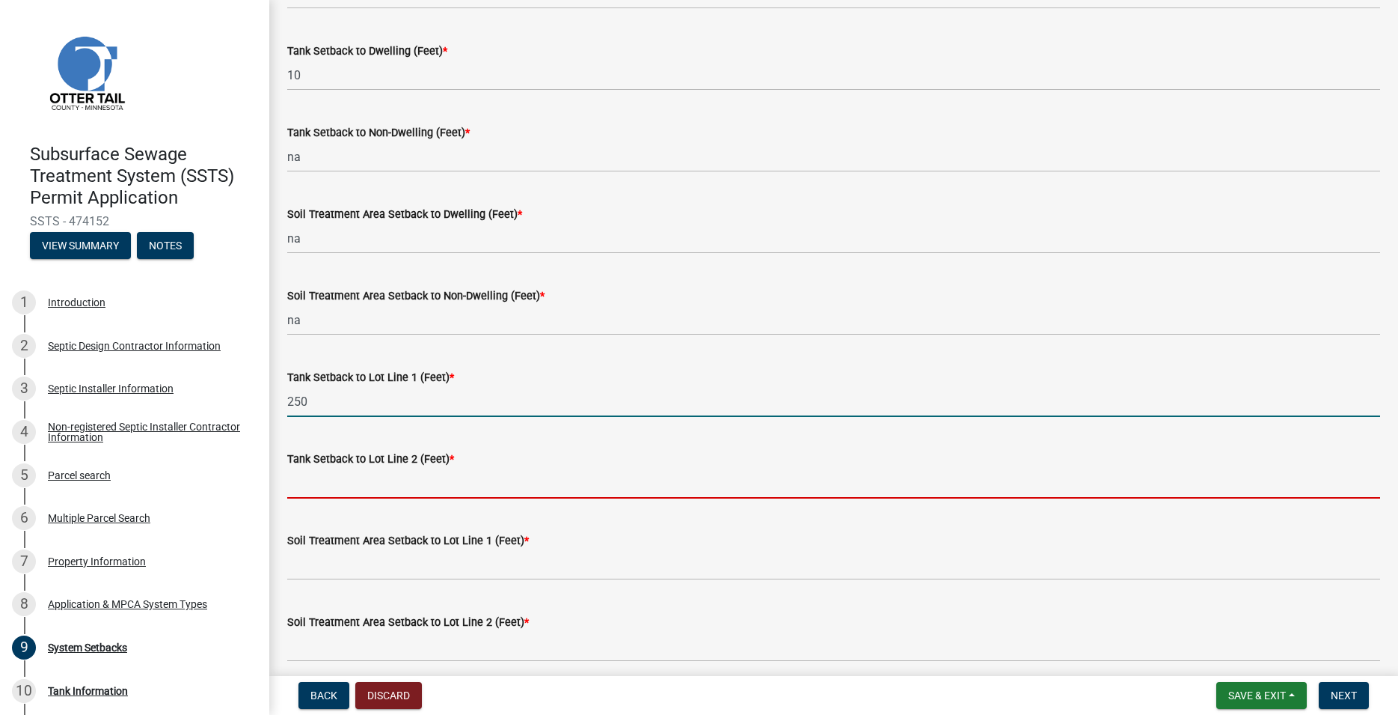
click at [320, 476] on input "Tank Setback to Lot Line 2 (Feet) *" at bounding box center [833, 483] width 1093 height 31
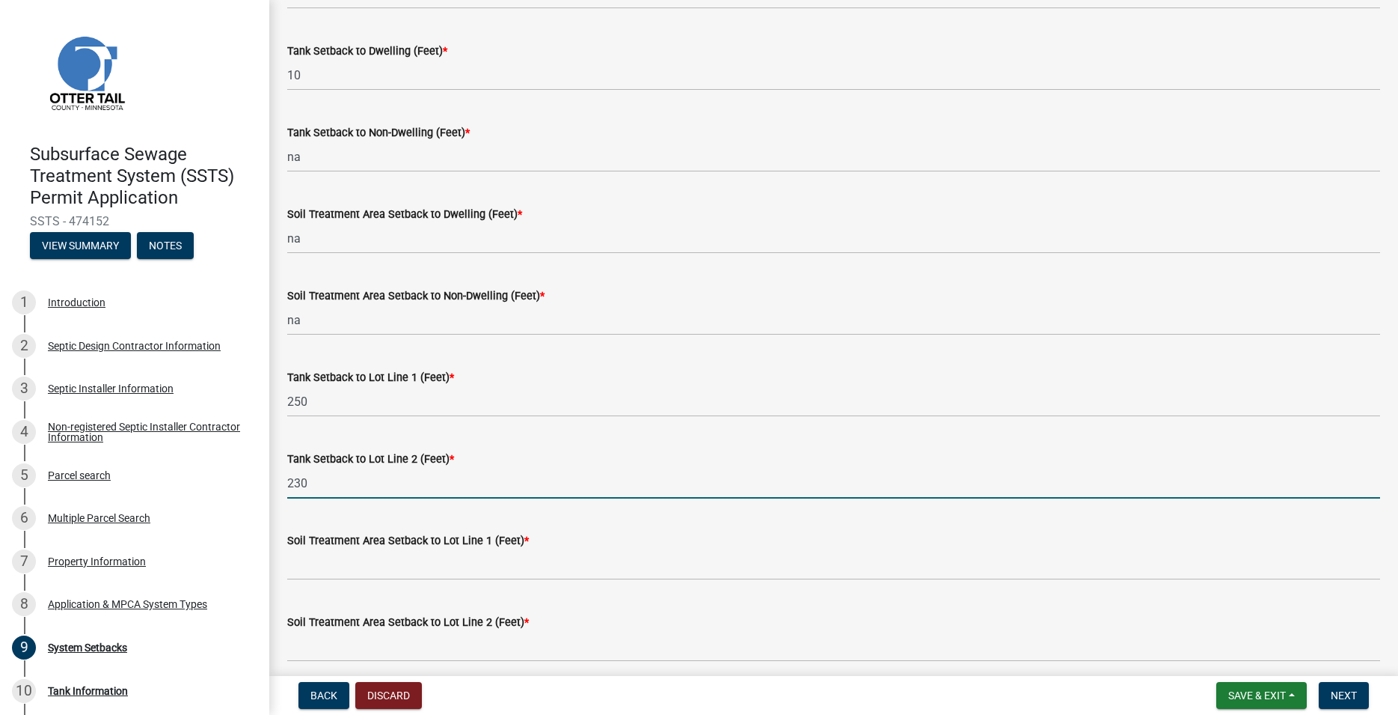
type input "230"
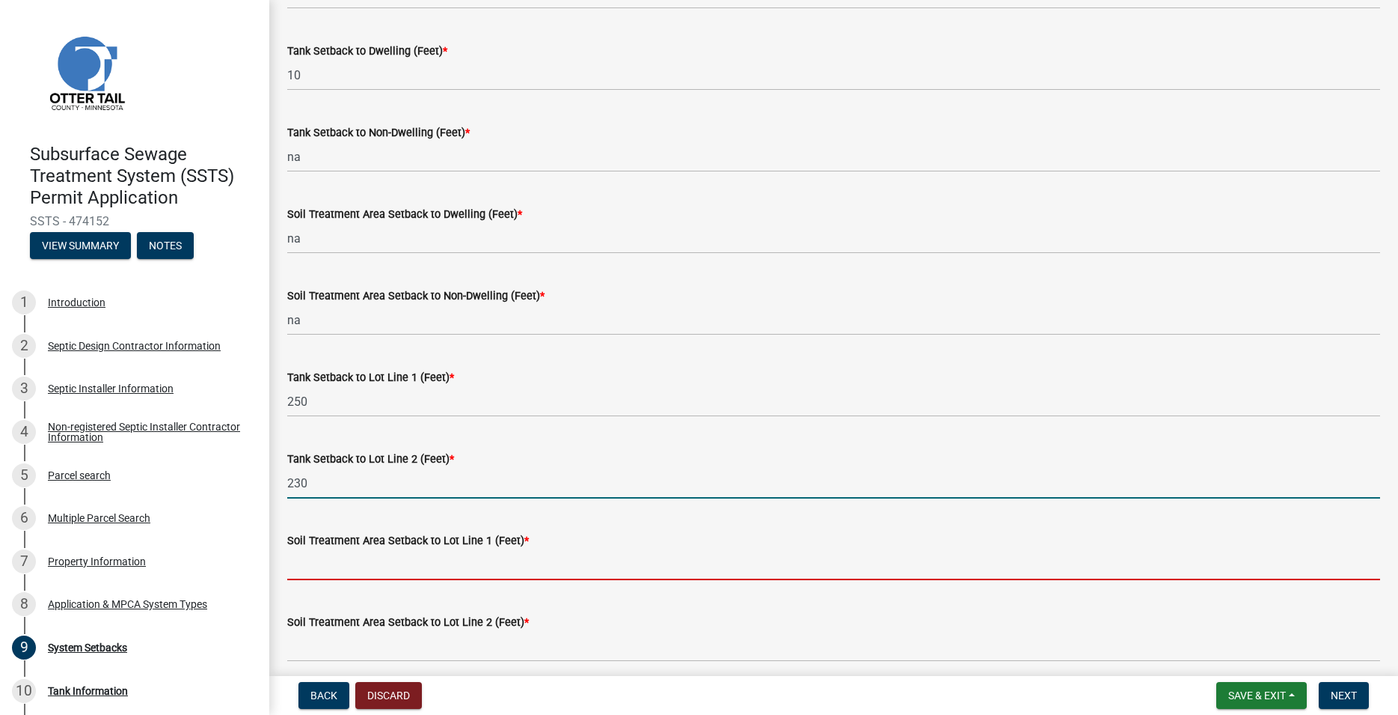
click at [334, 556] on input "Soil Treatment Area Setback to Lot Line 1 (Feet) *" at bounding box center [833, 564] width 1093 height 31
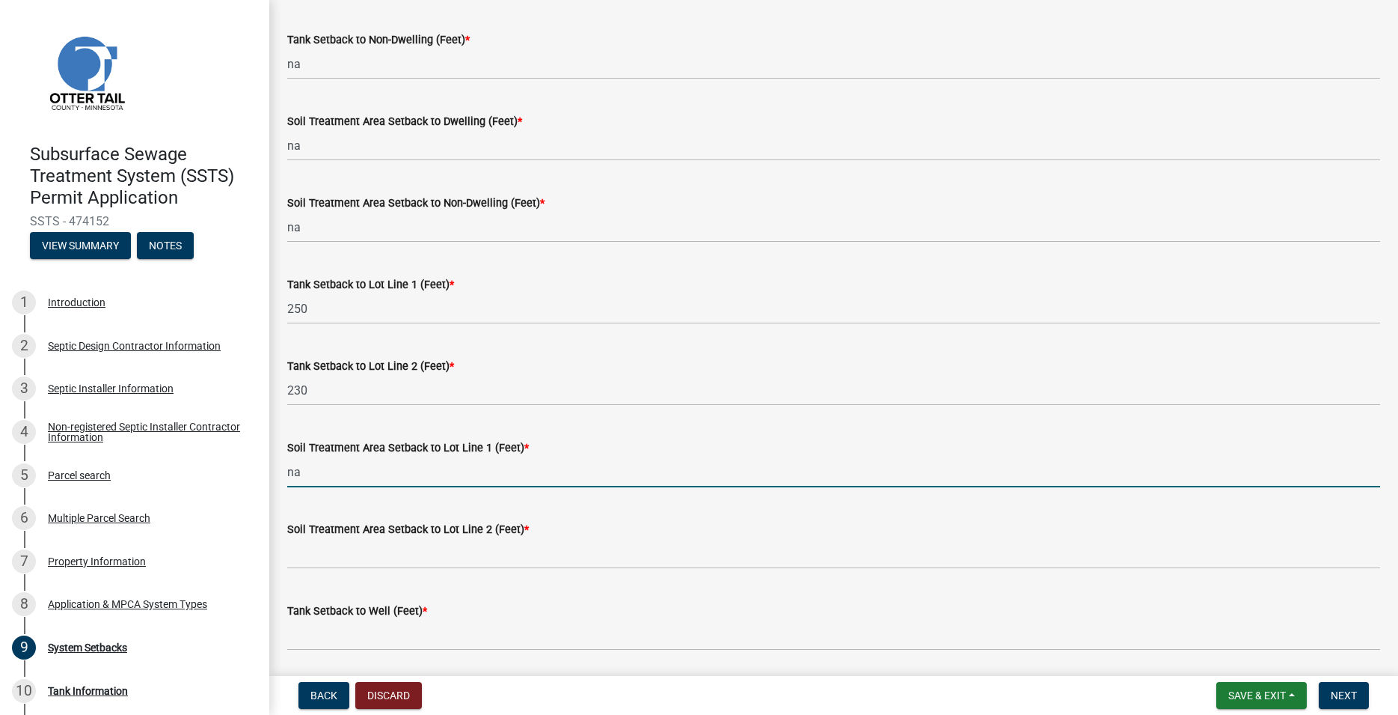
scroll to position [427, 0]
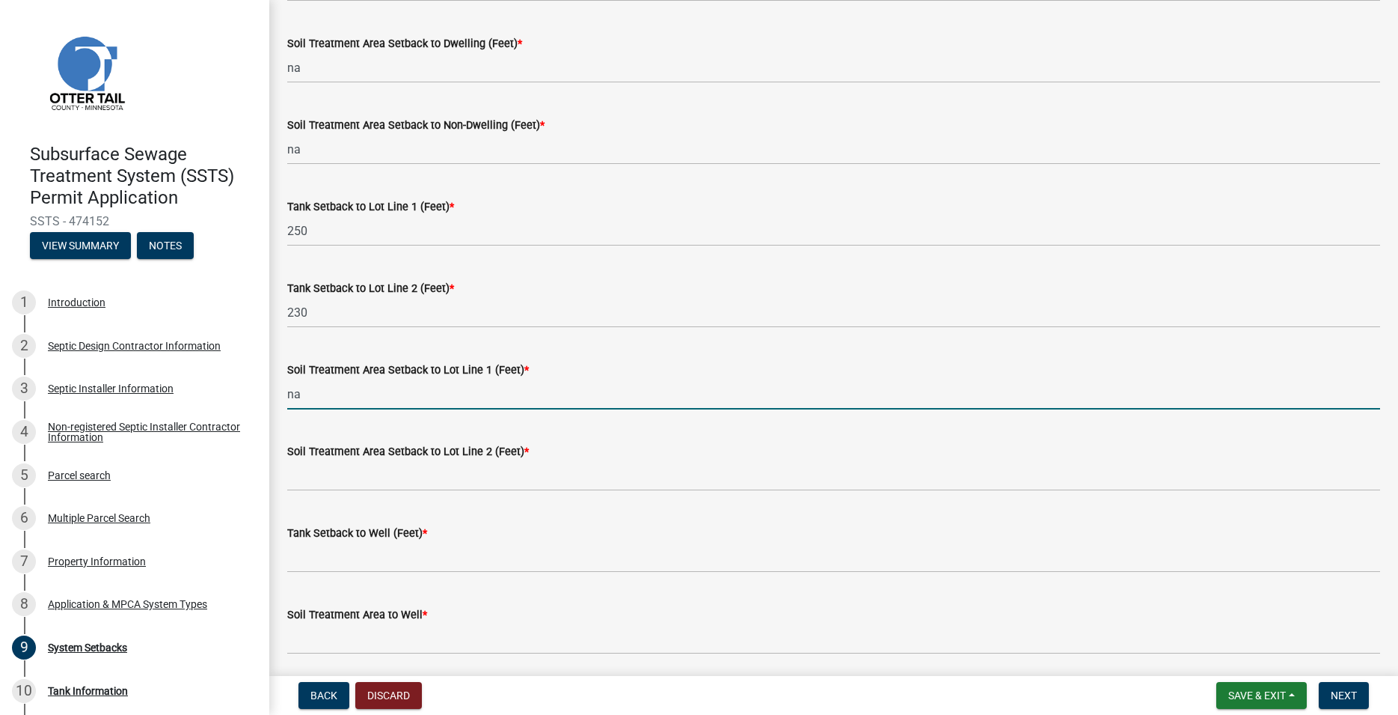
type input "na"
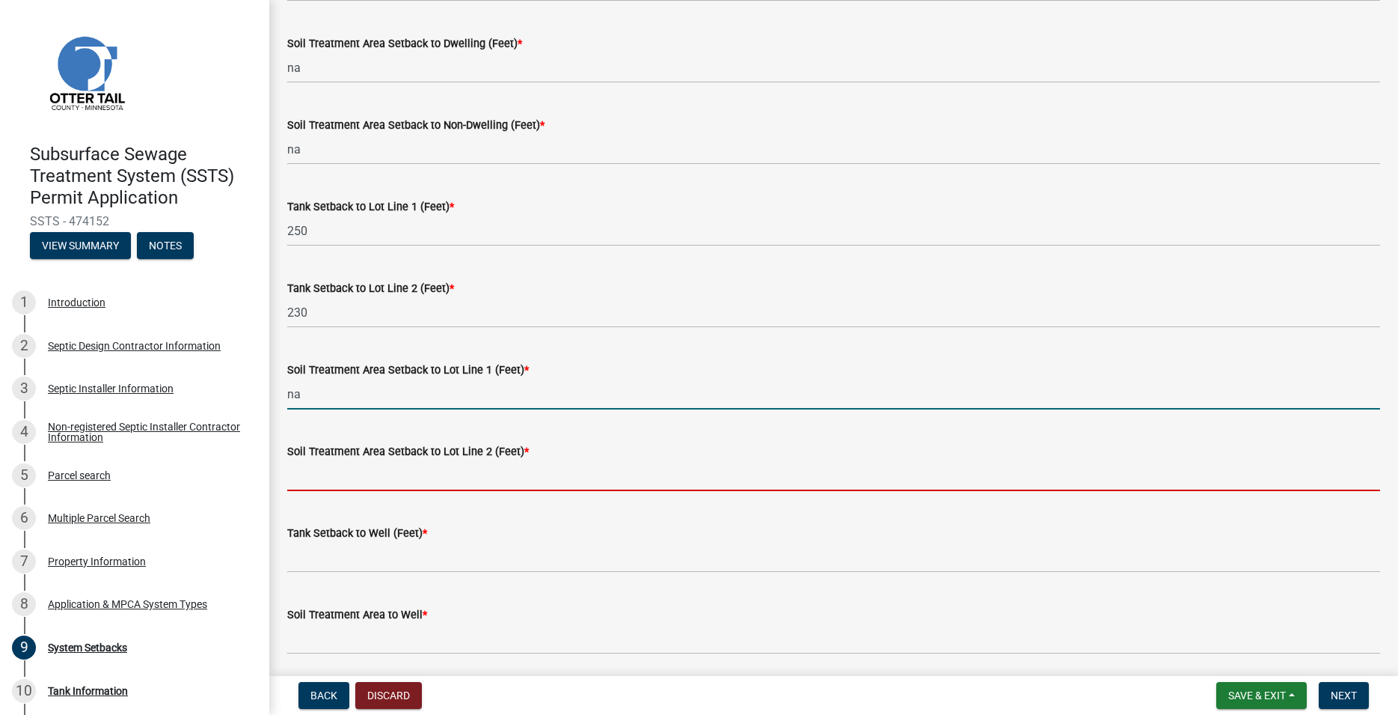
click at [330, 474] on input "Soil Treatment Area Setback to Lot Line 2 (Feet) *" at bounding box center [833, 475] width 1093 height 31
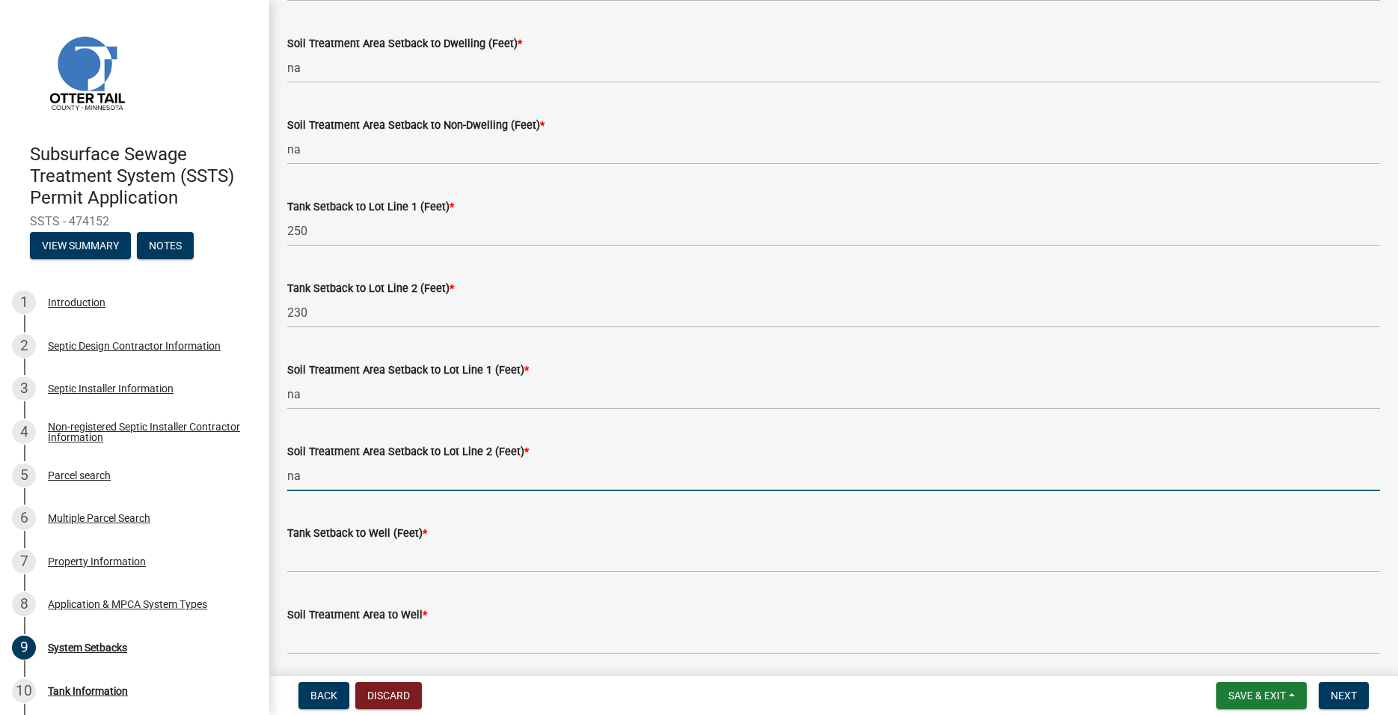
type input "na"
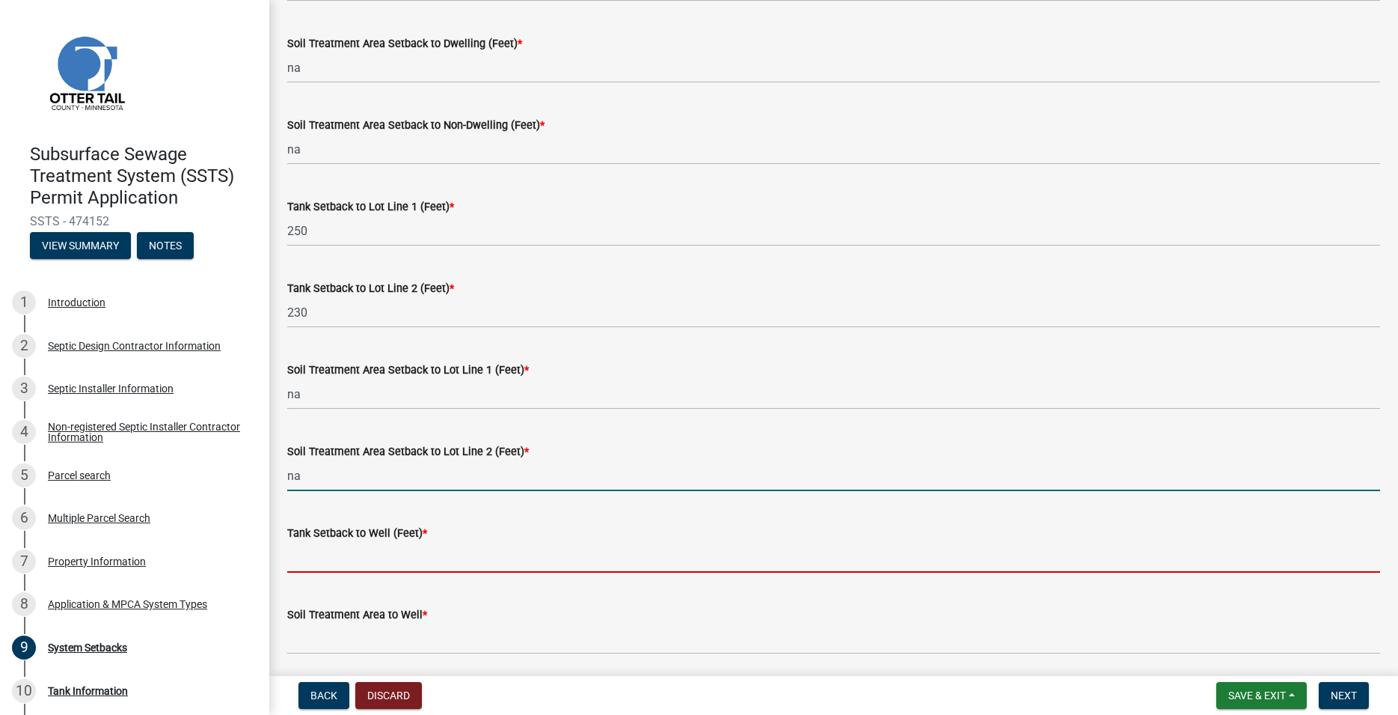
click at [317, 554] on input "Tank Setback to Well (Feet) *" at bounding box center [833, 557] width 1093 height 31
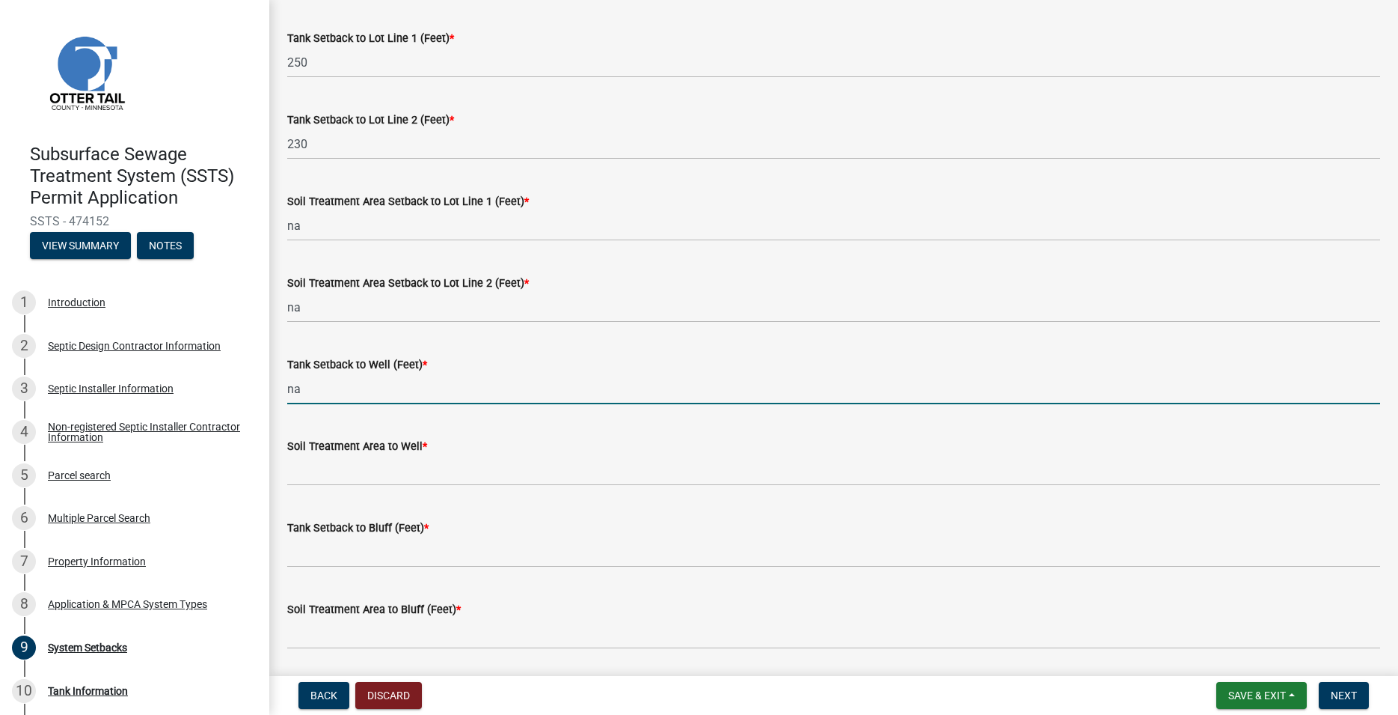
scroll to position [597, 0]
type input "na"
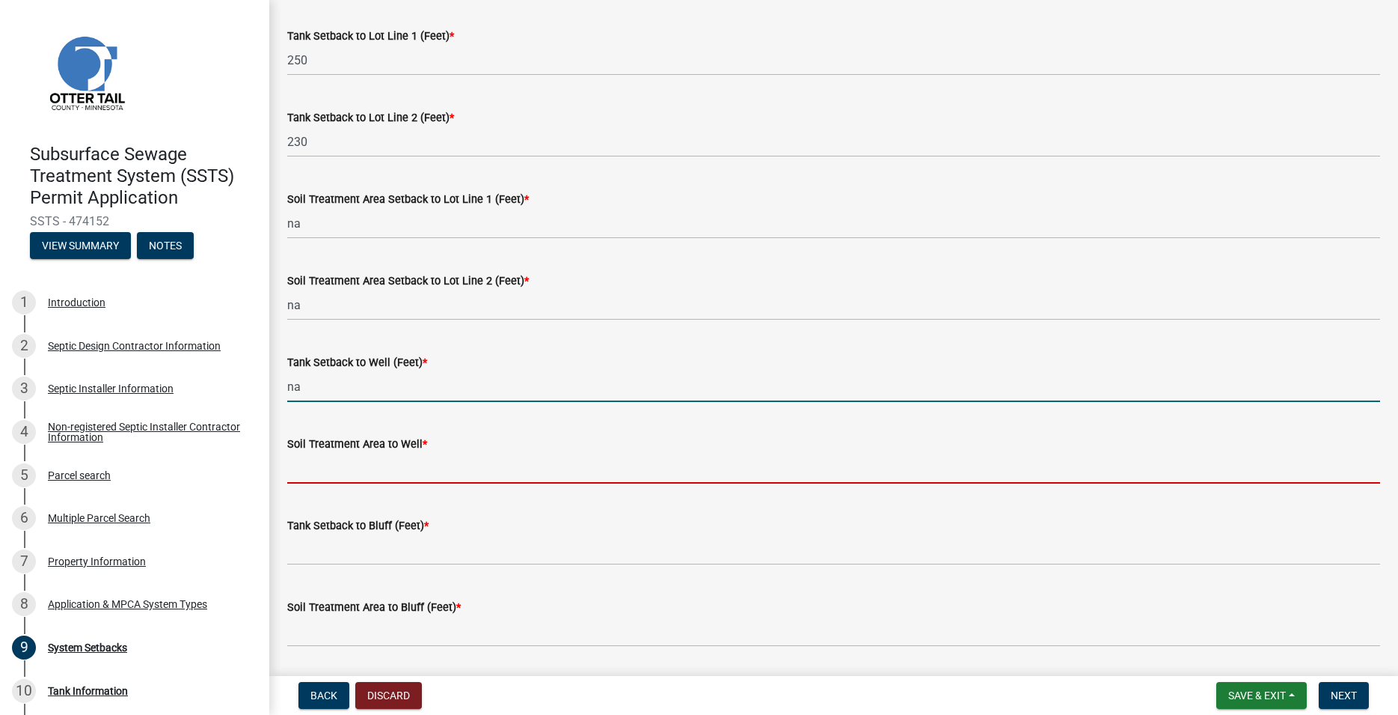
click at [320, 464] on input "Soil Treatment Area to Well *" at bounding box center [833, 468] width 1093 height 31
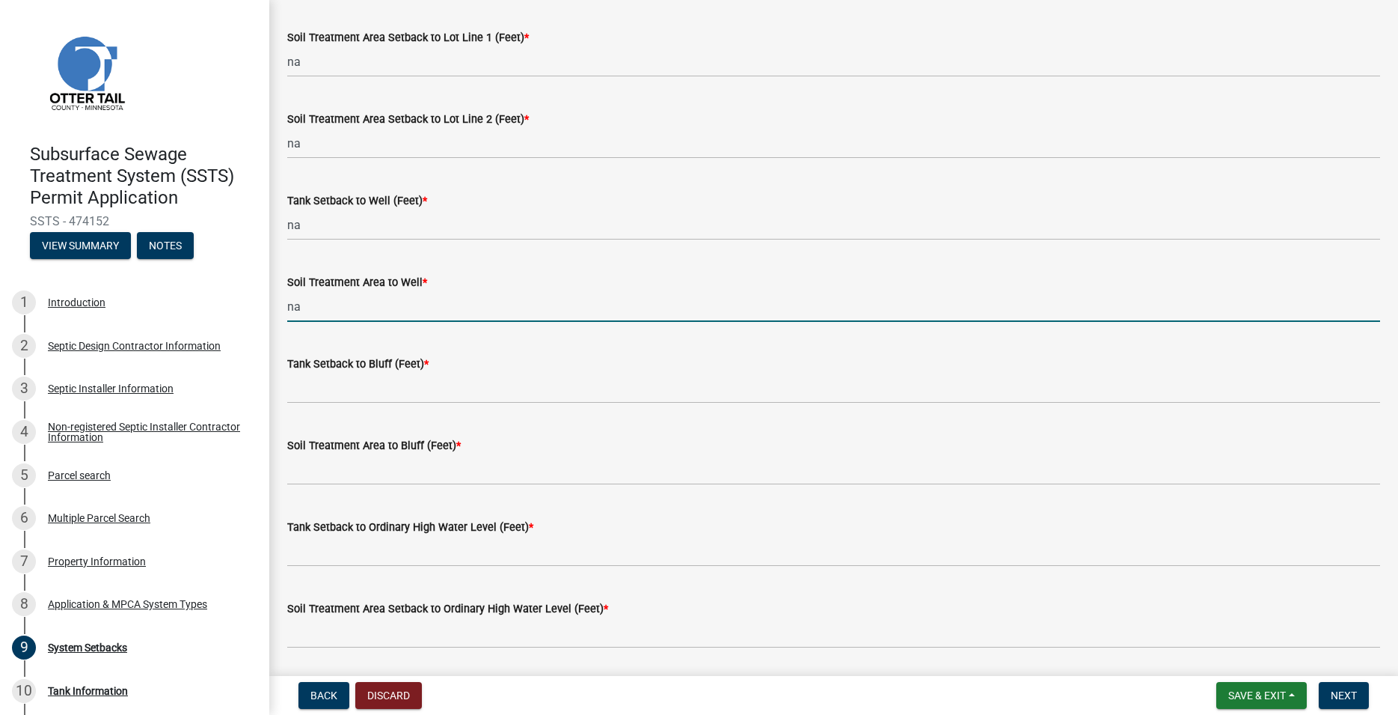
scroll to position [768, 0]
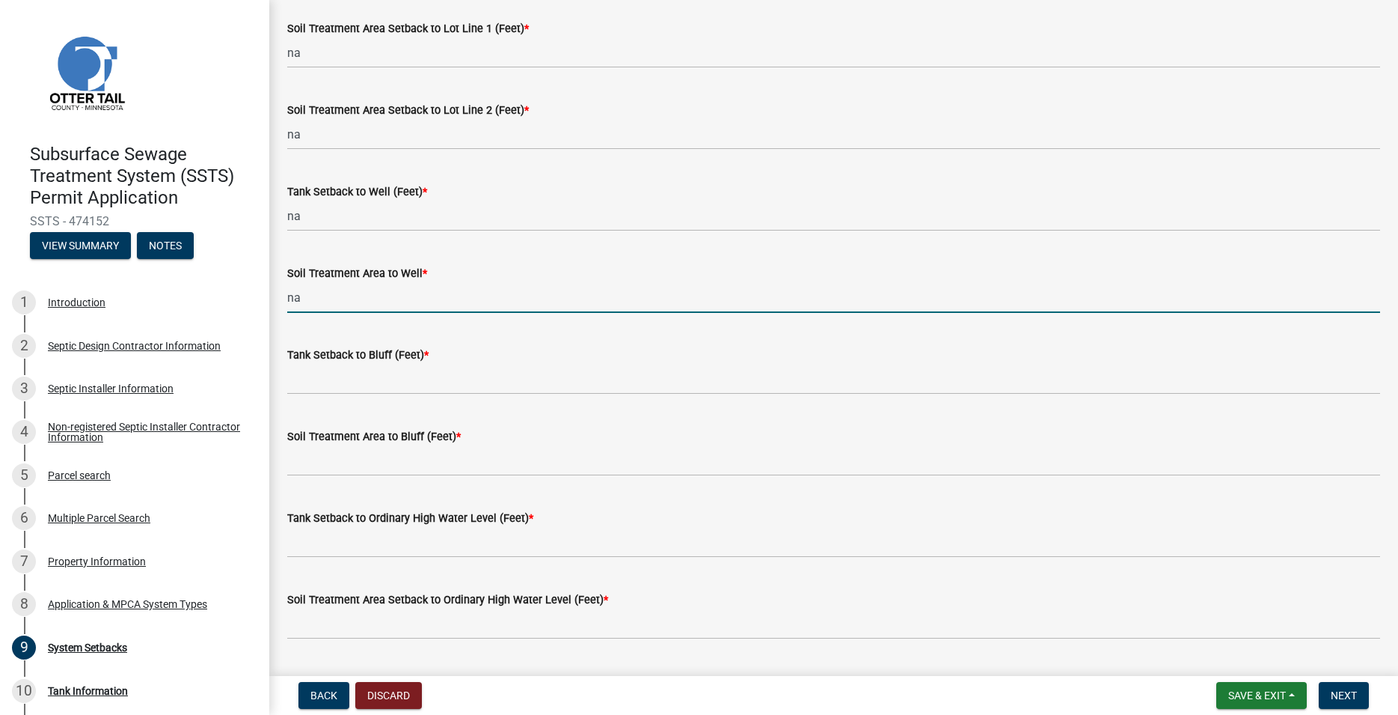
type input "na"
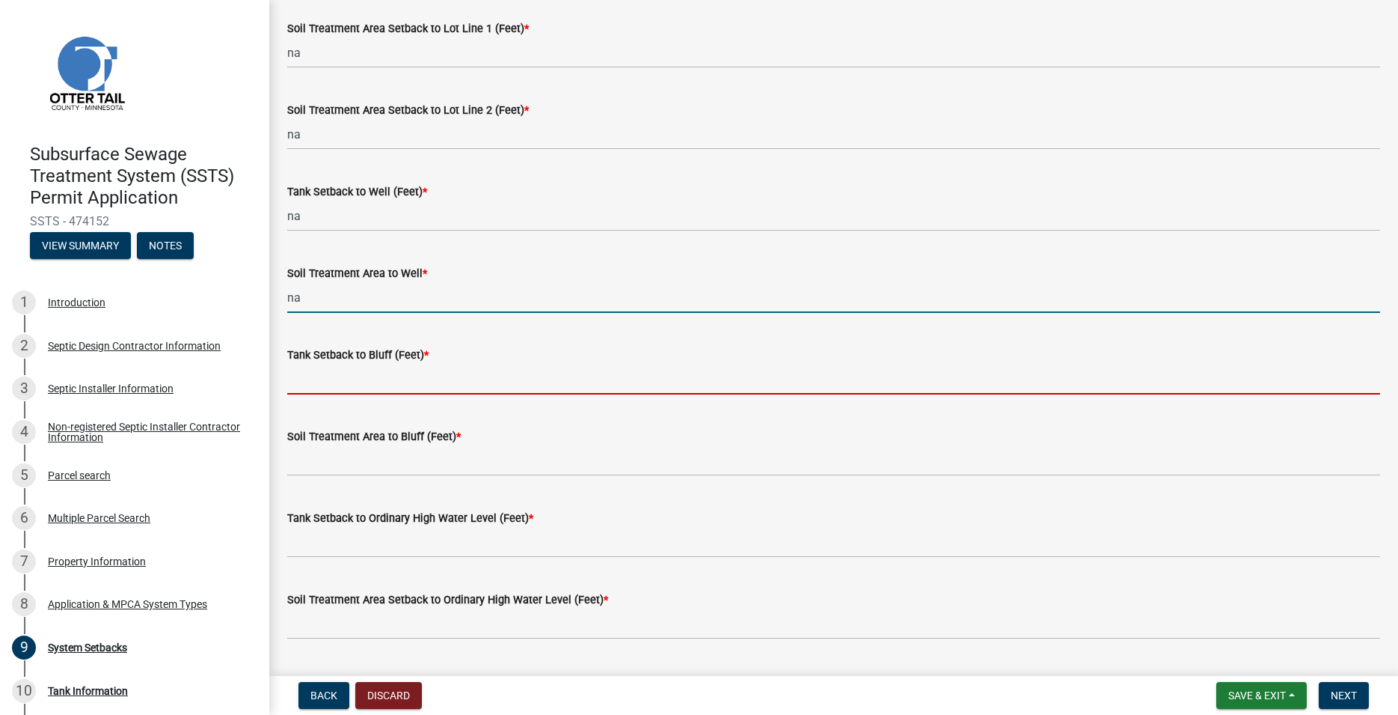
click at [305, 379] on input "Tank Setback to Bluff (Feet) *" at bounding box center [833, 379] width 1093 height 31
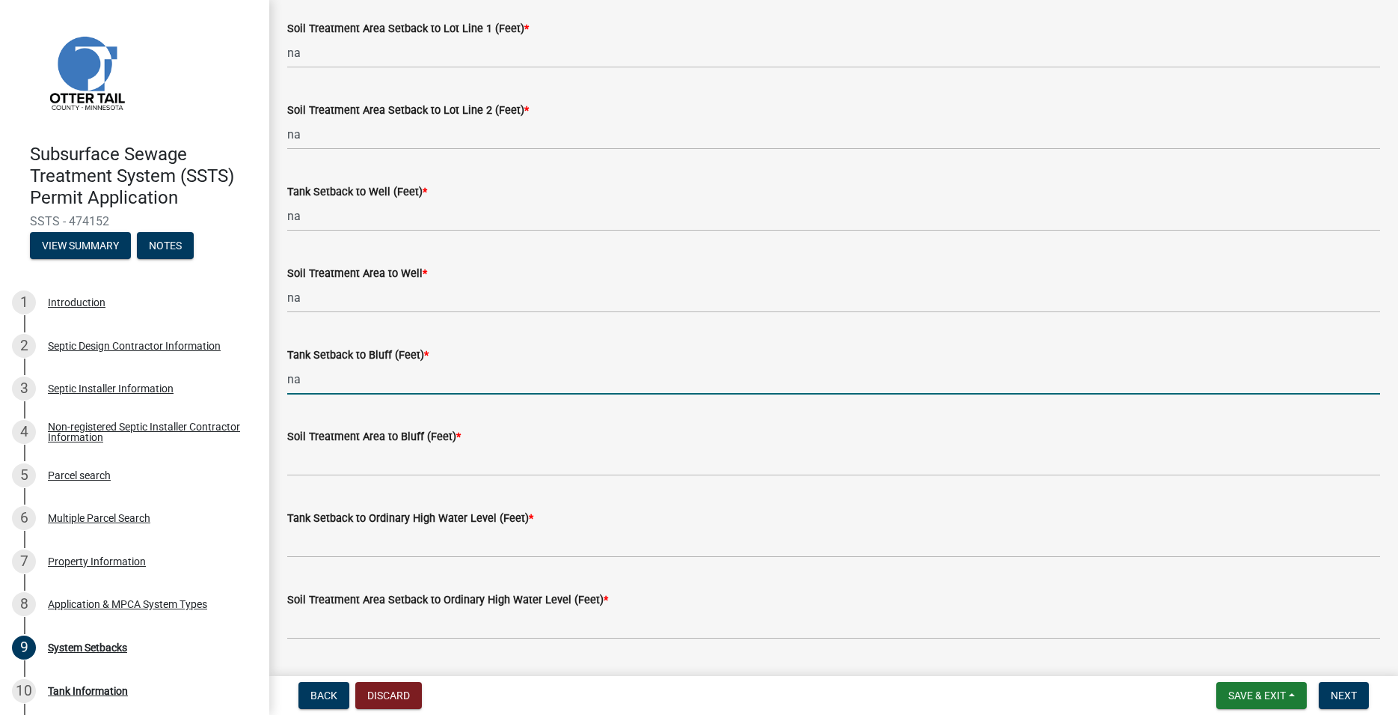
type input "na"
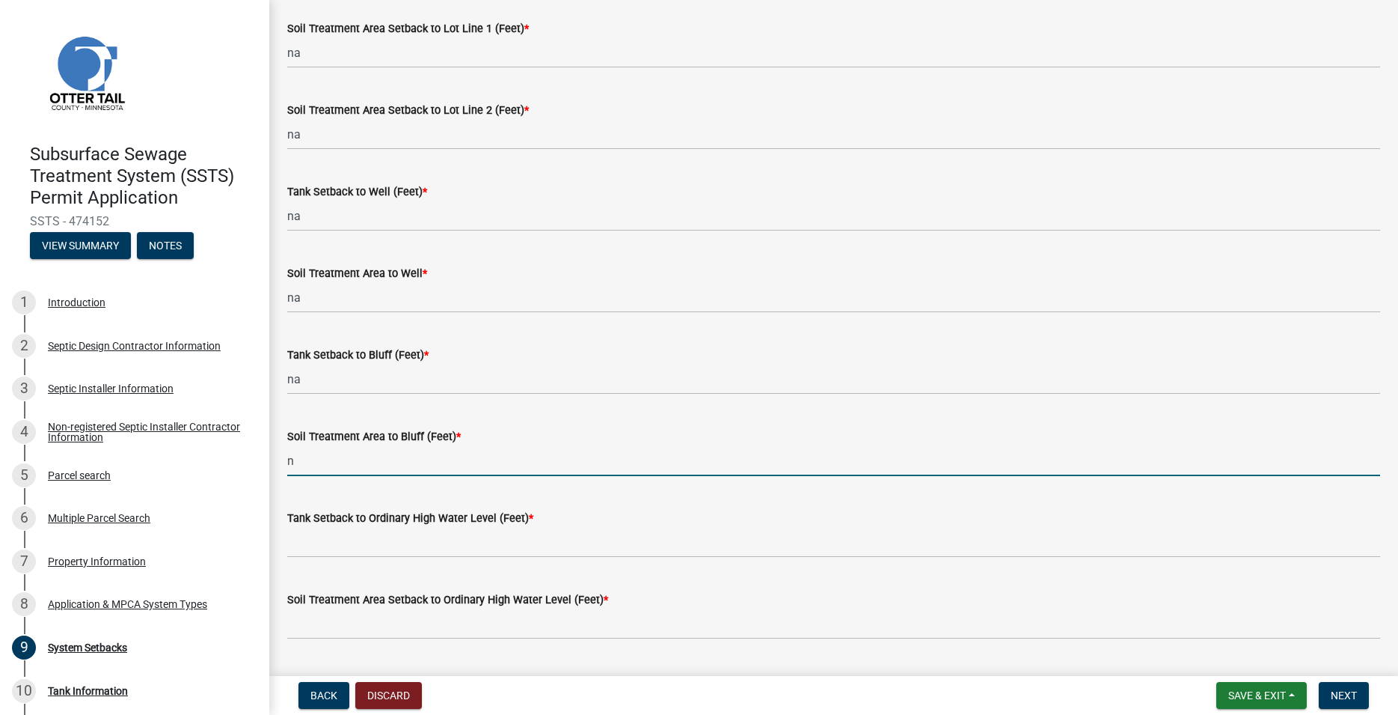
click at [305, 457] on input "n" at bounding box center [833, 460] width 1093 height 31
type input "na"
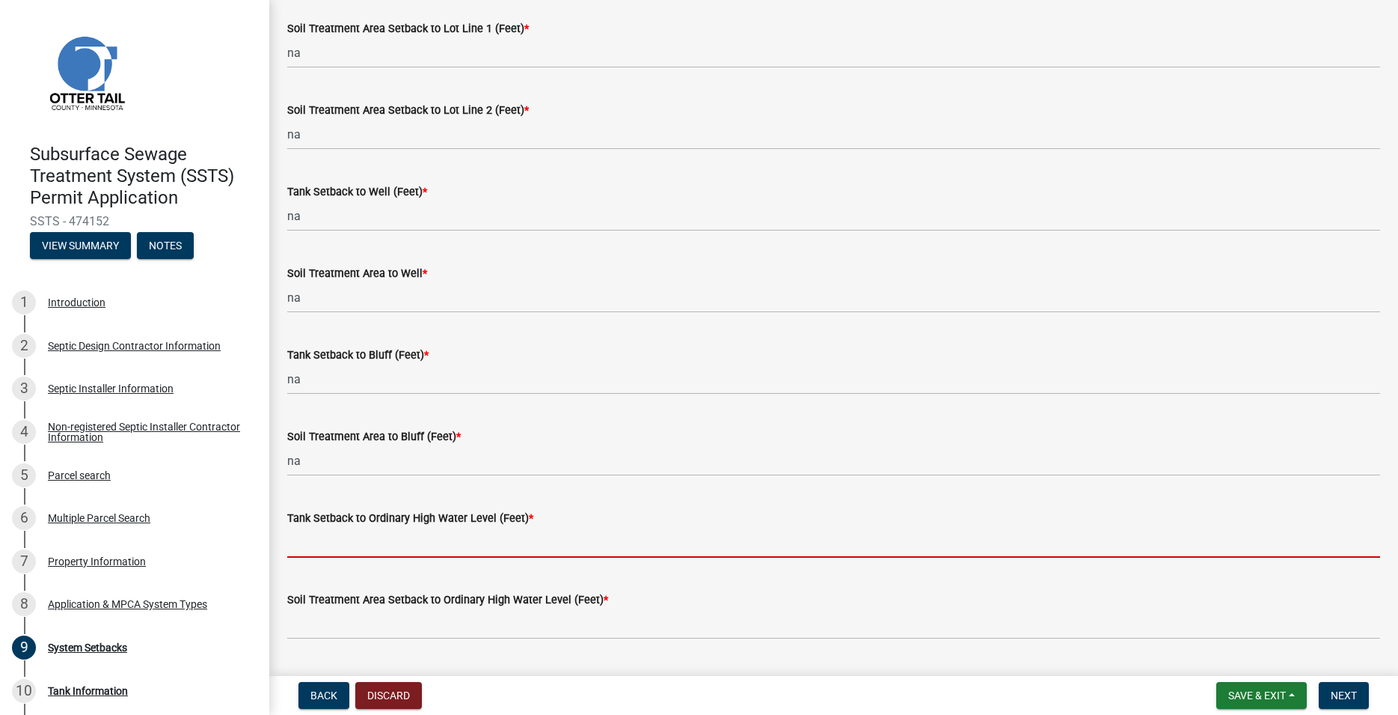
click at [305, 537] on input "Tank Setback to Ordinary High Water Level (Feet) *" at bounding box center [833, 542] width 1093 height 31
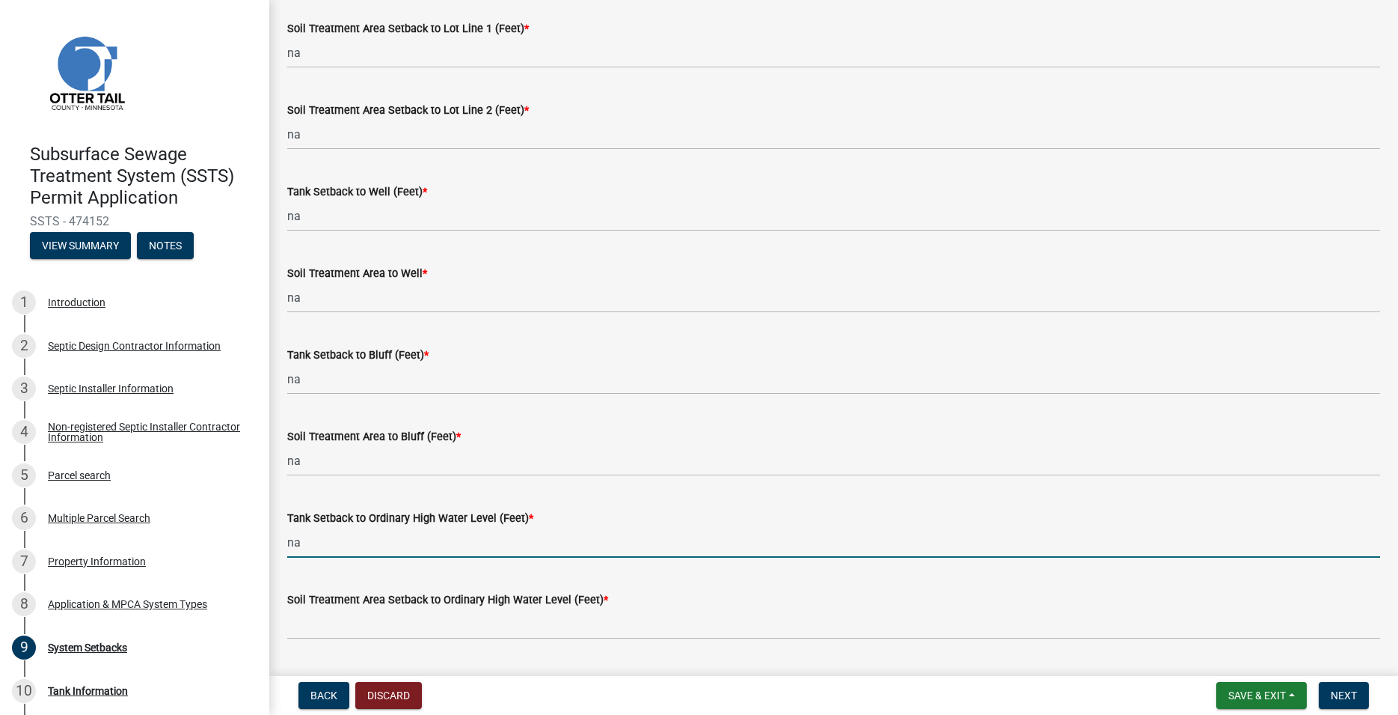
type input "na"
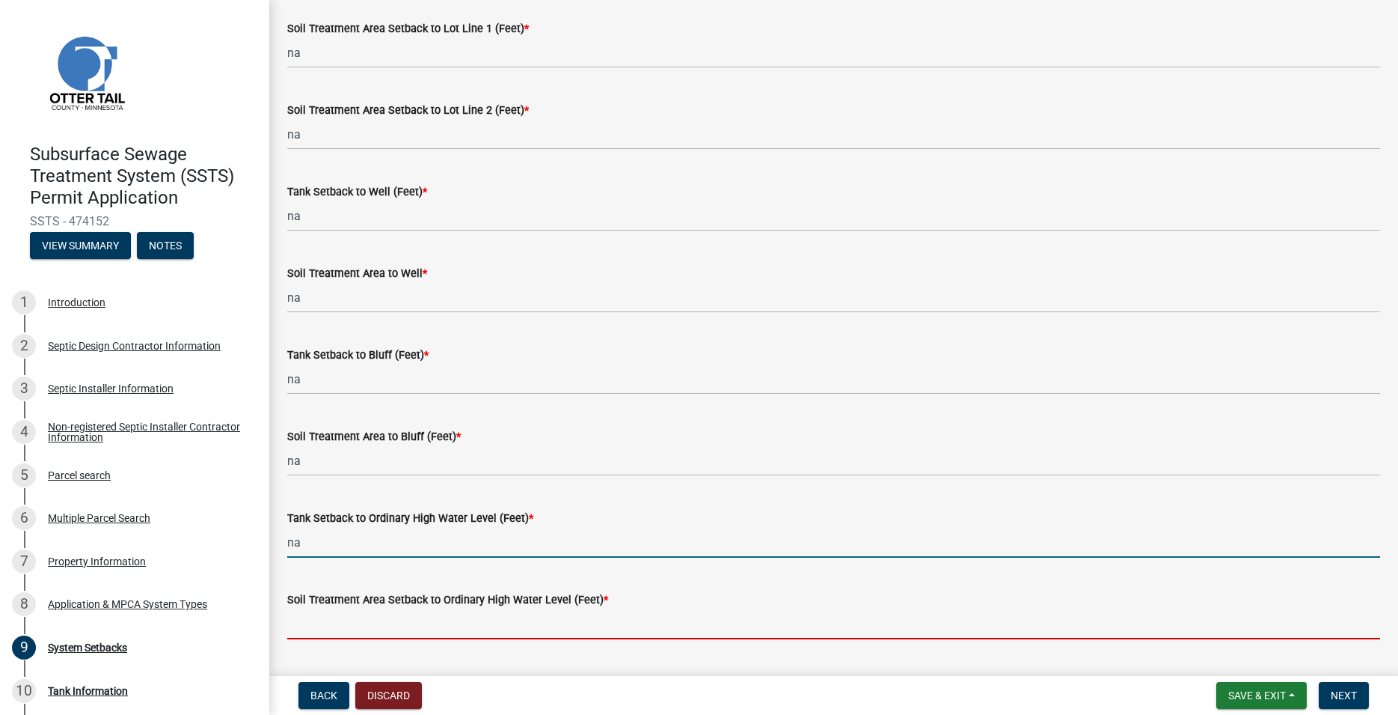
click at [303, 630] on input "n" at bounding box center [833, 623] width 1093 height 31
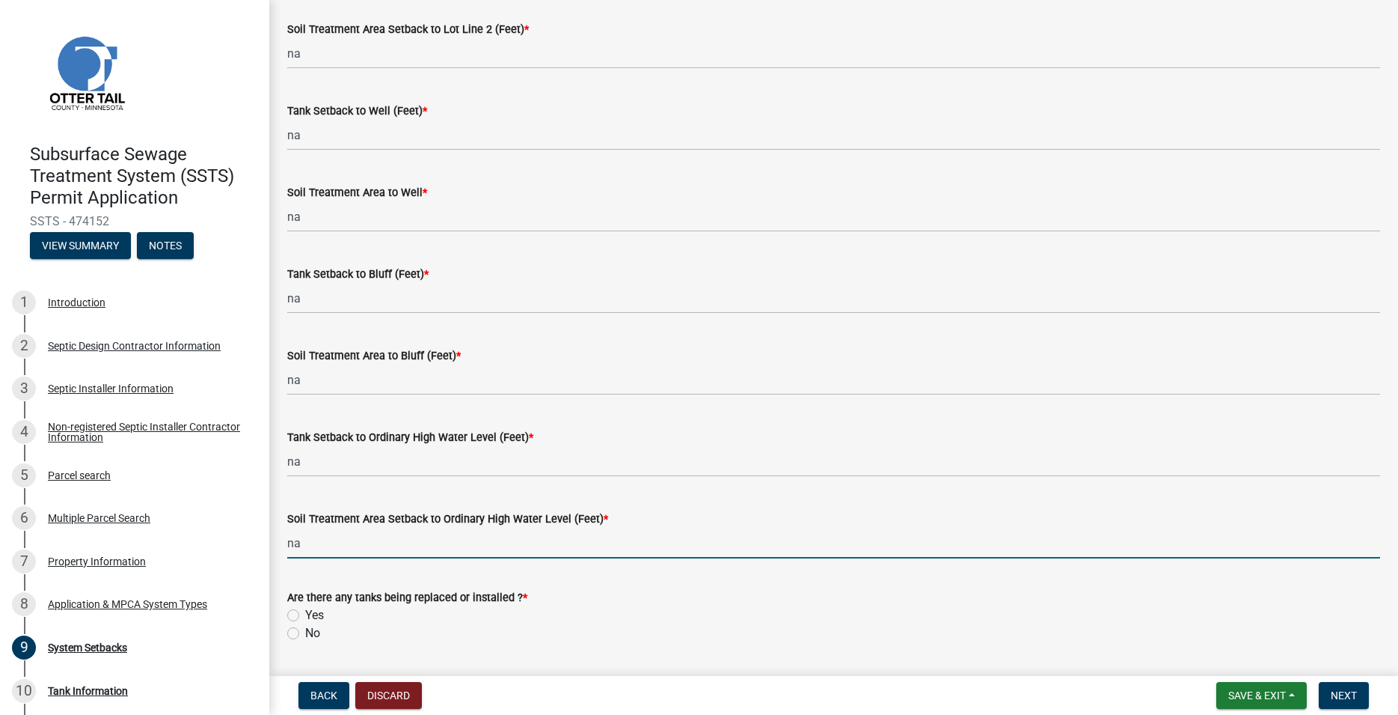
scroll to position [893, 0]
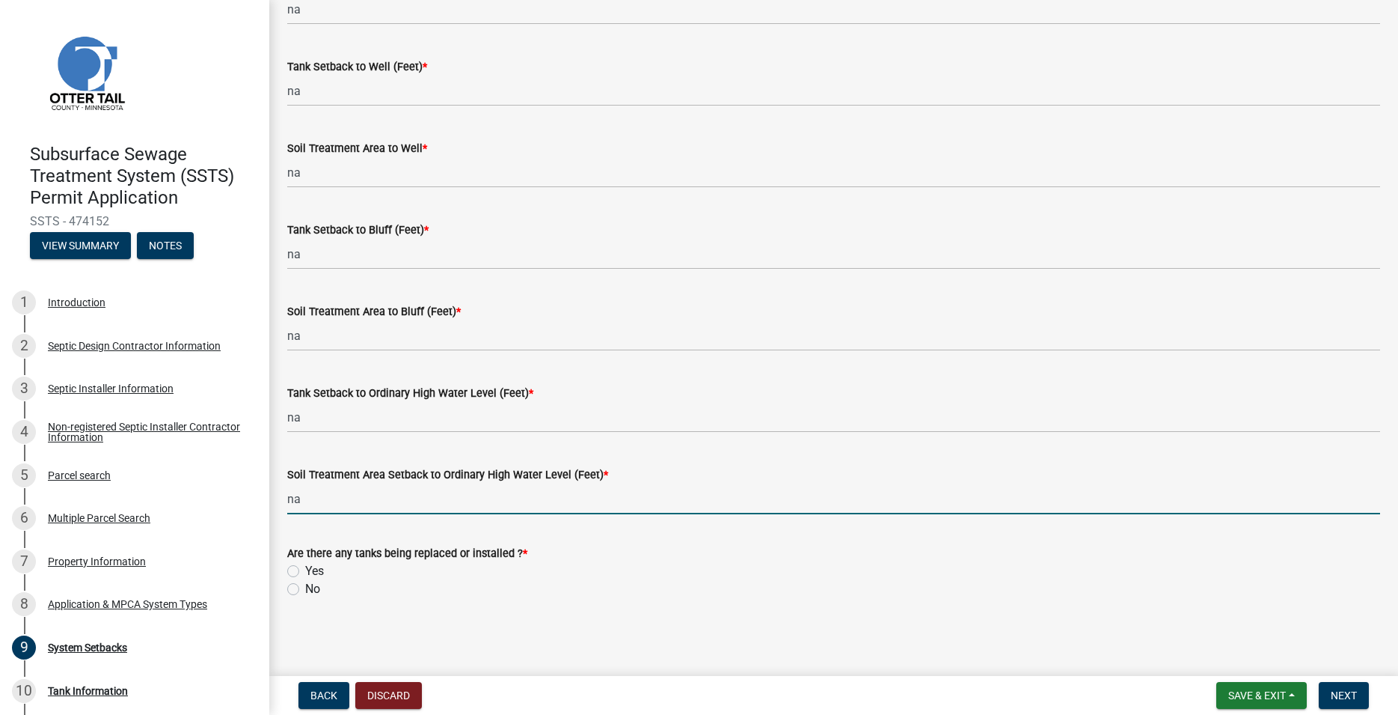
type input "na"
click at [305, 568] on label "Yes" at bounding box center [314, 571] width 19 height 18
click at [305, 568] on input "Yes" at bounding box center [310, 567] width 10 height 10
radio input "true"
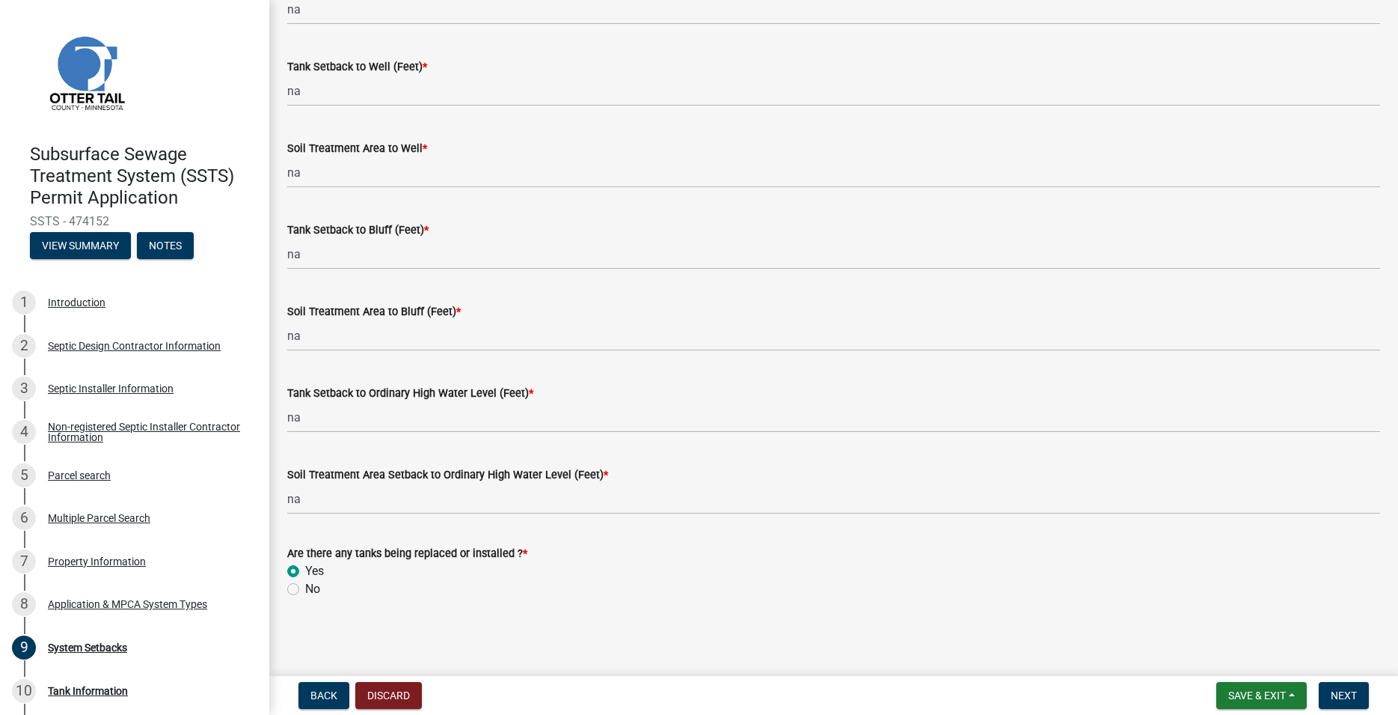
click at [1371, 694] on form "Save & Exit Save Save & Exit Next" at bounding box center [1293, 695] width 165 height 27
click at [1329, 689] on button "Next" at bounding box center [1344, 695] width 50 height 27
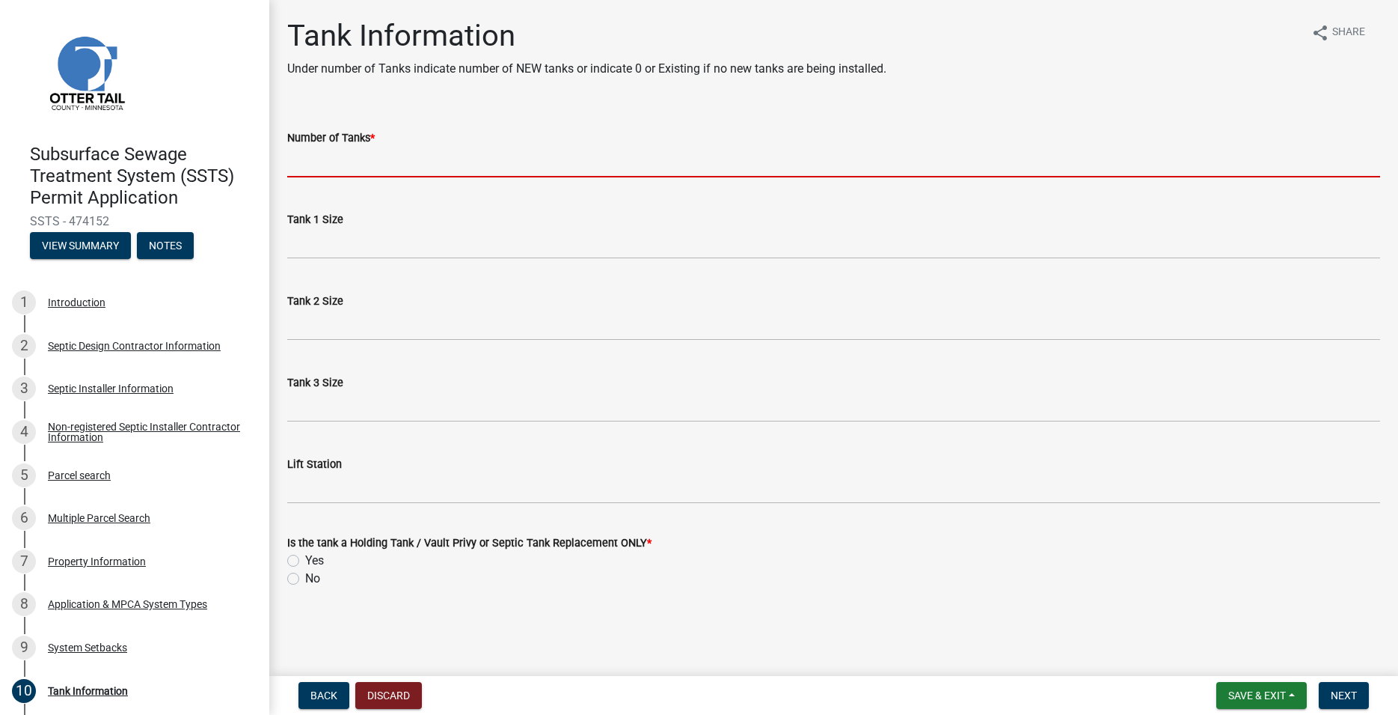
click at [314, 161] on input "Number of Tanks *" at bounding box center [833, 162] width 1093 height 31
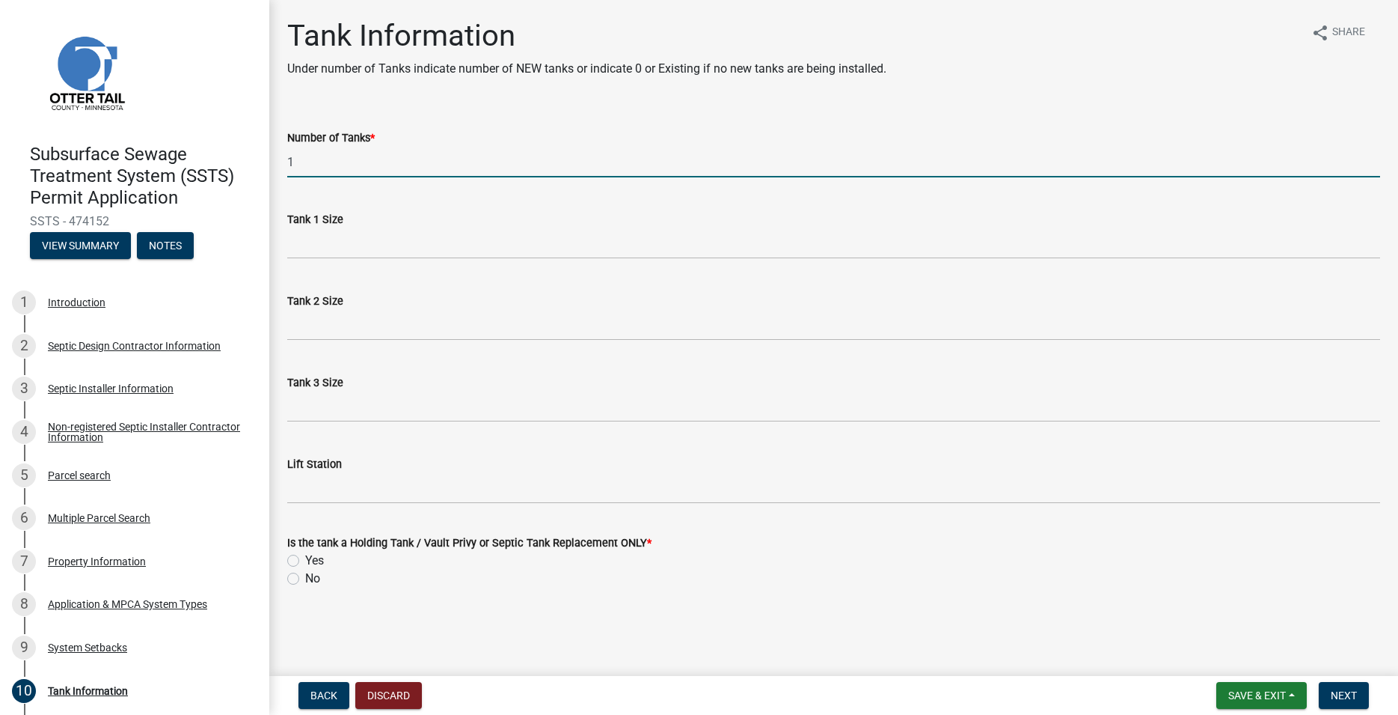
type input "1"
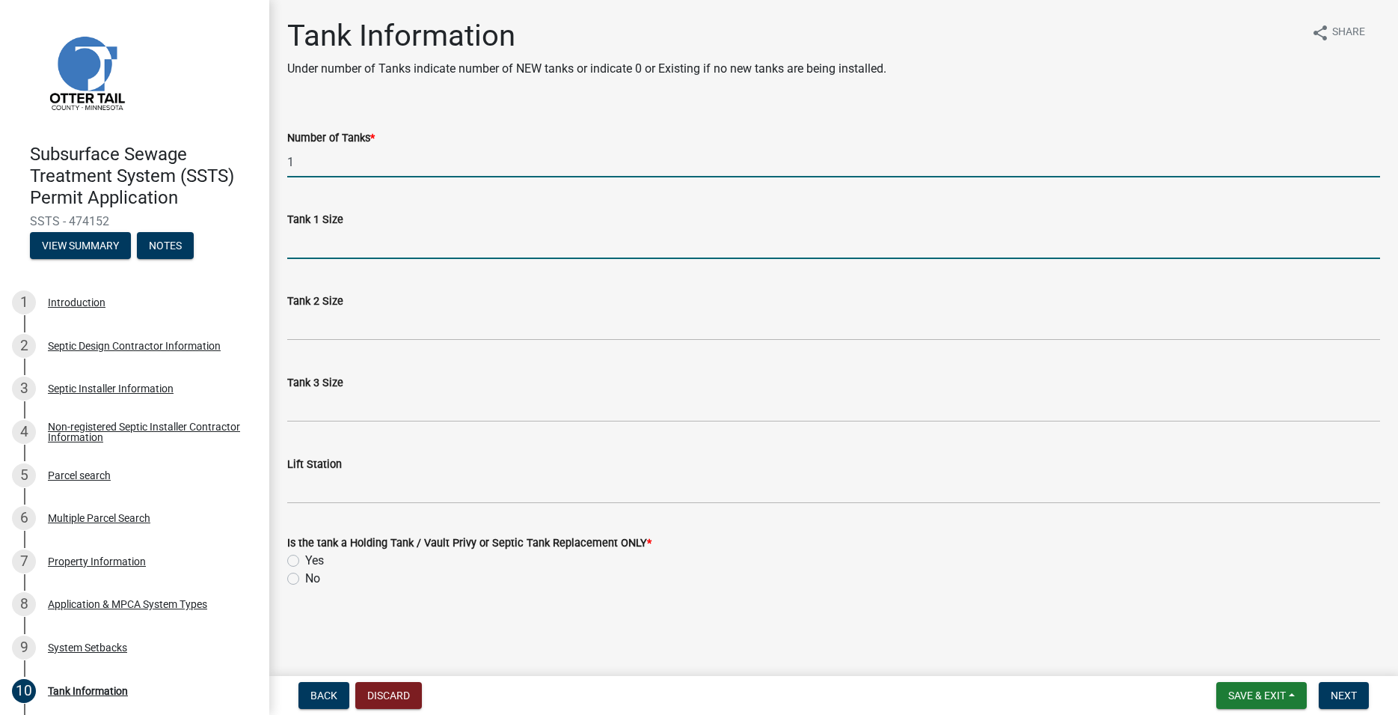
click at [325, 241] on input "Tank 1 Size" at bounding box center [833, 243] width 1093 height 31
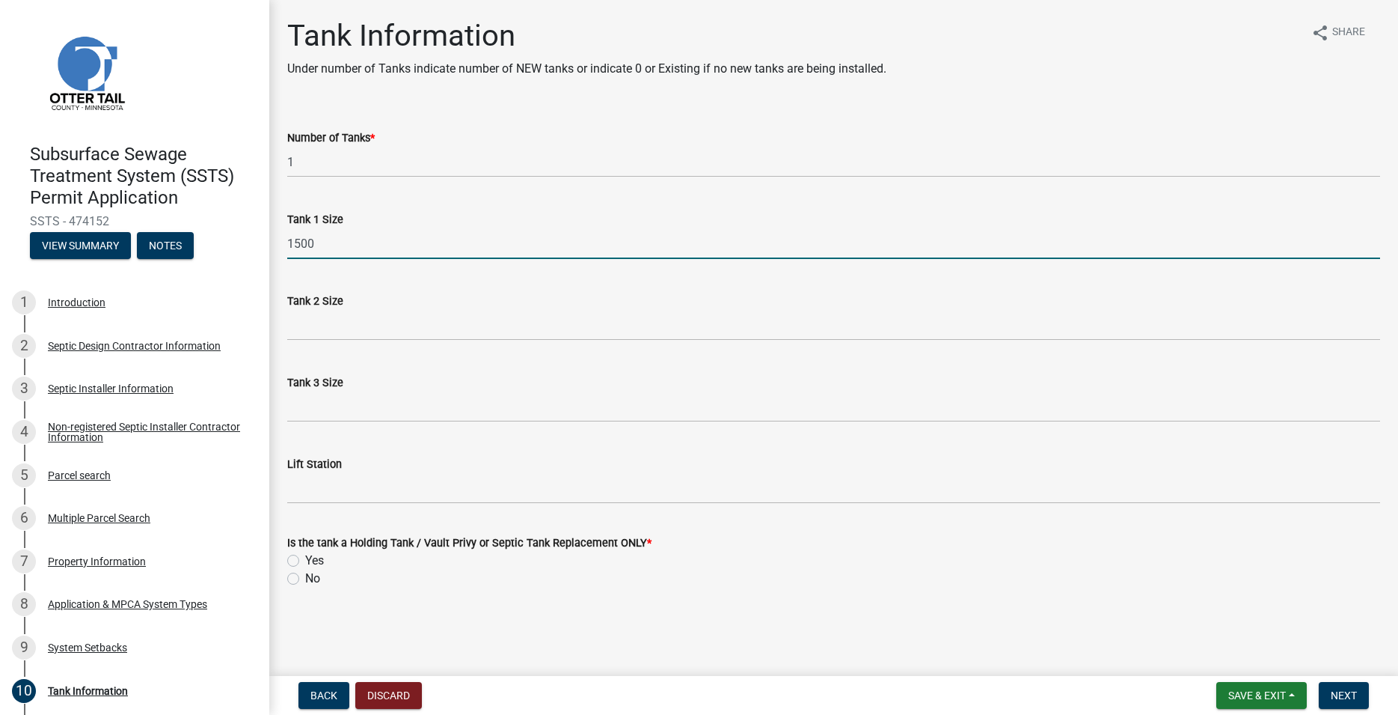
type input "1500"
click at [305, 563] on label "Yes" at bounding box center [314, 560] width 19 height 18
click at [305, 561] on input "Yes" at bounding box center [310, 556] width 10 height 10
radio input "true"
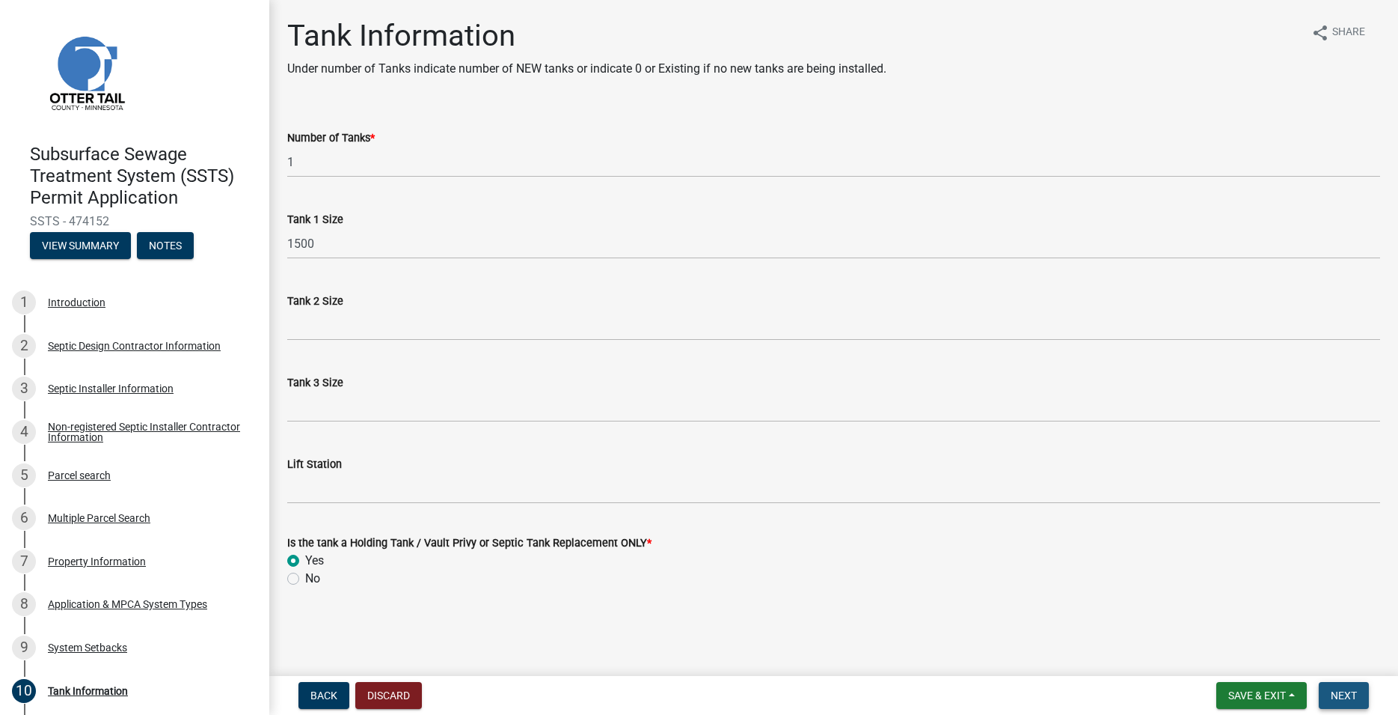
click at [1330, 692] on button "Next" at bounding box center [1344, 695] width 50 height 27
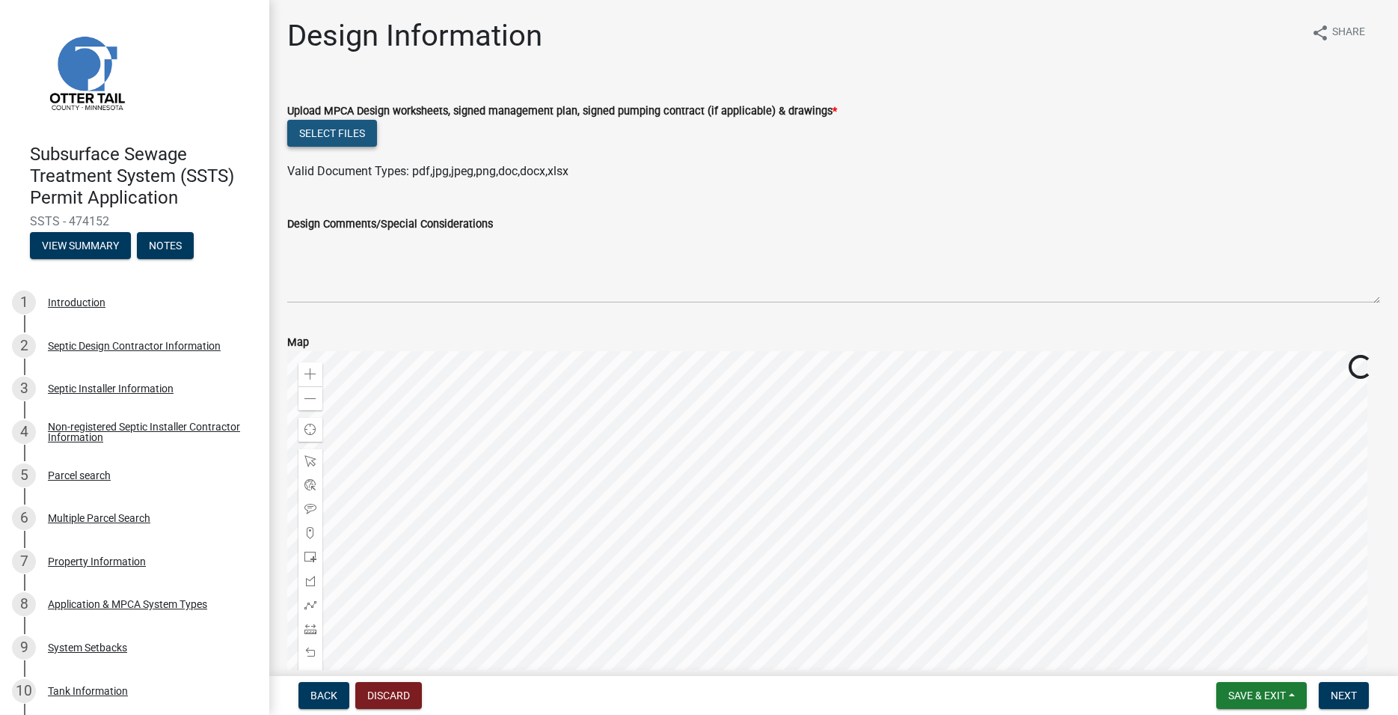
click at [363, 131] on button "Select files" at bounding box center [332, 133] width 90 height 27
click at [358, 132] on button "Select files" at bounding box center [332, 133] width 90 height 27
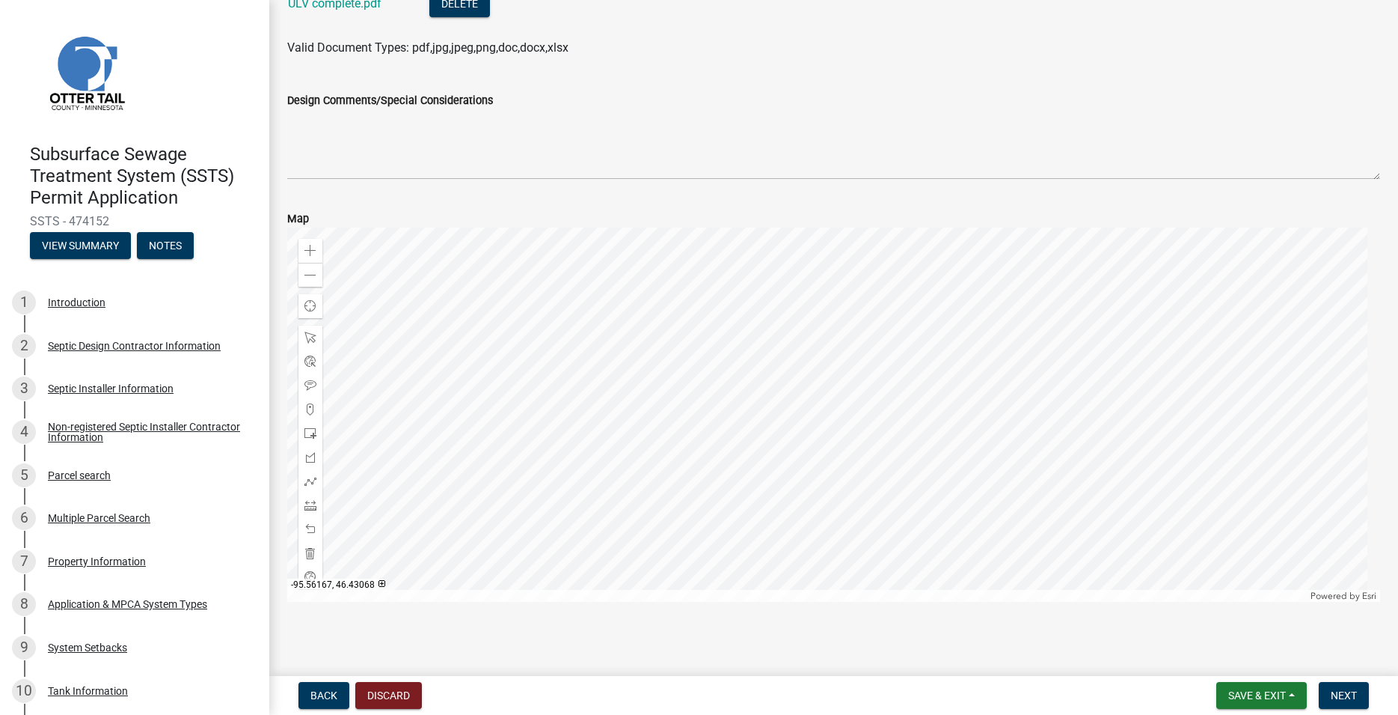
scroll to position [182, 0]
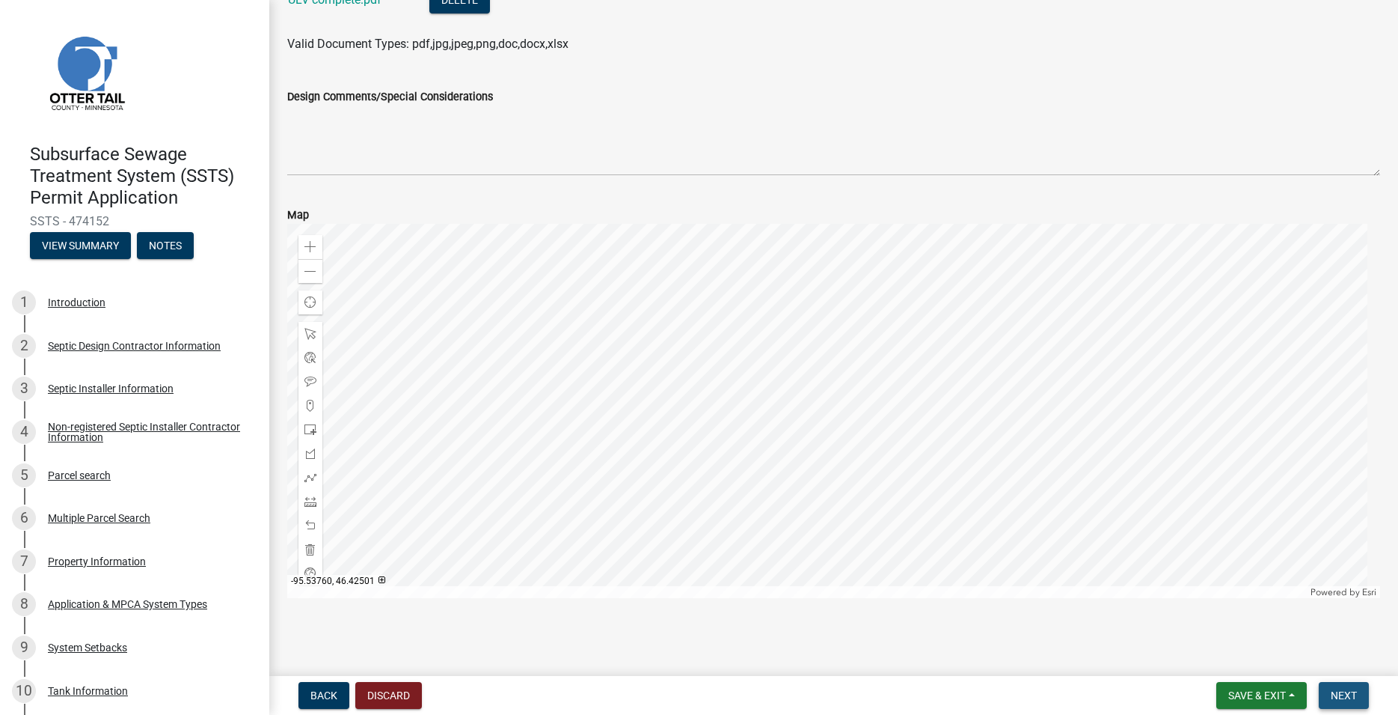
drag, startPoint x: 1354, startPoint y: 702, endPoint x: 1229, endPoint y: 631, distance: 144.4
click at [1355, 702] on button "Next" at bounding box center [1344, 695] width 50 height 27
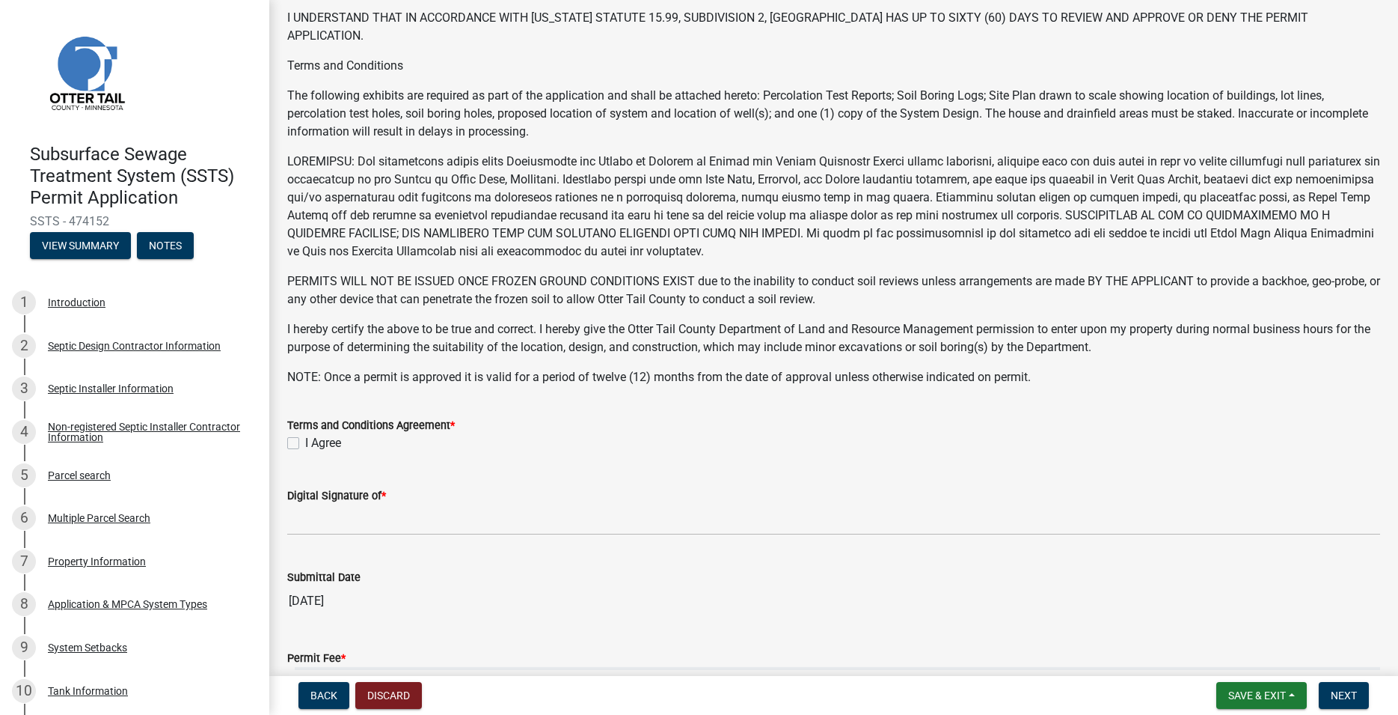
scroll to position [256, 0]
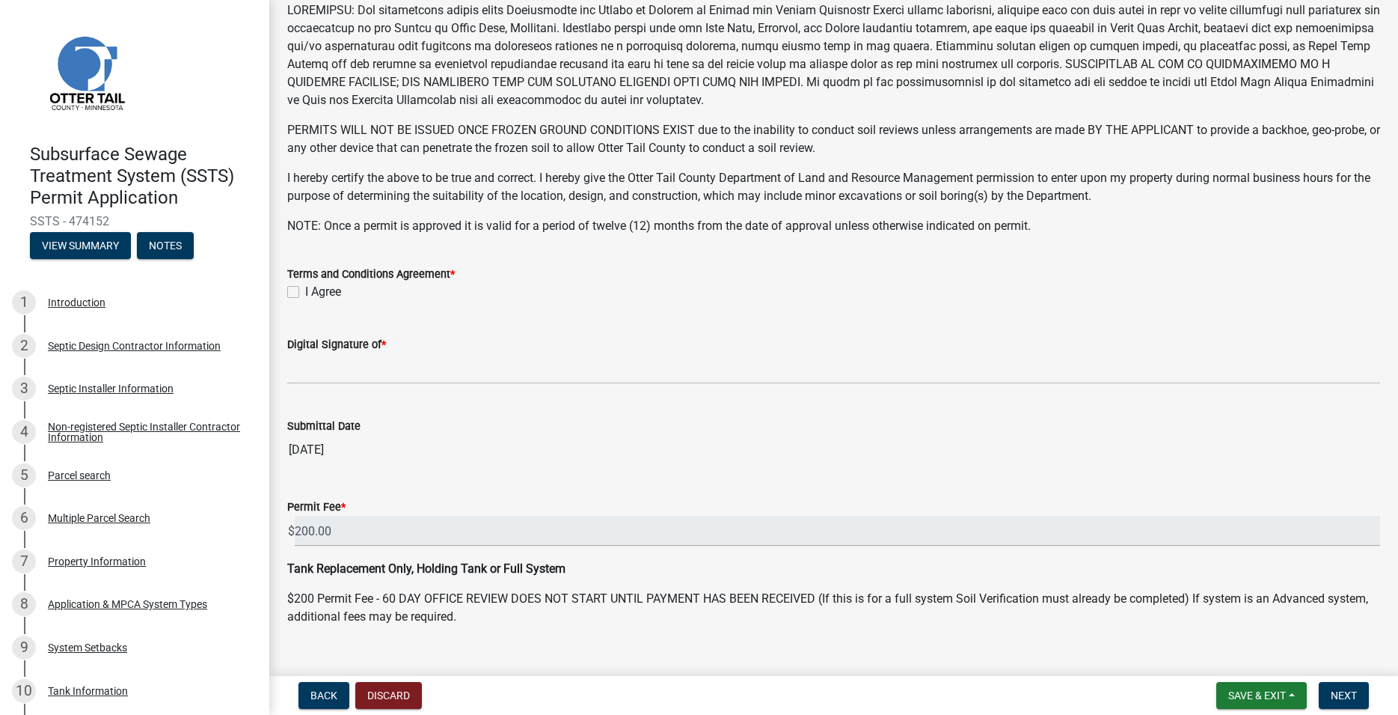
click at [305, 292] on label "I Agree" at bounding box center [323, 292] width 36 height 18
click at [305, 292] on input "I Agree" at bounding box center [310, 288] width 10 height 10
checkbox input "true"
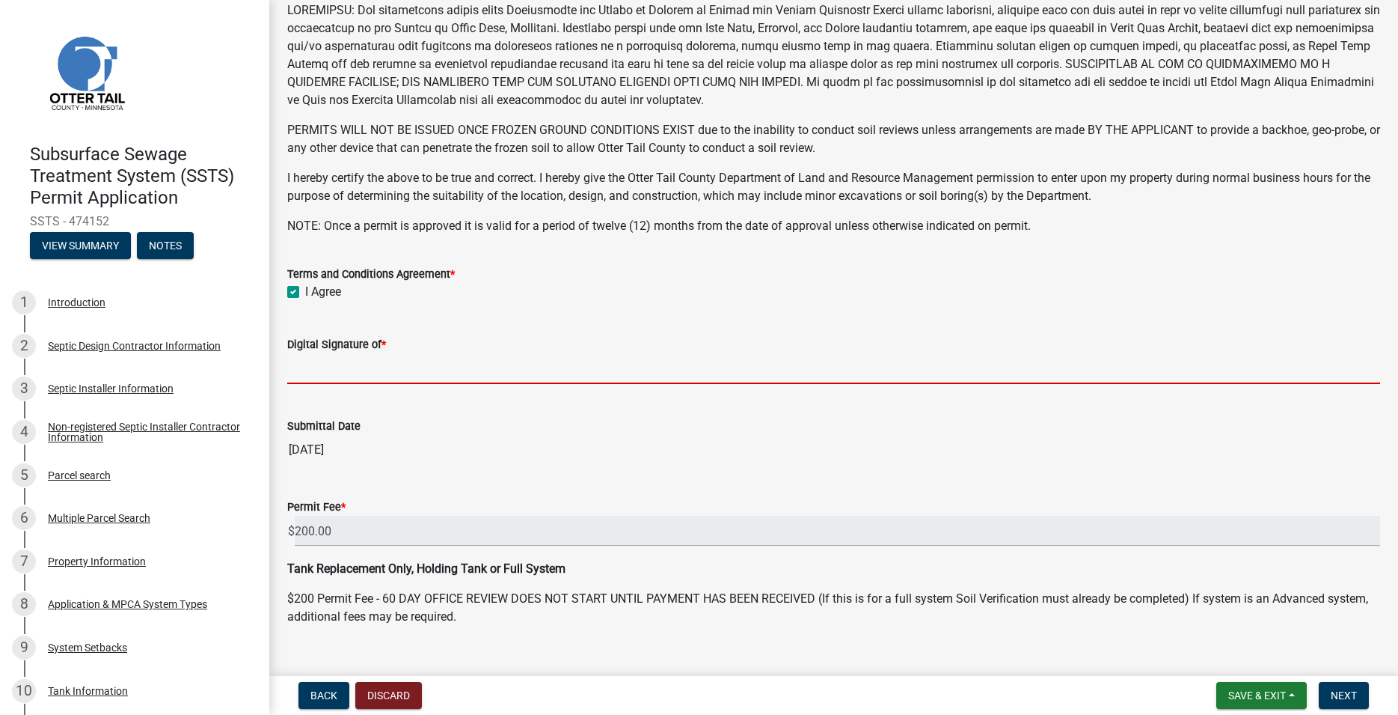
click at [341, 370] on input "Digital Signature of *" at bounding box center [833, 368] width 1093 height 31
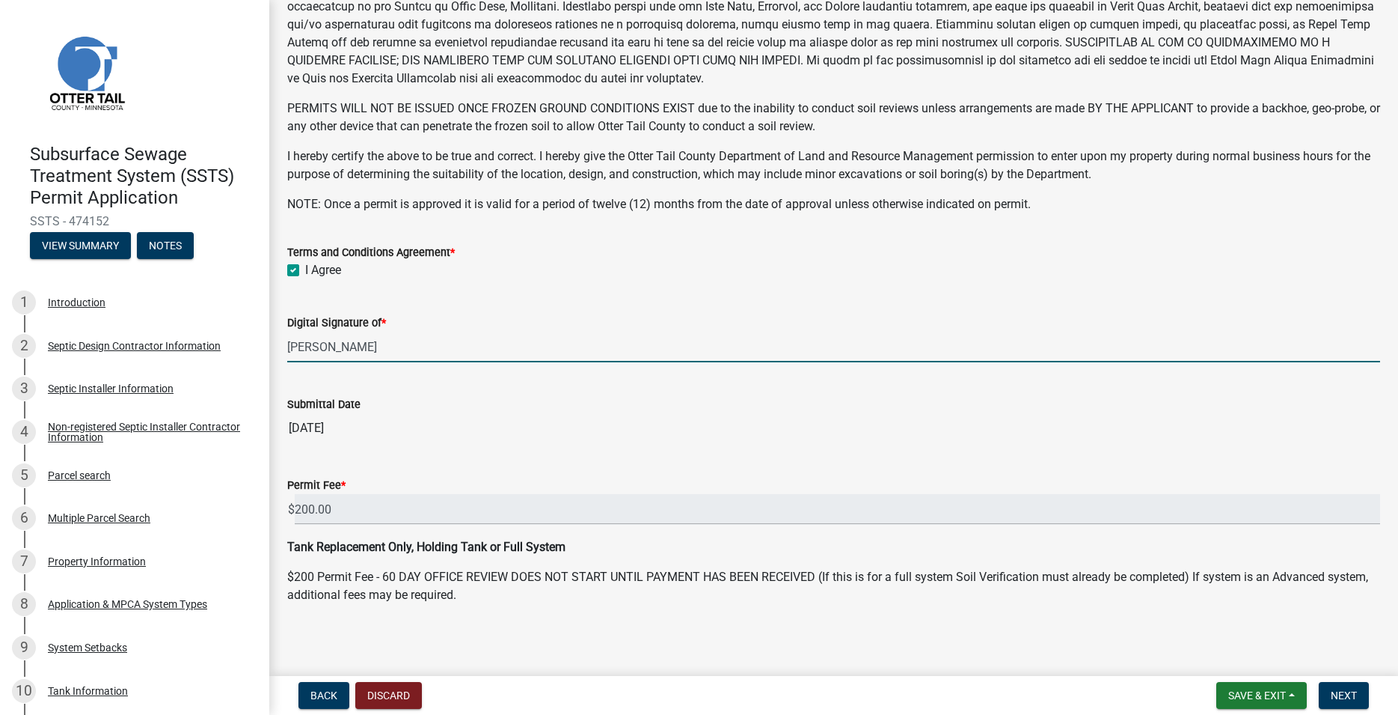
scroll to position [282, 0]
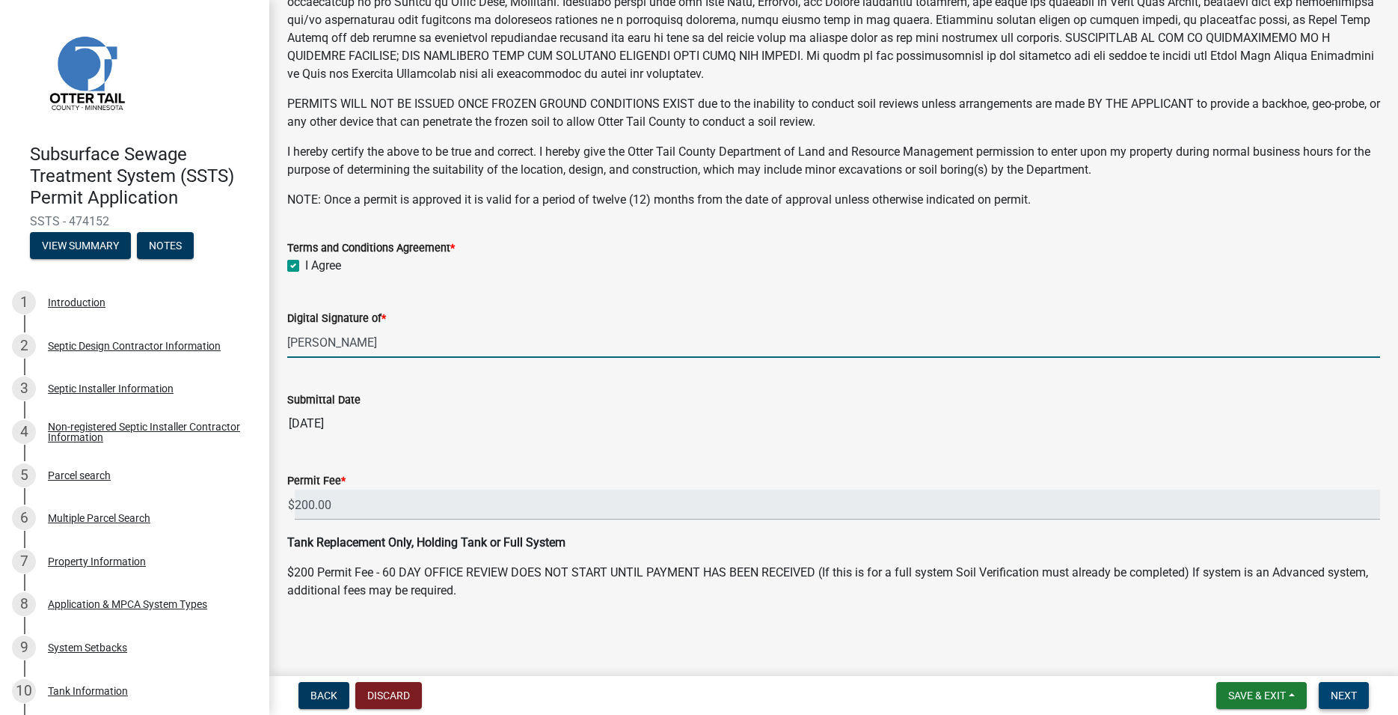
type input "[PERSON_NAME]"
click at [1333, 698] on span "Next" at bounding box center [1344, 695] width 26 height 12
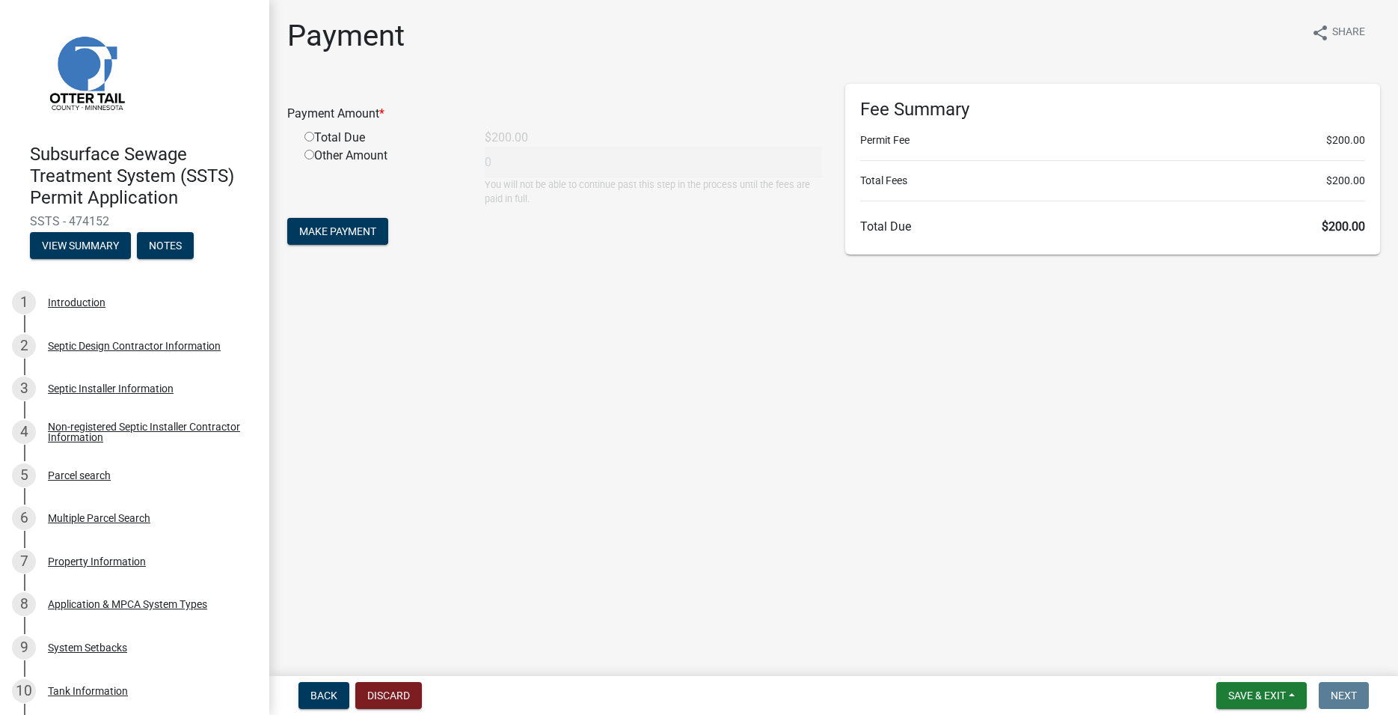
click at [307, 132] on div "Total Due" at bounding box center [383, 138] width 180 height 18
click at [311, 141] on input "radio" at bounding box center [310, 137] width 10 height 10
radio input "true"
type input "200"
click at [330, 228] on span "Make Payment" at bounding box center [337, 231] width 77 height 12
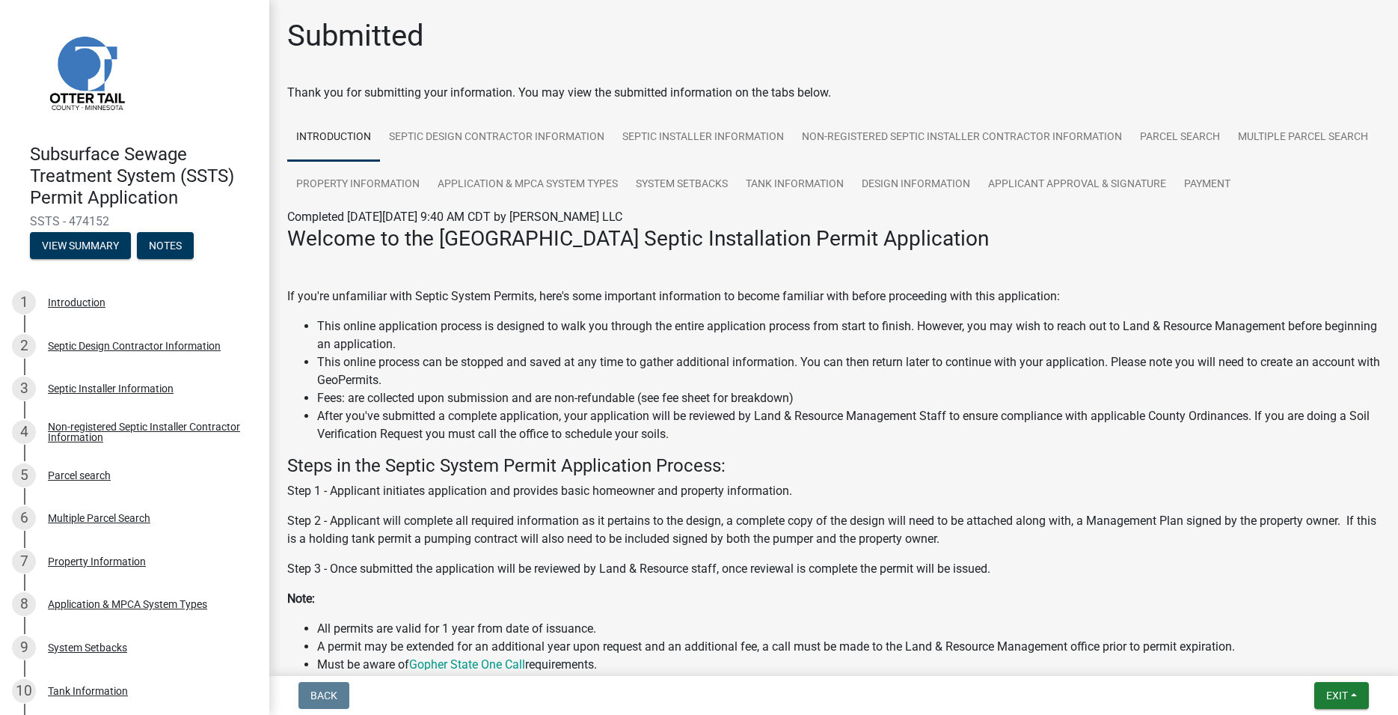
click at [1333, 714] on nav "Back Exit Save Save & Exit" at bounding box center [833, 695] width 1129 height 39
click at [1338, 694] on span "Exit" at bounding box center [1338, 695] width 22 height 12
click at [1324, 661] on button "Save & Exit" at bounding box center [1310, 656] width 120 height 36
